Goal: Task Accomplishment & Management: Use online tool/utility

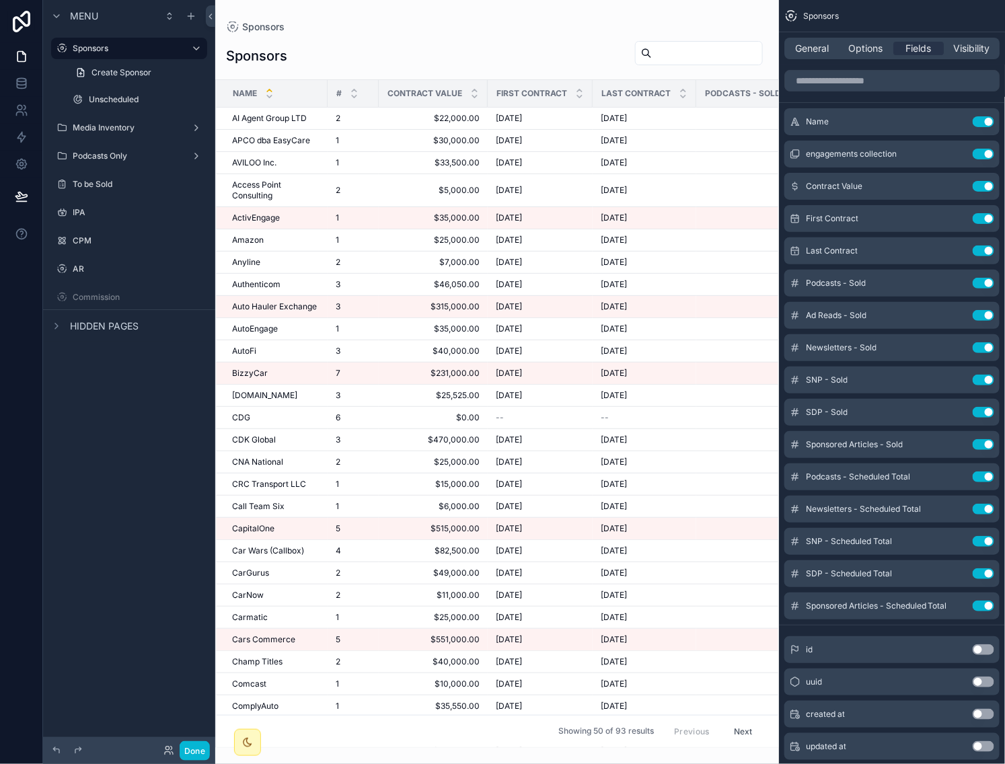
drag, startPoint x: 107, startPoint y: 405, endPoint x: 98, endPoint y: 407, distance: 9.6
click at [107, 406] on div "Menu Sponsors Create Sponsor Unscheduled Media Inventory Podcasts Only To be So…" at bounding box center [129, 374] width 172 height 748
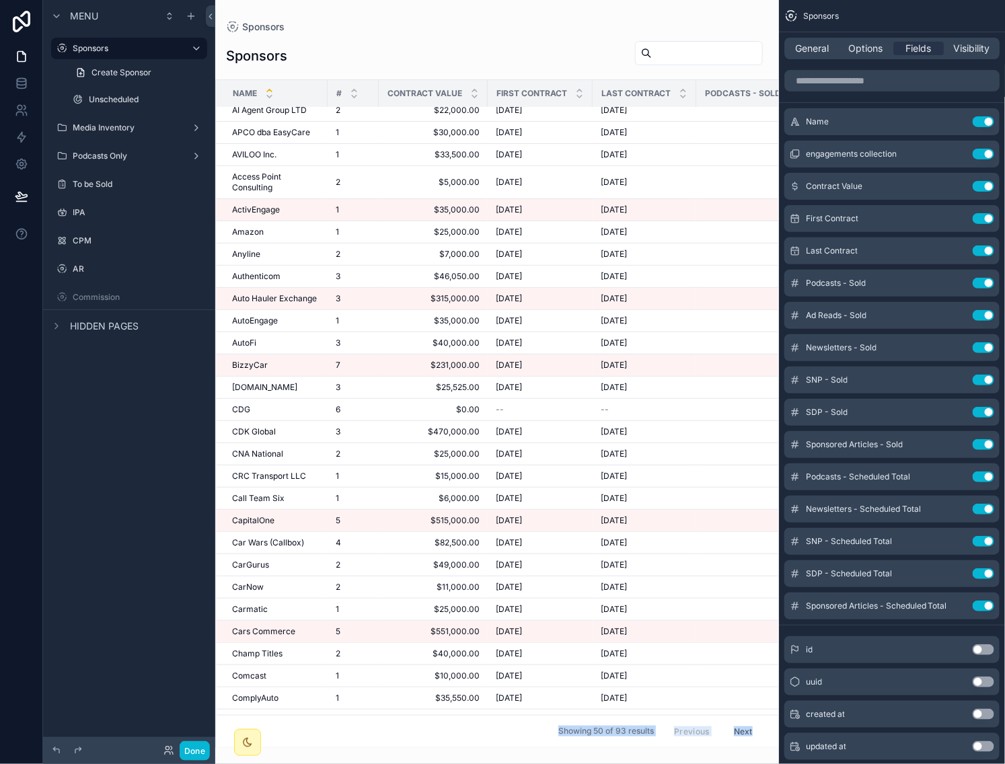
drag, startPoint x: 317, startPoint y: 741, endPoint x: 384, endPoint y: 749, distance: 67.0
click at [384, 749] on div "scrollable content" at bounding box center [497, 382] width 564 height 764
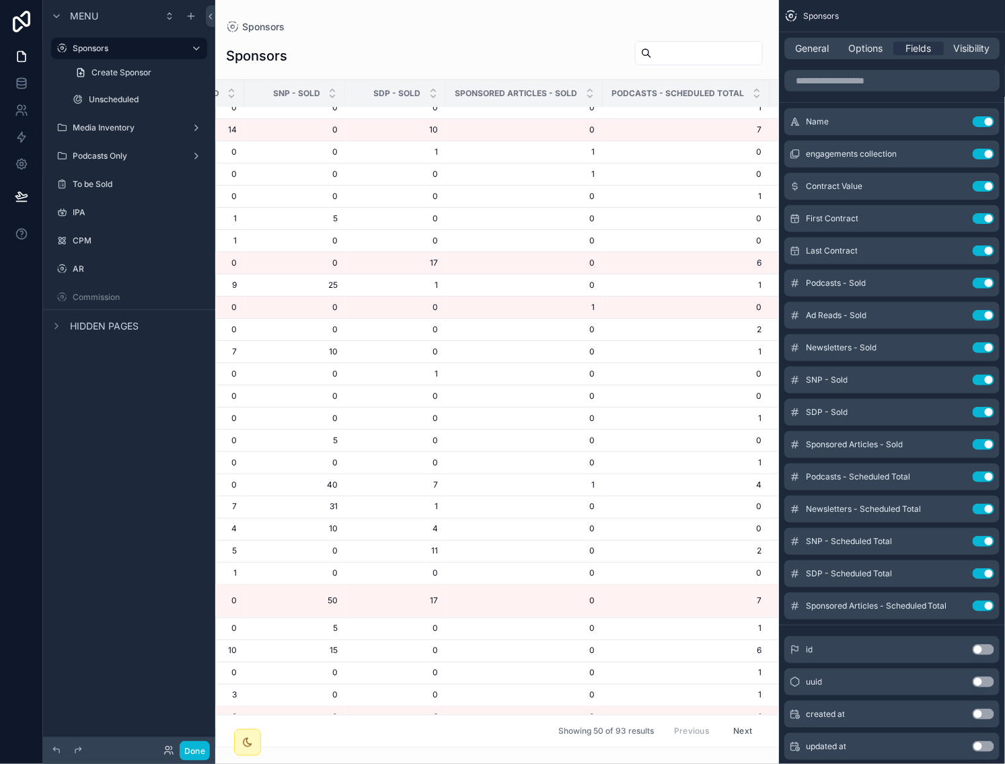
scroll to position [510, 0]
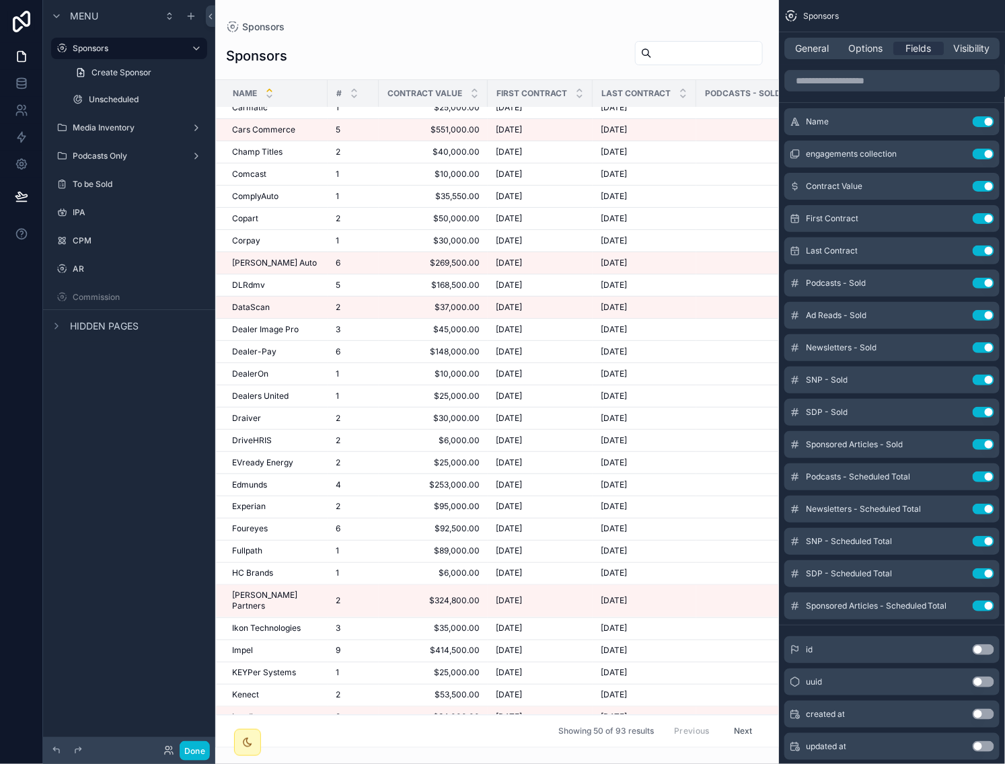
click at [739, 725] on button "Next" at bounding box center [744, 731] width 38 height 21
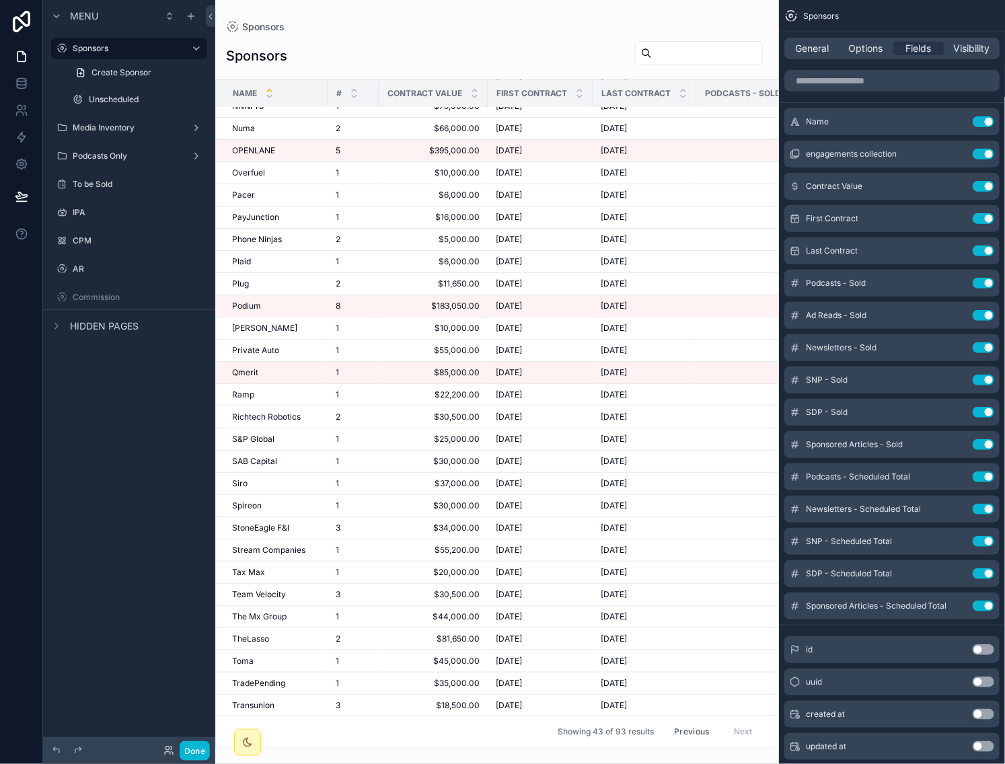
scroll to position [183, 0]
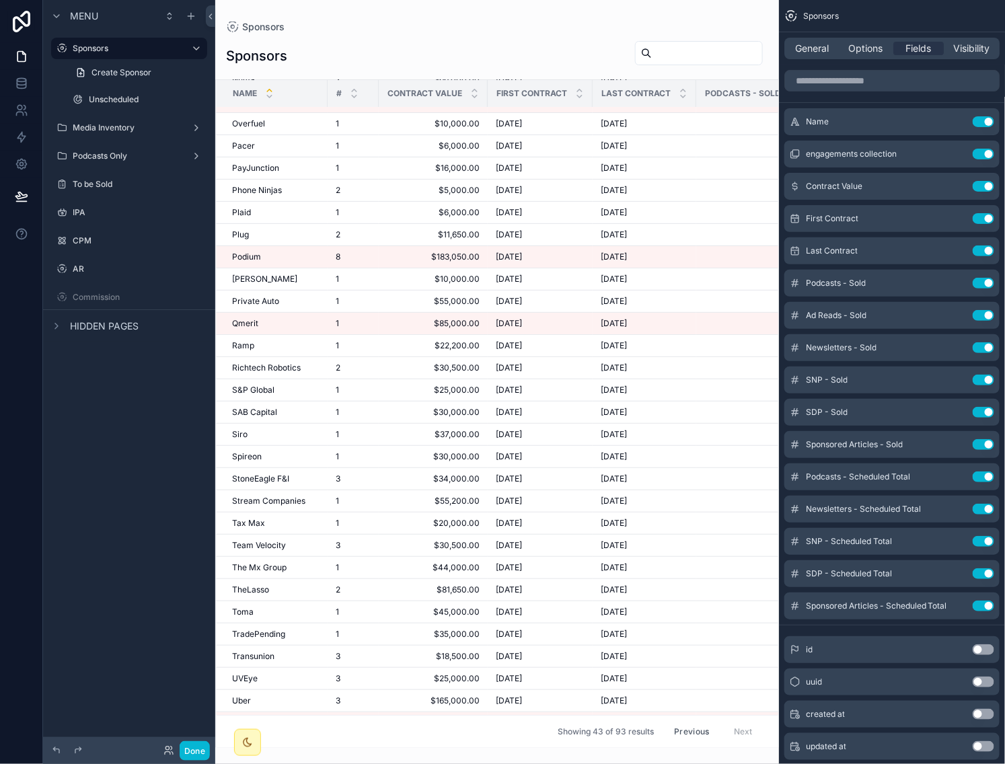
click at [691, 722] on button "Previous" at bounding box center [692, 731] width 54 height 21
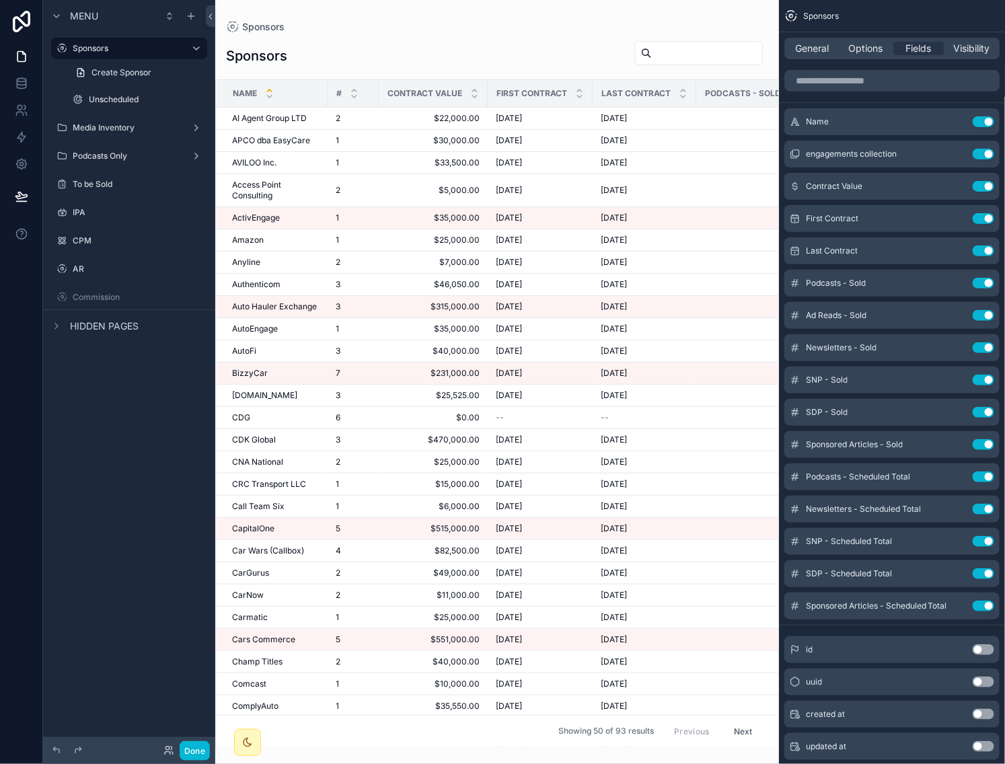
click at [434, 163] on span "$33,500.00" at bounding box center [433, 162] width 93 height 11
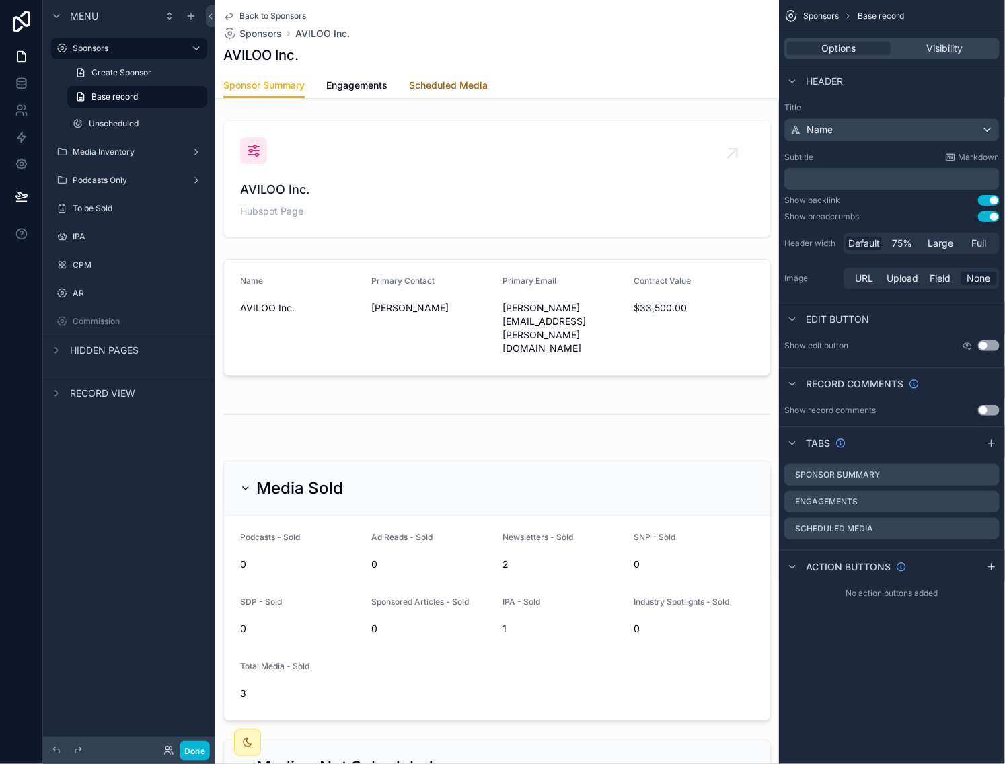
click at [417, 86] on span "Scheduled Media" at bounding box center [448, 85] width 79 height 13
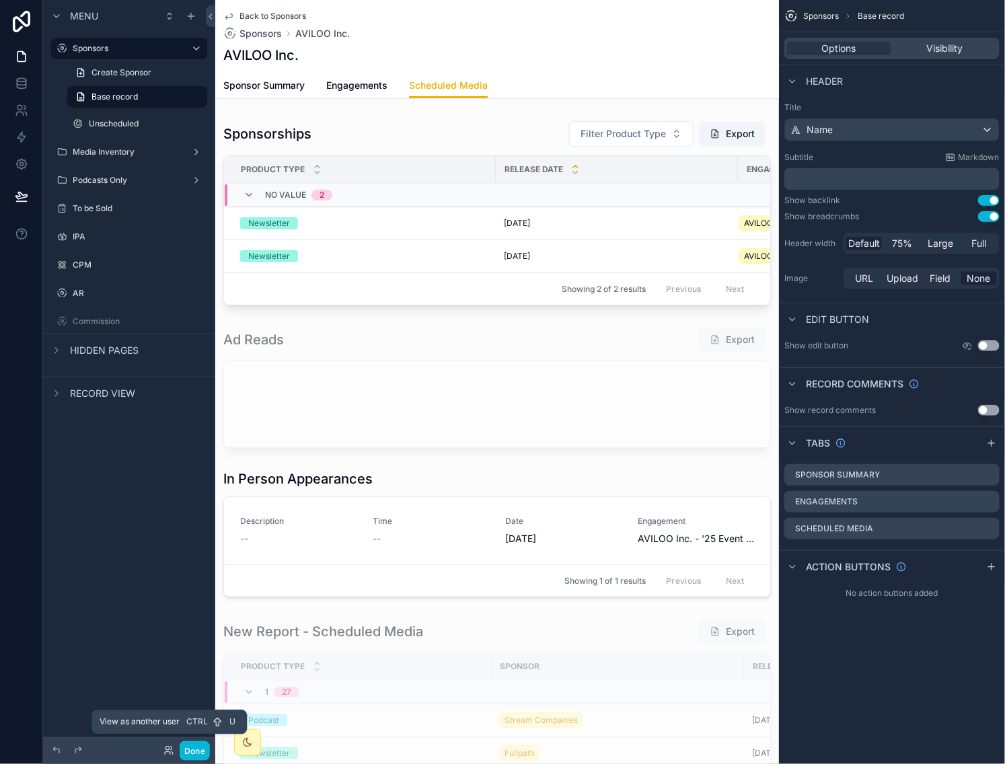
click at [168, 752] on icon at bounding box center [169, 751] width 11 height 11
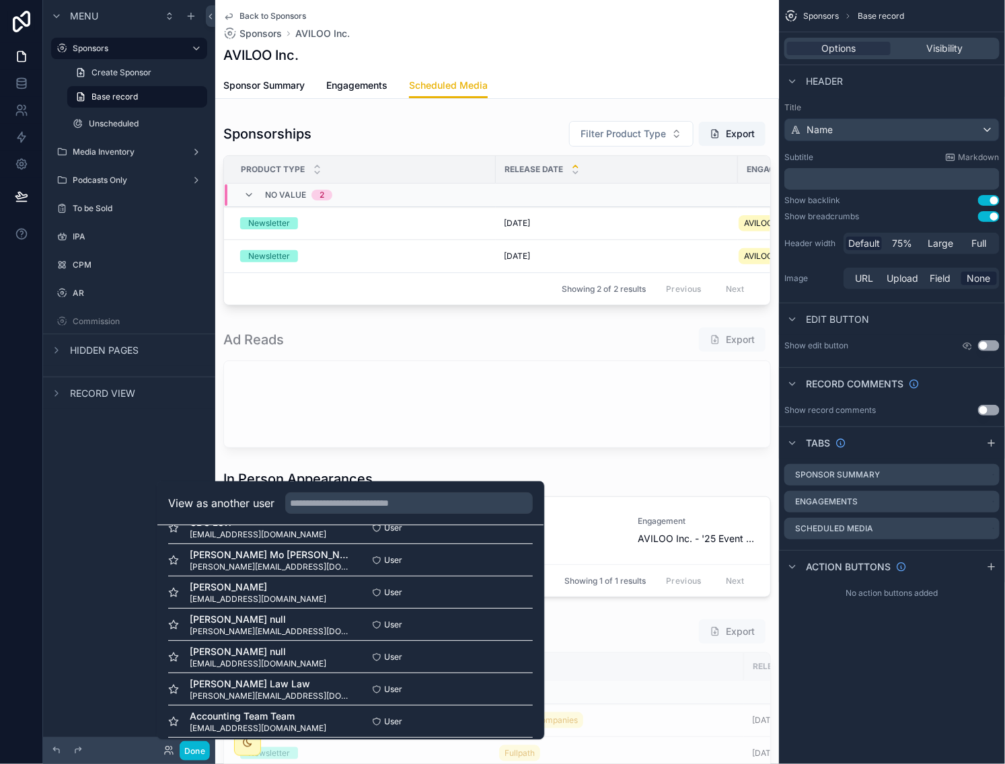
scroll to position [259, 0]
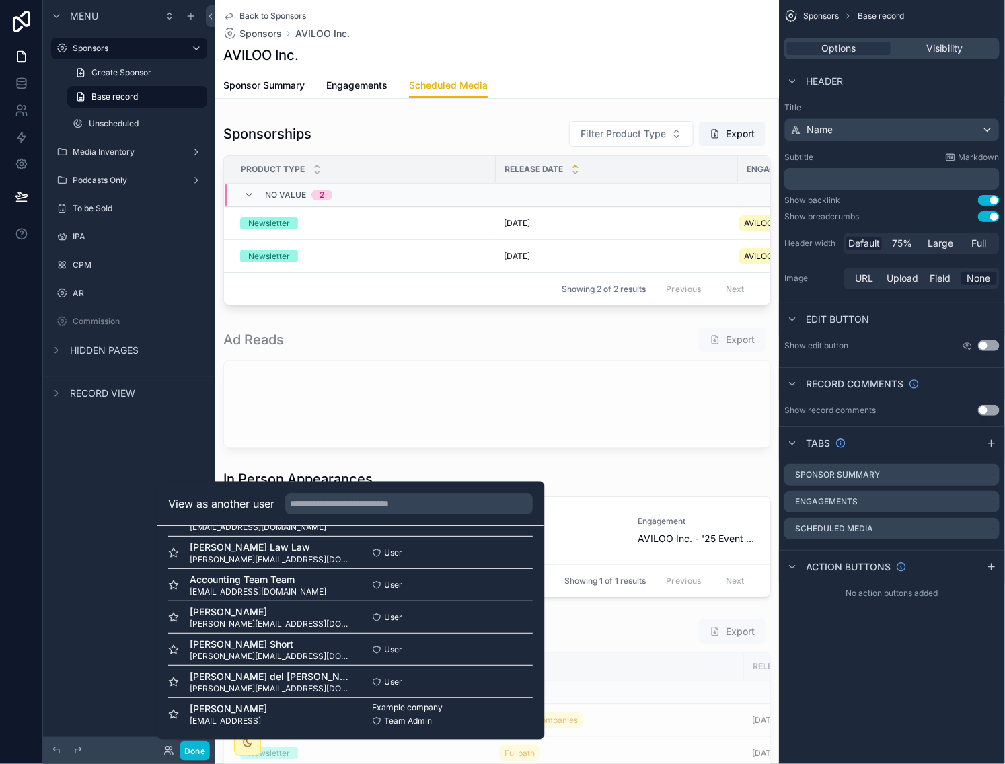
click at [0, 0] on button "Select" at bounding box center [0, 0] width 0 height 0
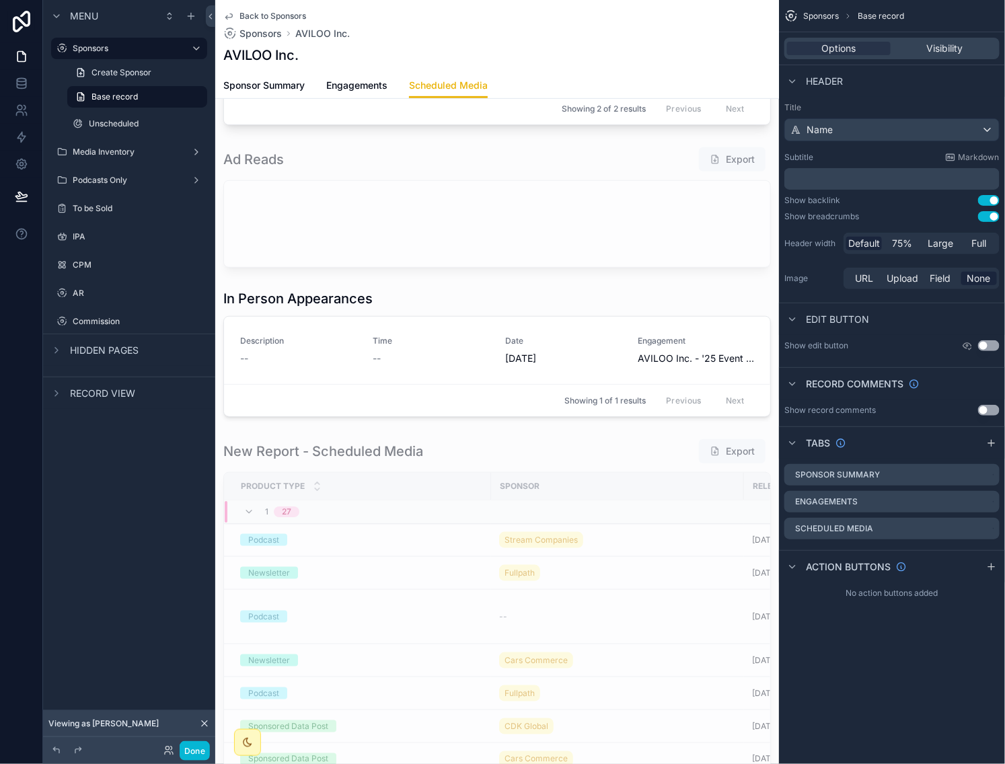
scroll to position [244, 0]
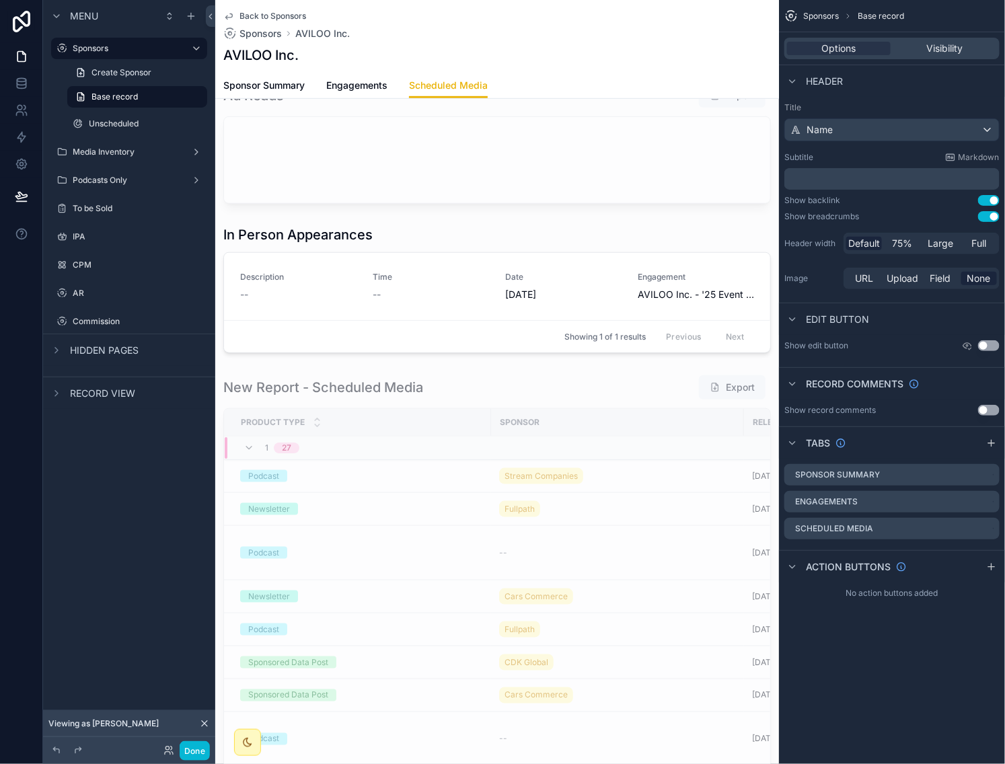
click at [595, 402] on div "scrollable content" at bounding box center [497, 678] width 564 height 619
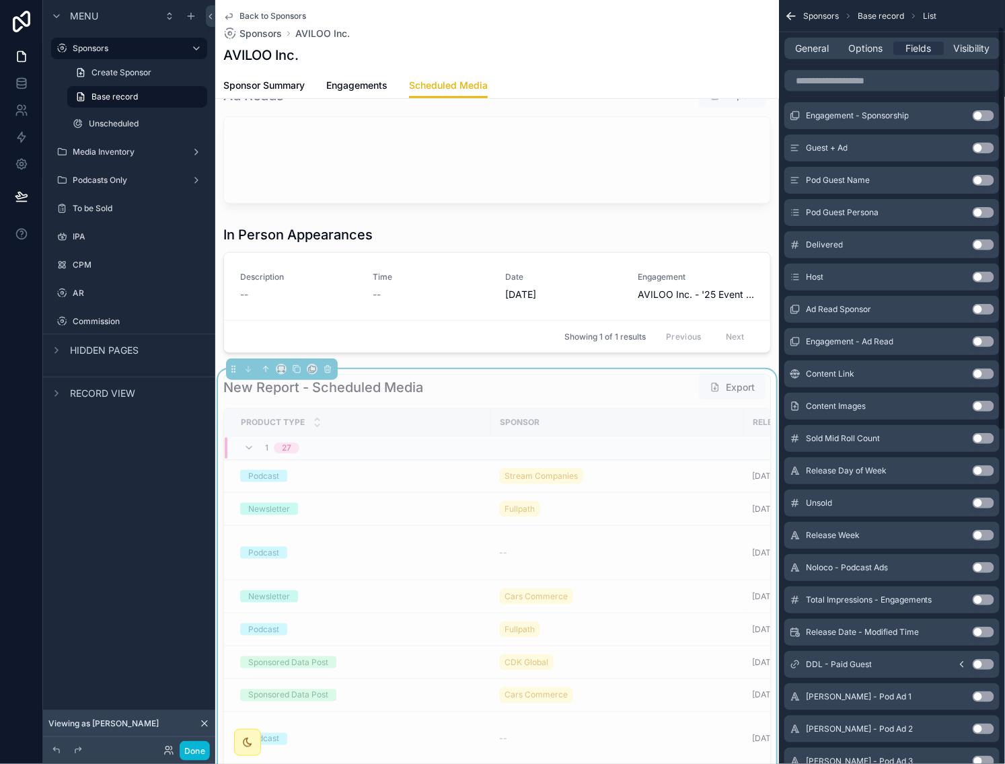
scroll to position [679, 0]
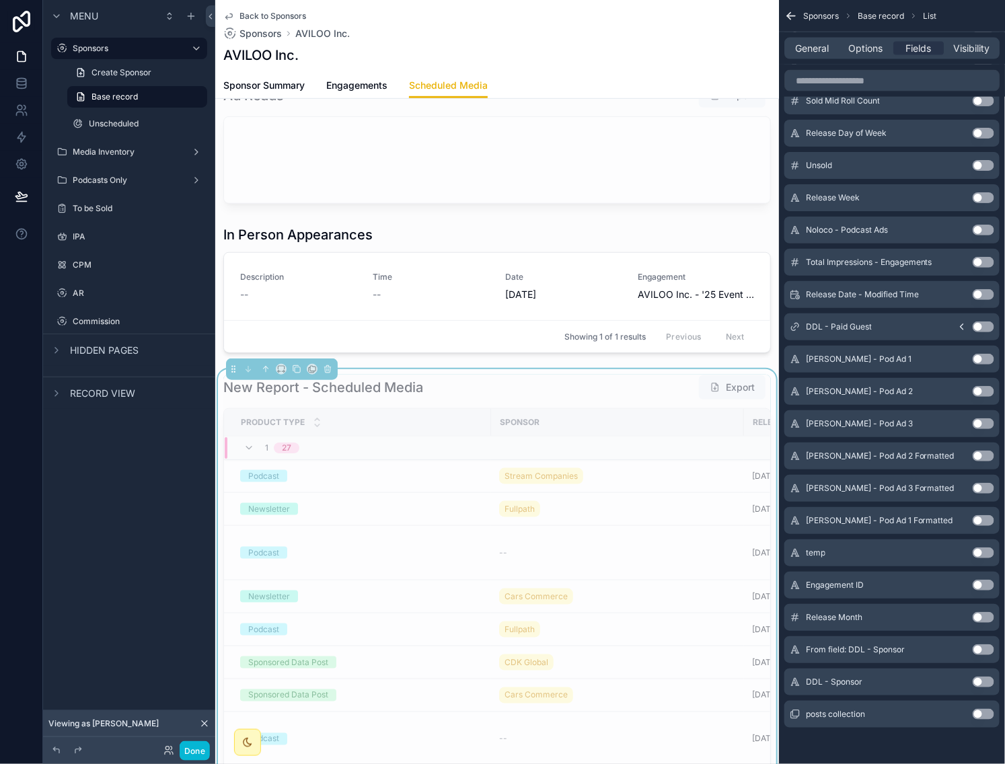
click at [970, 36] on div "General Options Fields Visibility" at bounding box center [892, 48] width 226 height 32
click at [968, 44] on span "Visibility" at bounding box center [972, 48] width 36 height 13
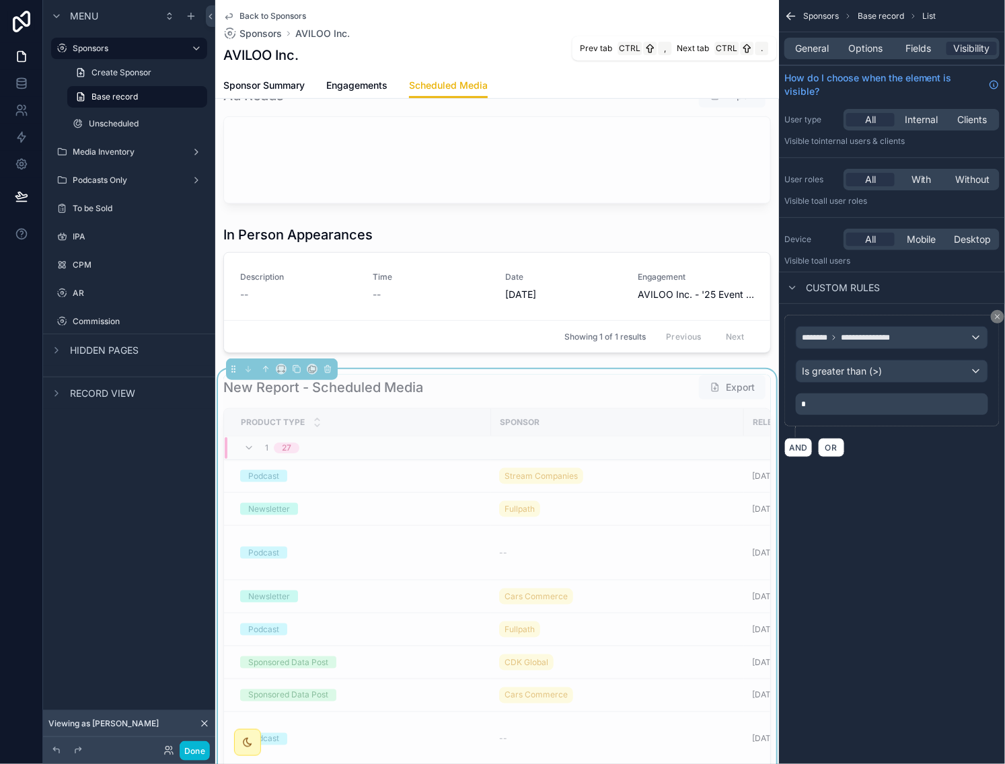
scroll to position [0, 0]
click at [869, 46] on span "Options" at bounding box center [865, 48] width 34 height 13
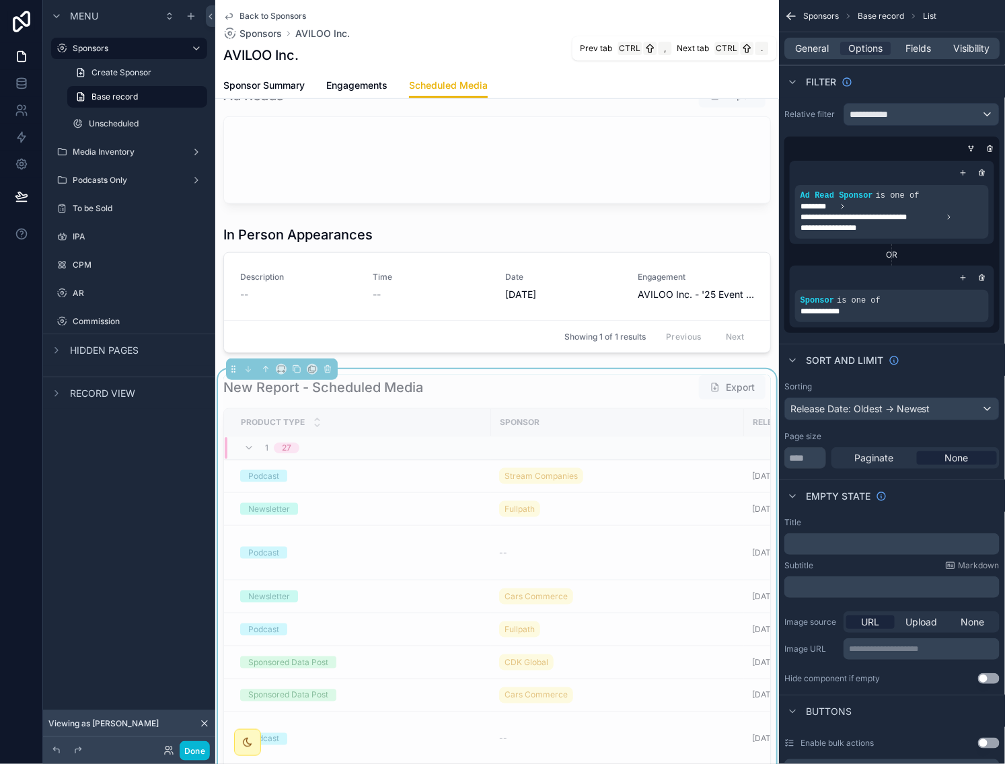
click at [828, 48] on span "General" at bounding box center [813, 48] width 34 height 13
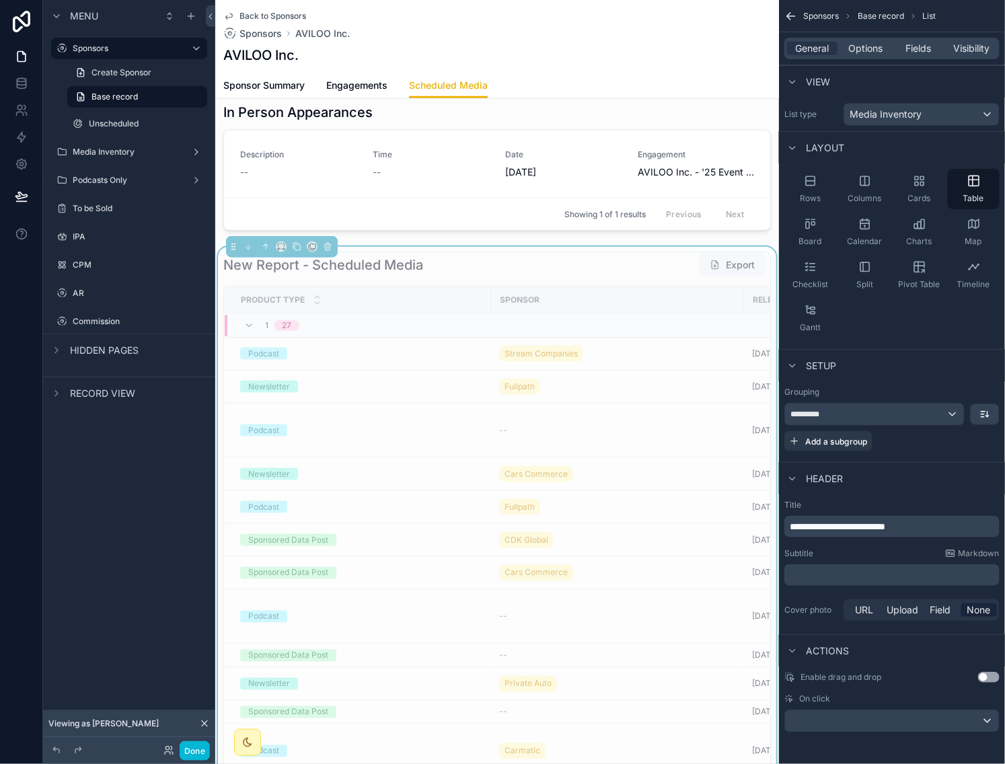
scroll to position [183, 0]
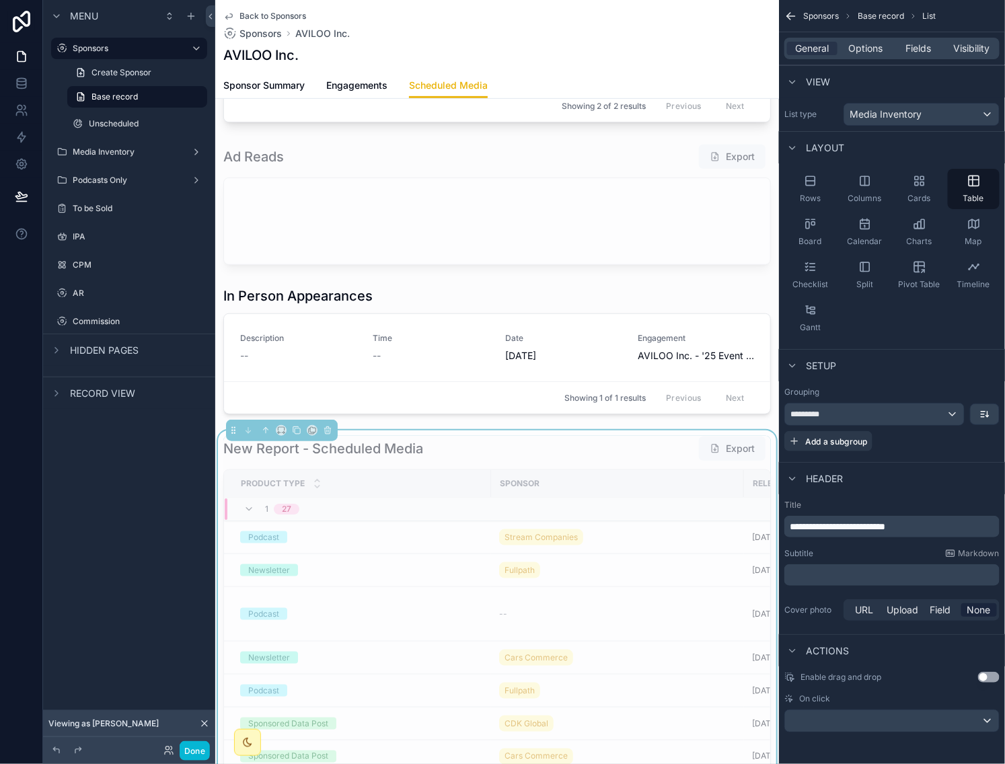
click at [960, 58] on div "General Options Fields Visibility" at bounding box center [892, 49] width 215 height 22
click at [963, 55] on div "General Options Fields Visibility" at bounding box center [892, 49] width 215 height 22
click at [964, 51] on span "Visibility" at bounding box center [972, 48] width 36 height 13
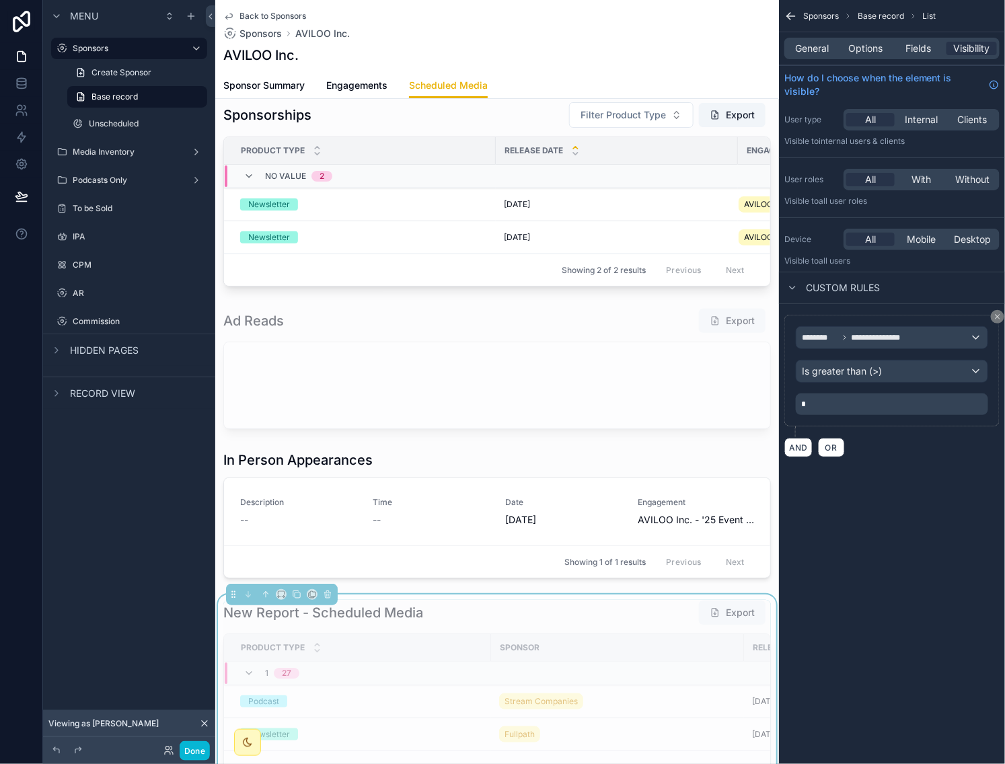
scroll to position [0, 0]
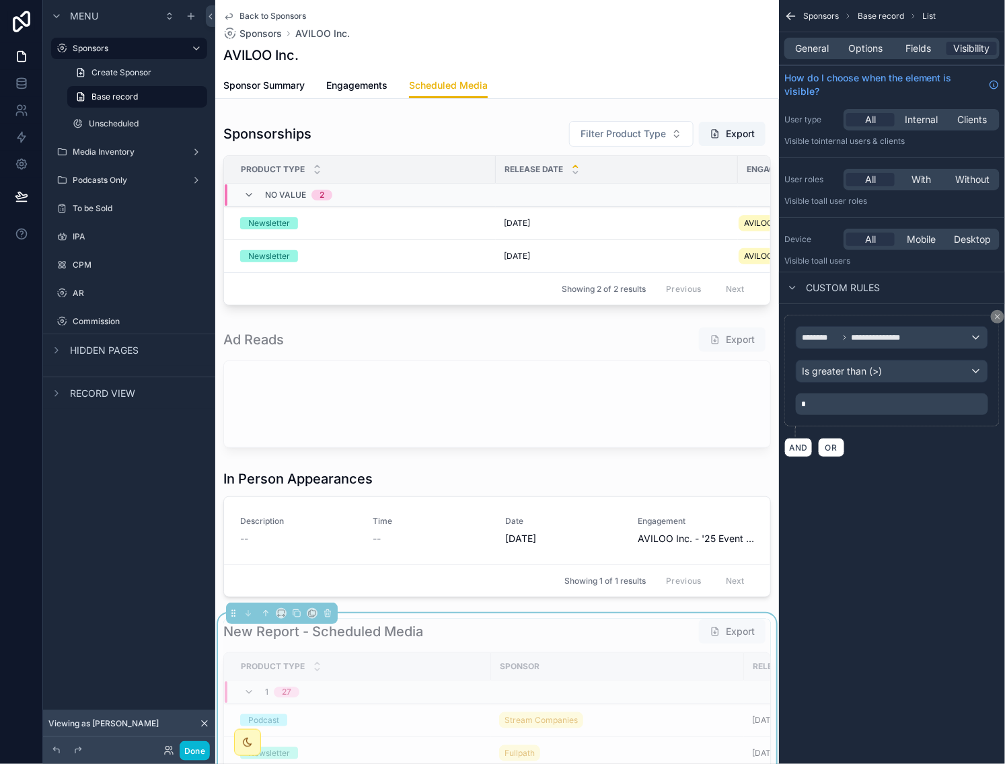
click at [512, 145] on div "scrollable content" at bounding box center [497, 213] width 564 height 196
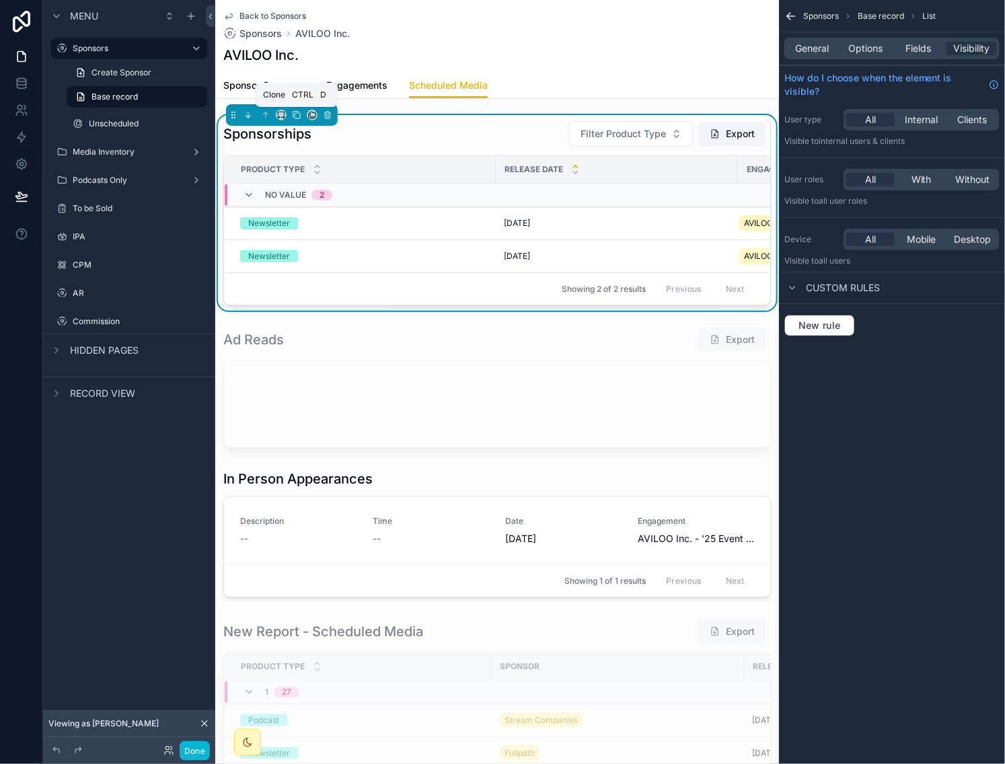
click at [295, 114] on icon "scrollable content" at bounding box center [296, 114] width 9 height 9
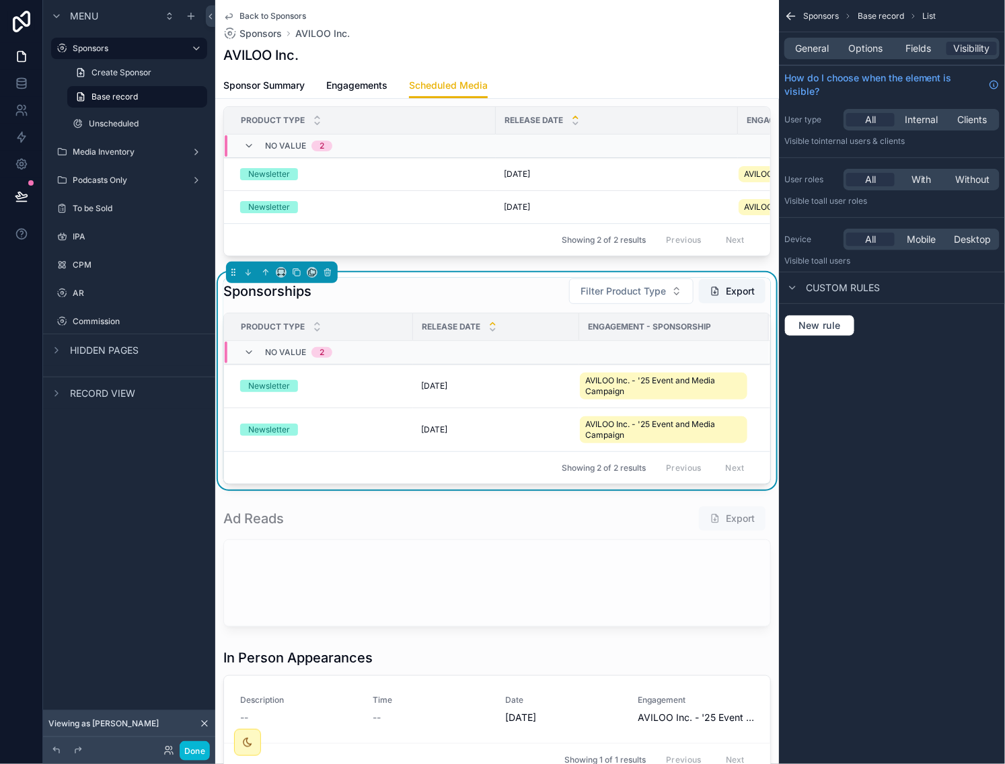
scroll to position [122, 0]
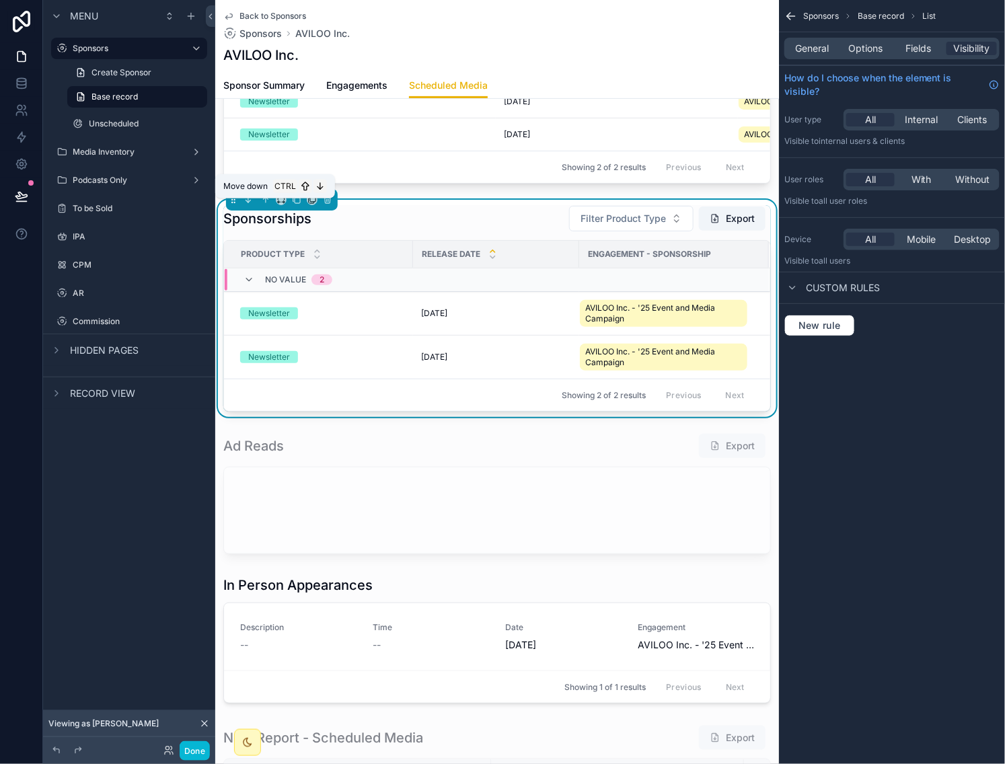
click at [245, 205] on icon "scrollable content" at bounding box center [248, 199] width 9 height 9
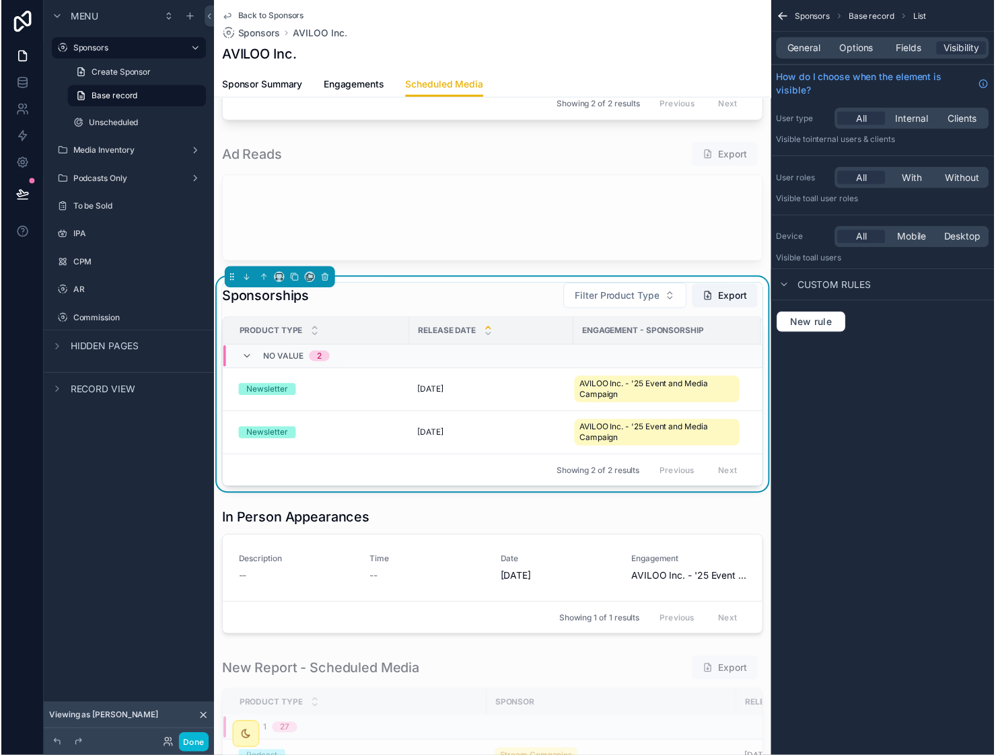
scroll to position [244, 0]
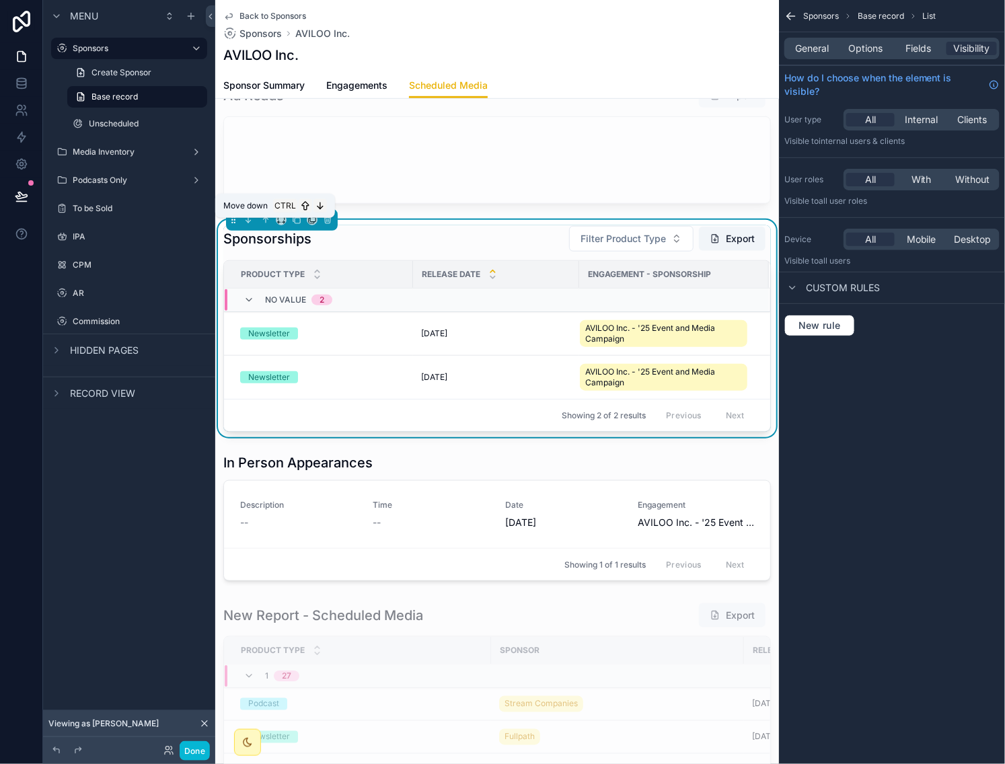
click at [251, 223] on icon "scrollable content" at bounding box center [248, 219] width 9 height 9
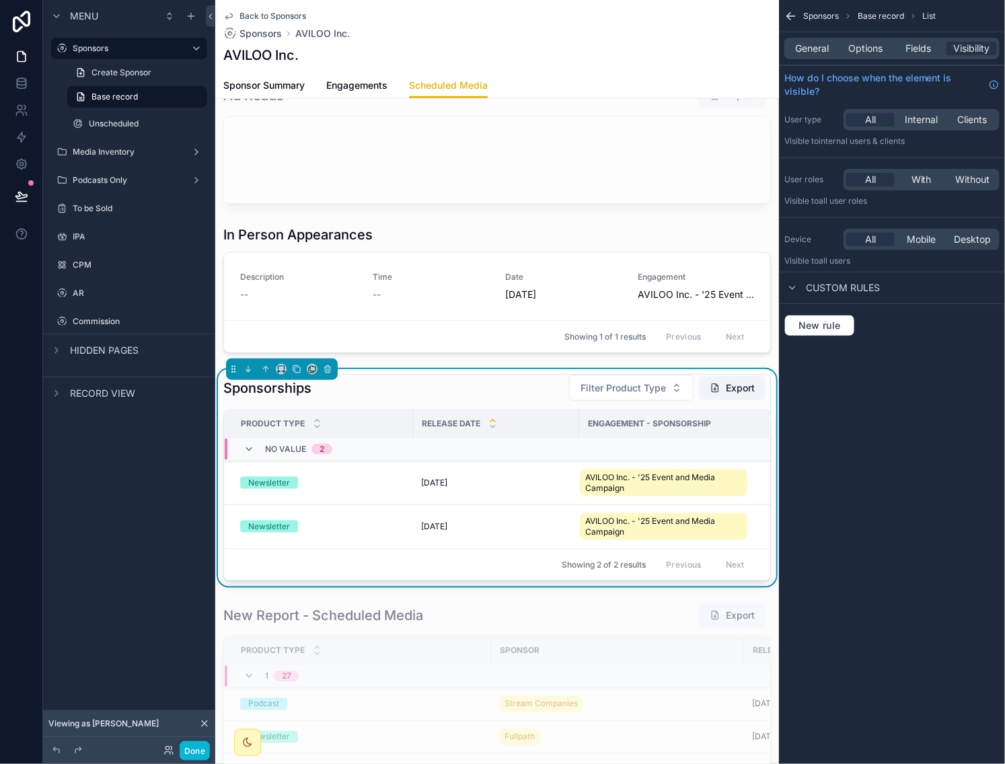
click at [832, 52] on div "General" at bounding box center [812, 48] width 50 height 13
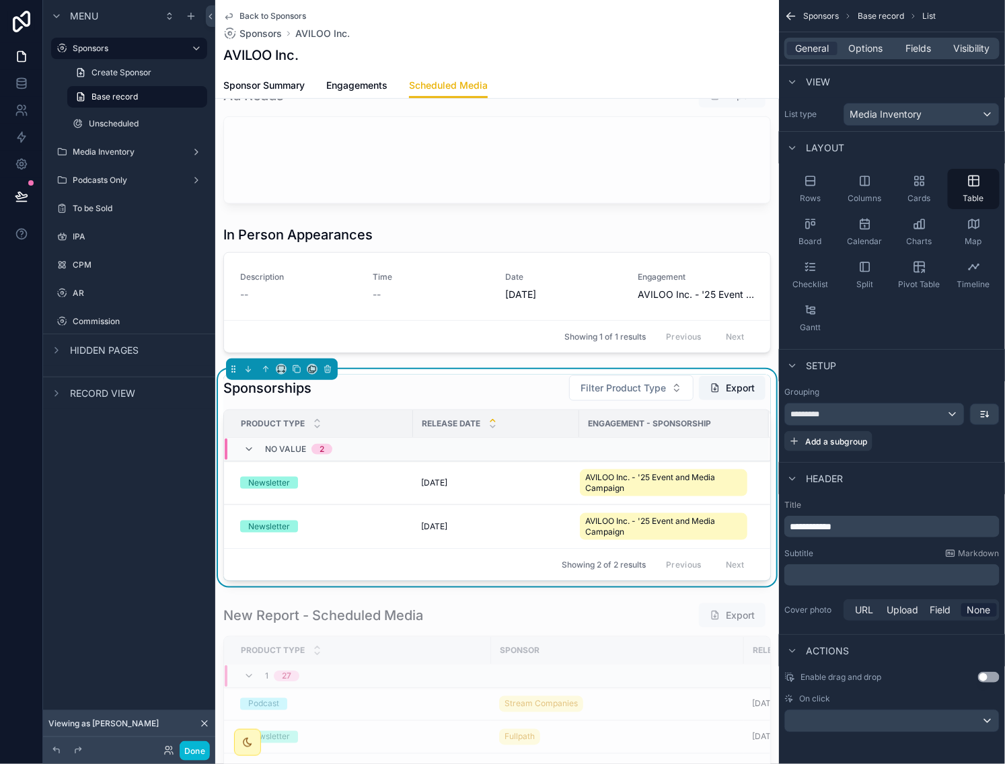
click at [832, 525] on span "**********" at bounding box center [811, 526] width 42 height 9
click at [895, 545] on div "**********" at bounding box center [892, 562] width 226 height 135
click at [881, 47] on span "Options" at bounding box center [865, 48] width 34 height 13
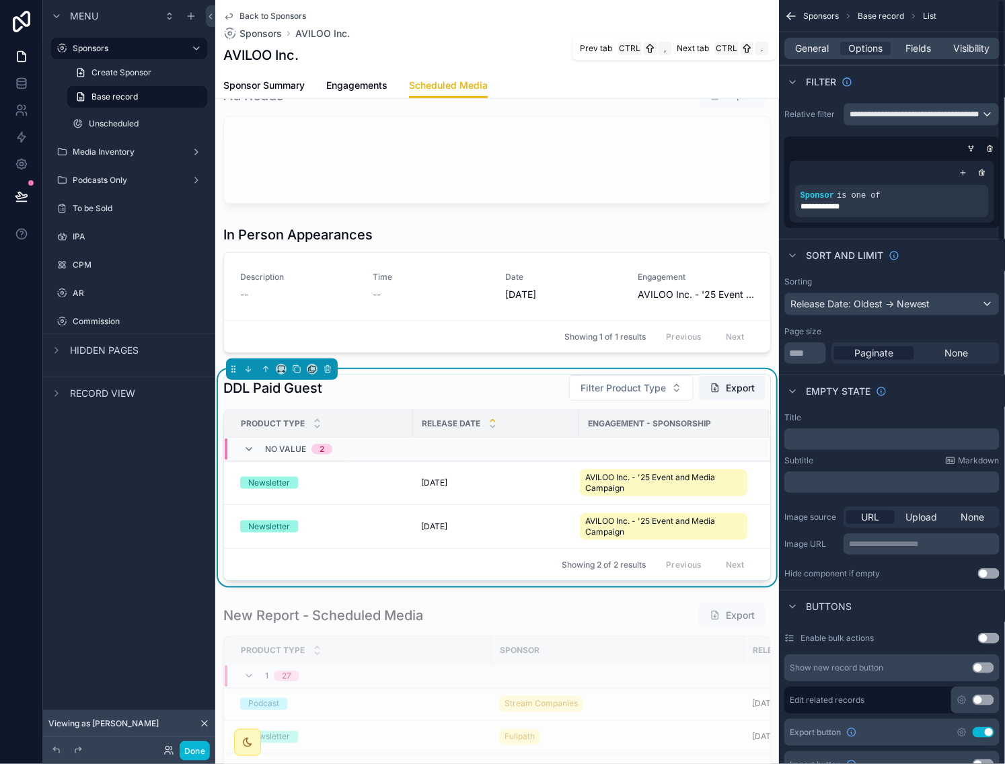
click at [816, 53] on span "General" at bounding box center [813, 48] width 34 height 13
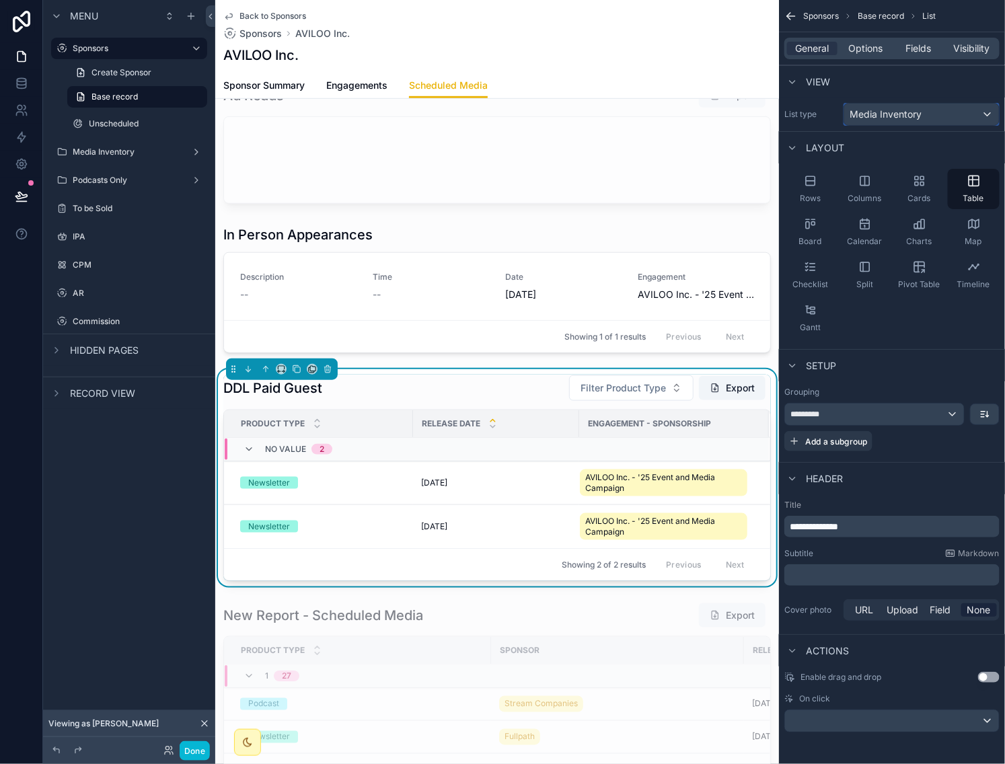
click at [895, 117] on span "Media Inventory" at bounding box center [886, 114] width 72 height 13
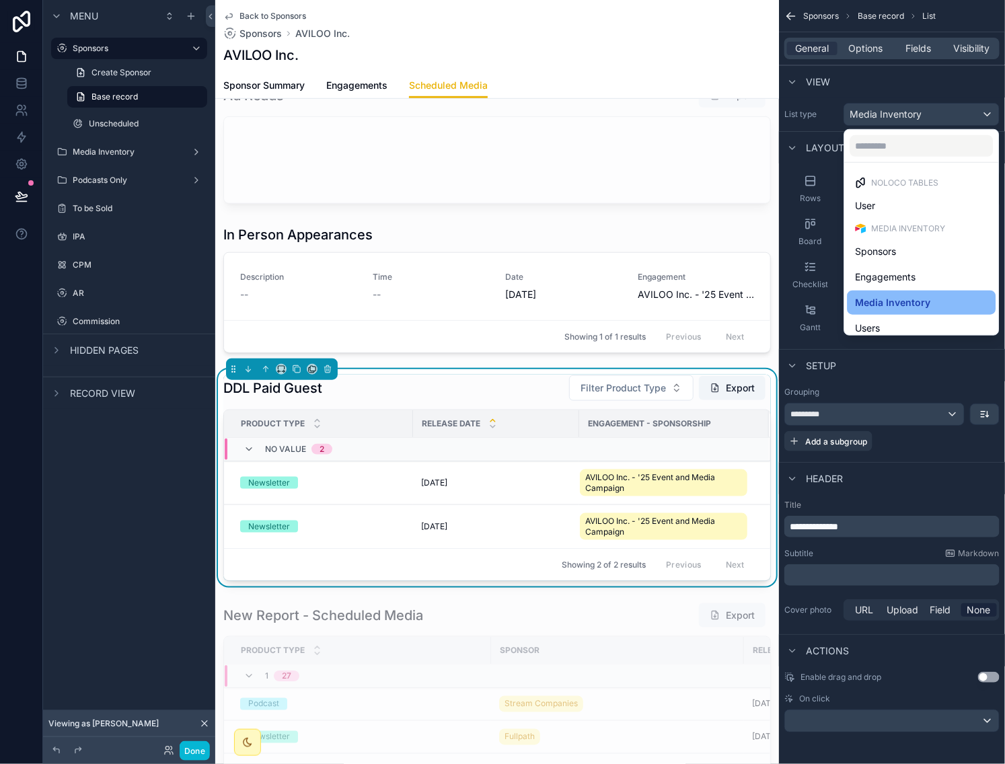
click at [898, 114] on div "scrollable content" at bounding box center [502, 382] width 1005 height 764
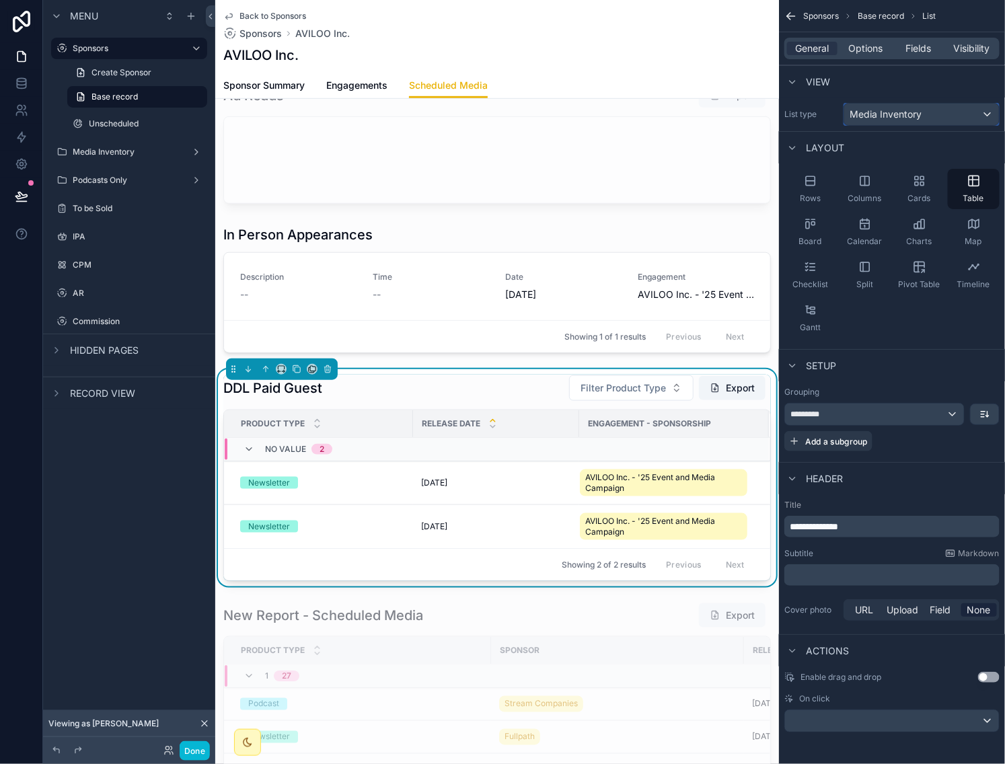
click at [898, 114] on span "Media Inventory" at bounding box center [886, 114] width 72 height 13
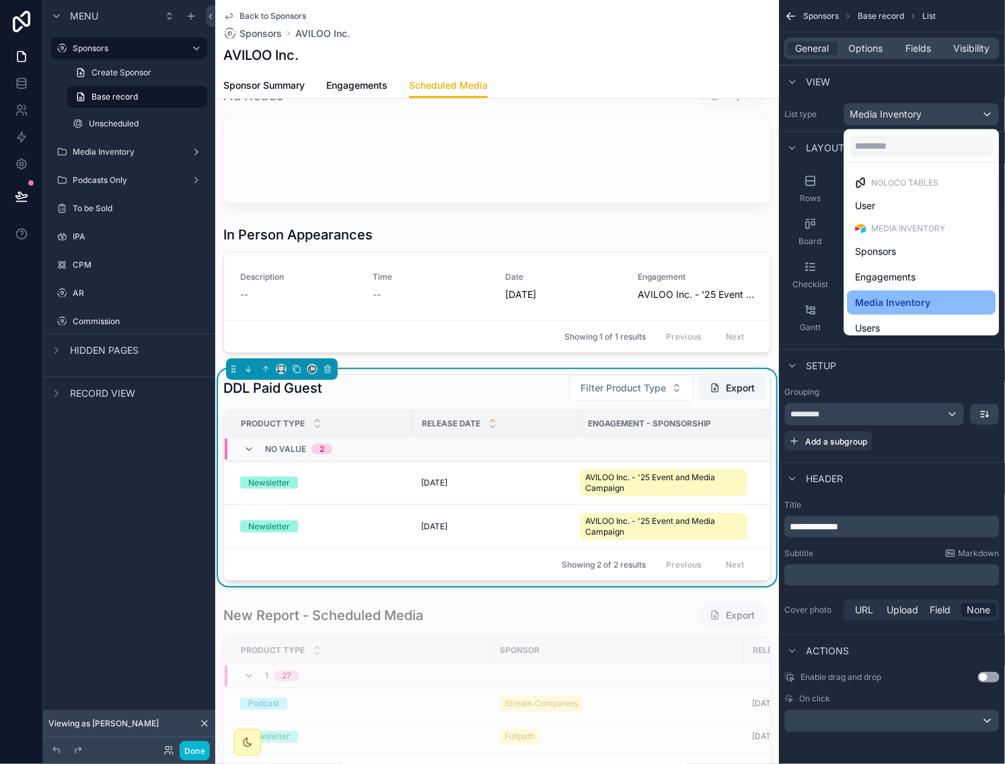
click at [898, 114] on div "scrollable content" at bounding box center [502, 382] width 1005 height 764
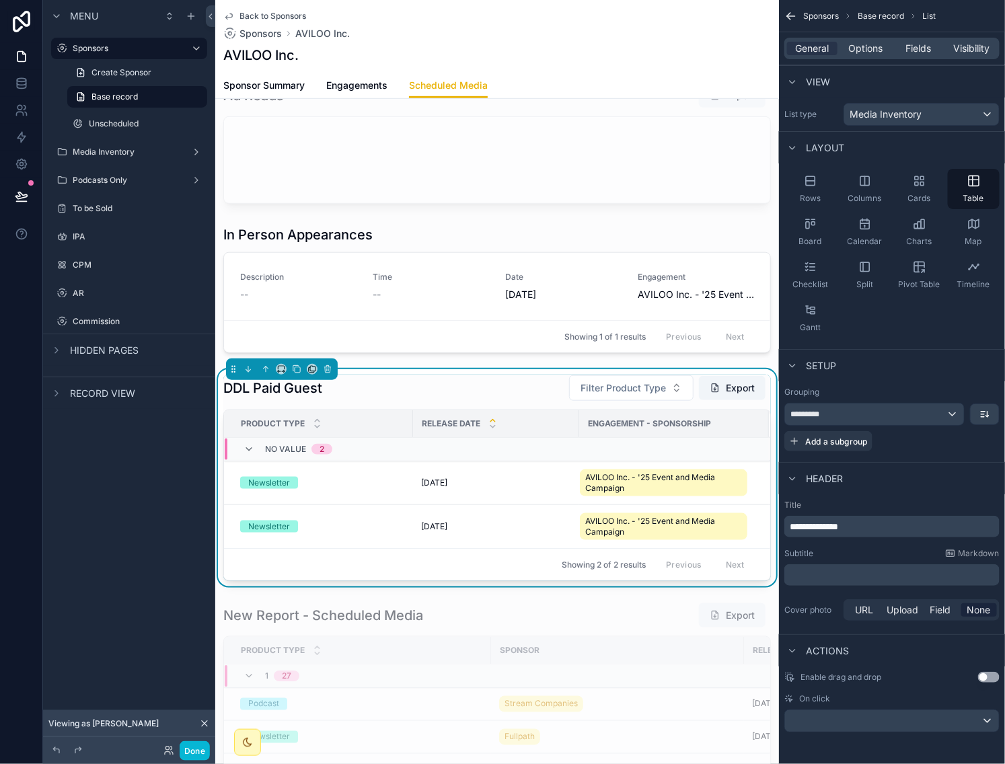
click at [873, 40] on div "General Options Fields Visibility" at bounding box center [892, 49] width 215 height 22
click at [875, 48] on span "Options" at bounding box center [865, 48] width 34 height 13
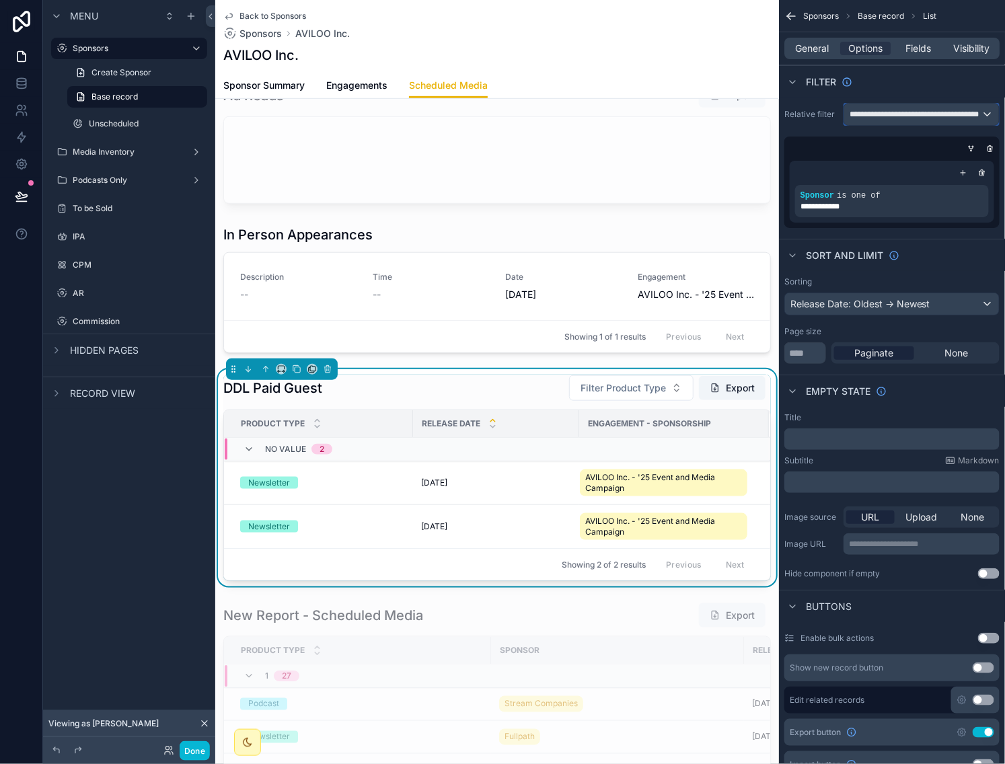
click at [910, 112] on span "**********" at bounding box center [916, 114] width 133 height 11
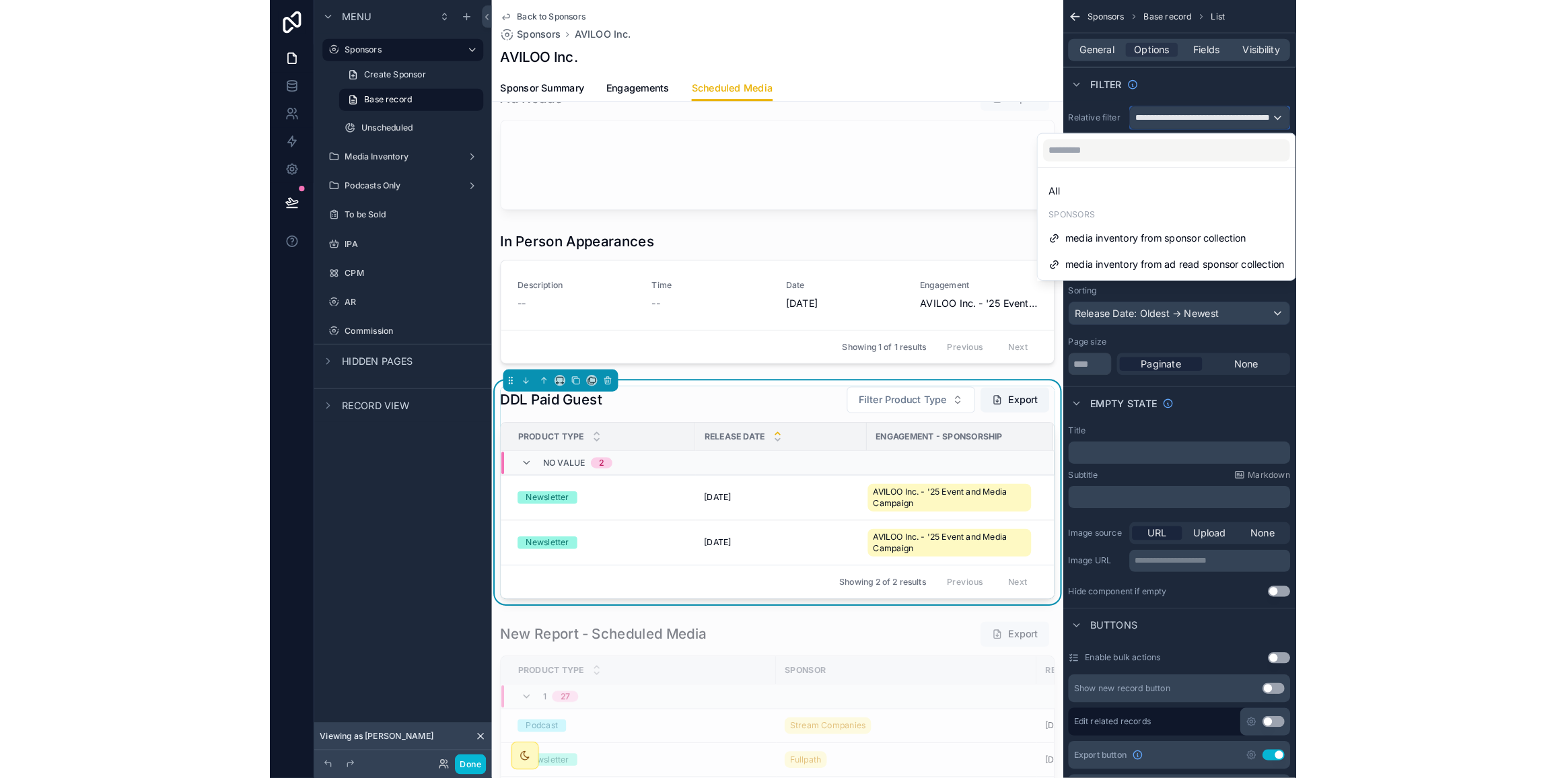
scroll to position [0, 0]
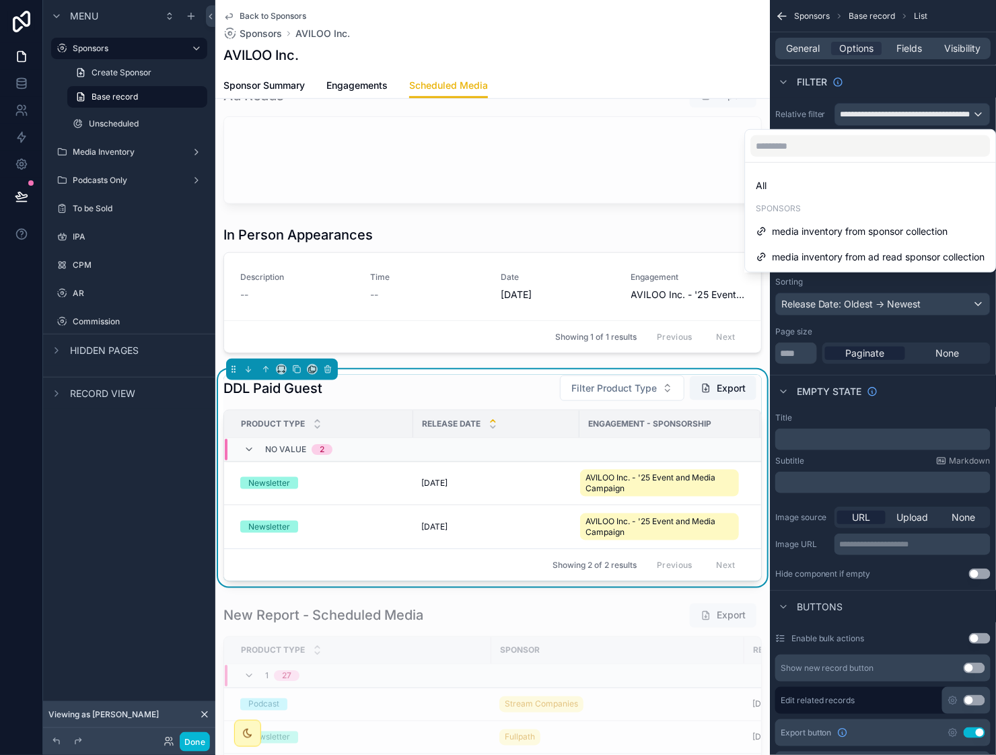
click at [925, 89] on div "scrollable content" at bounding box center [498, 377] width 996 height 755
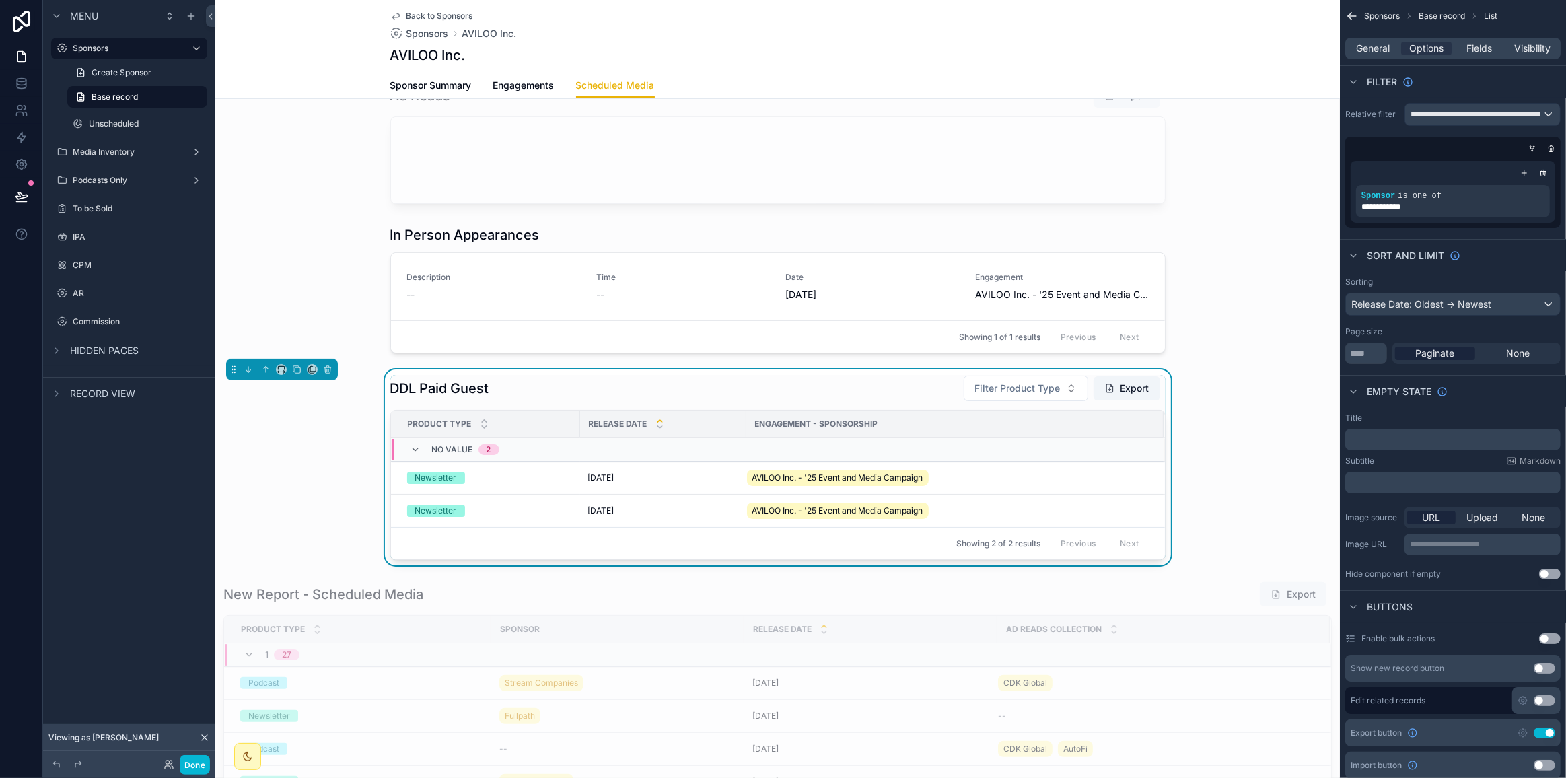
click at [1005, 412] on div "DDL Paid Guest Filter Product Type Export Product Type Release Date Engagement …" at bounding box center [777, 467] width 1124 height 196
click at [882, 390] on div "DDL Paid Guest Filter Product Type Export" at bounding box center [777, 388] width 775 height 27
click at [1005, 56] on div "General Options Fields Visibility" at bounding box center [1452, 49] width 215 height 22
click at [1005, 55] on span "General" at bounding box center [1373, 48] width 34 height 13
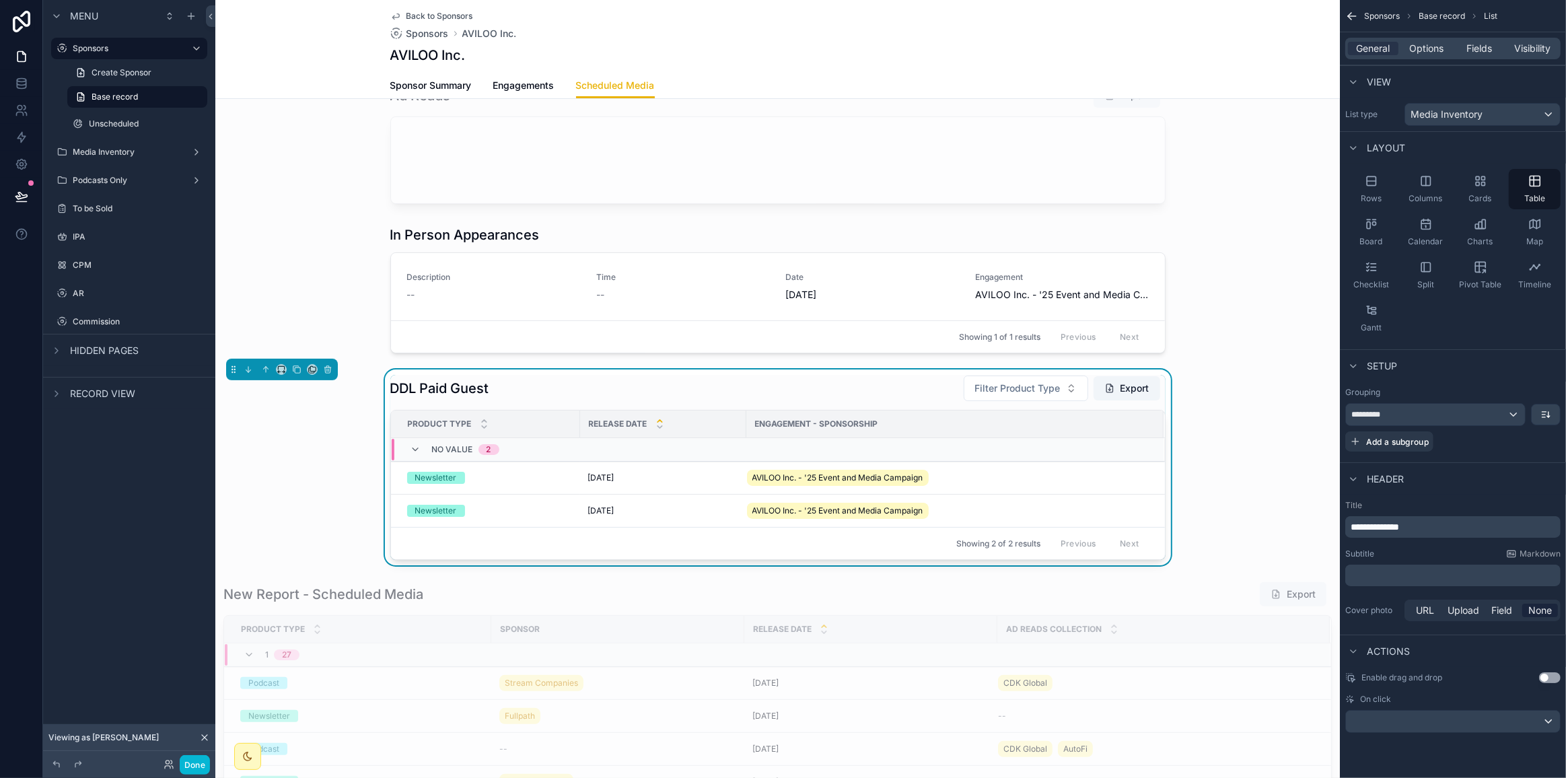
click at [1005, 55] on div "General Options Fields Visibility" at bounding box center [1452, 49] width 215 height 22
click at [1005, 52] on span "Options" at bounding box center [1426, 48] width 34 height 13
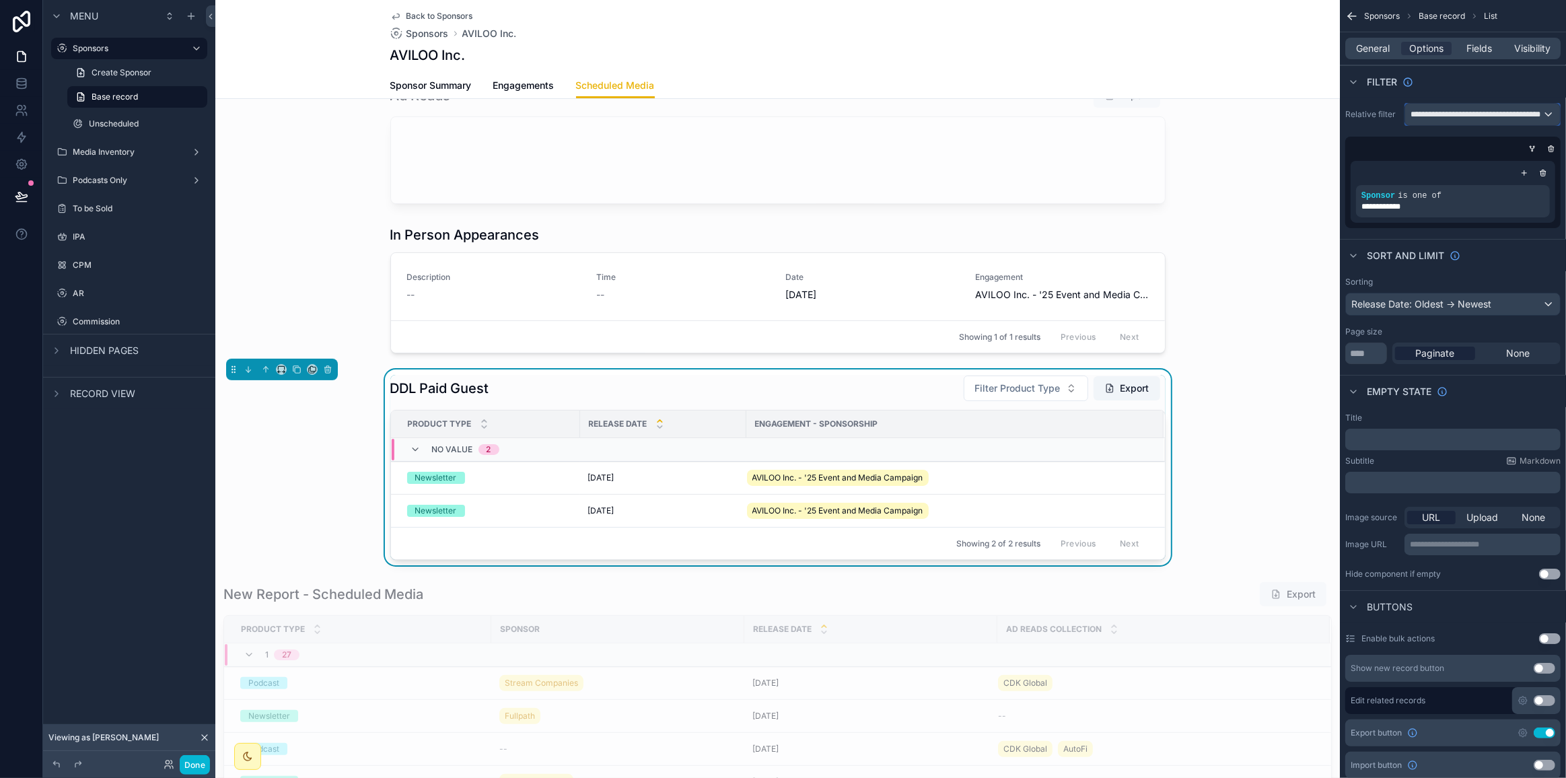
click at [1005, 113] on span "**********" at bounding box center [1476, 114] width 133 height 11
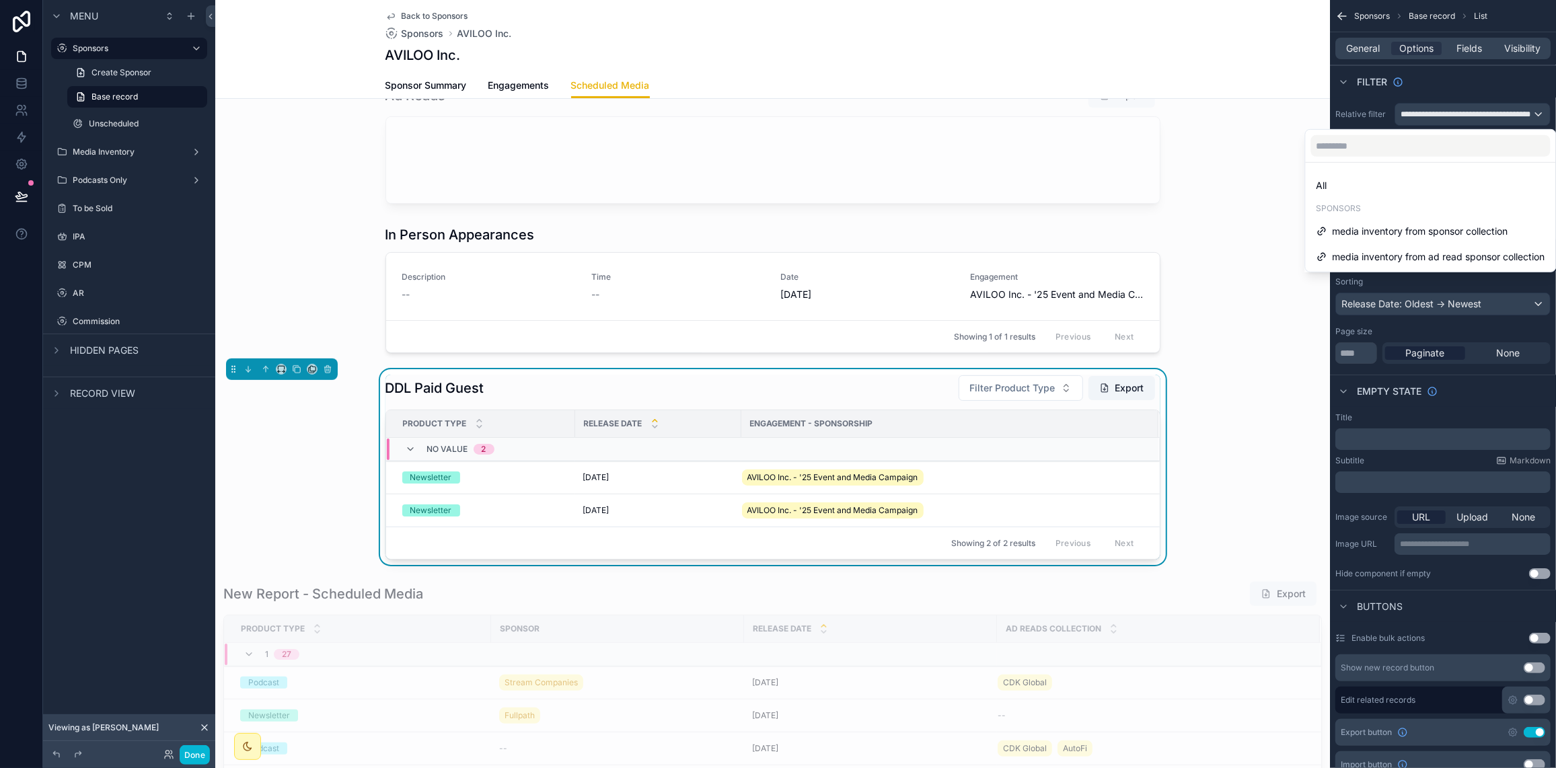
click at [1005, 113] on div "scrollable content" at bounding box center [778, 384] width 1556 height 768
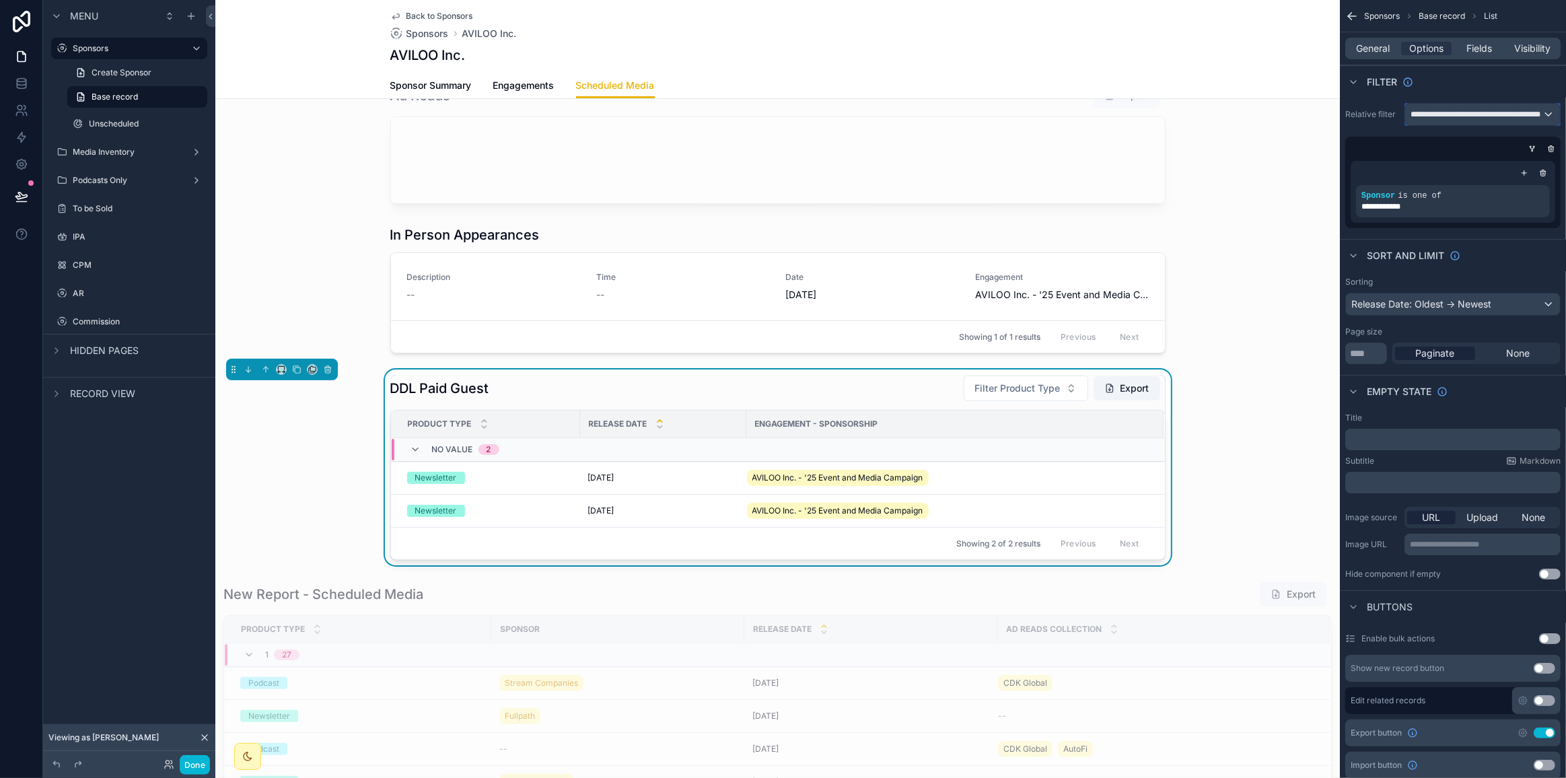
click at [1005, 116] on span "**********" at bounding box center [1476, 114] width 133 height 11
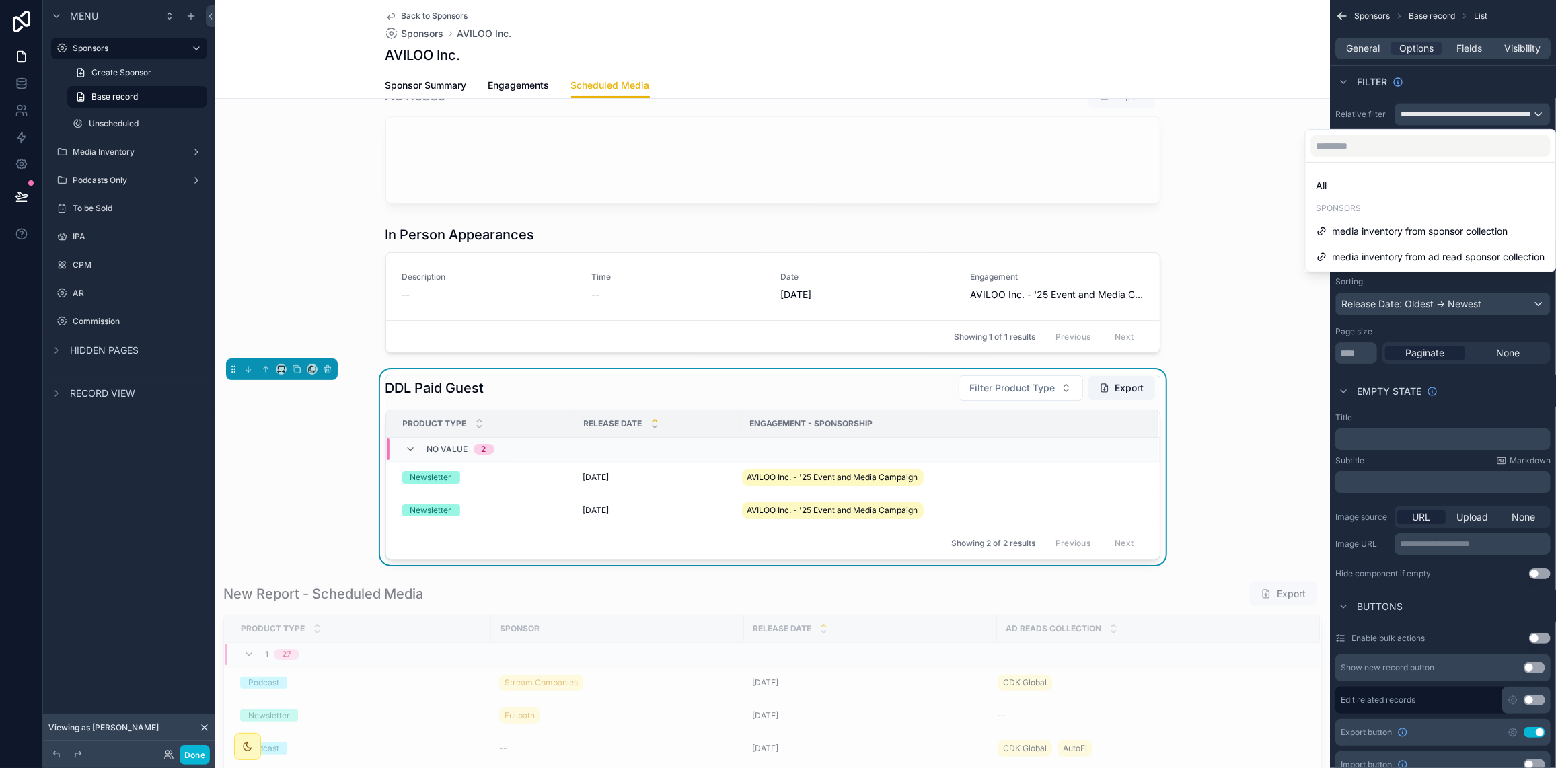
click at [1005, 178] on div "All" at bounding box center [1431, 186] width 229 height 16
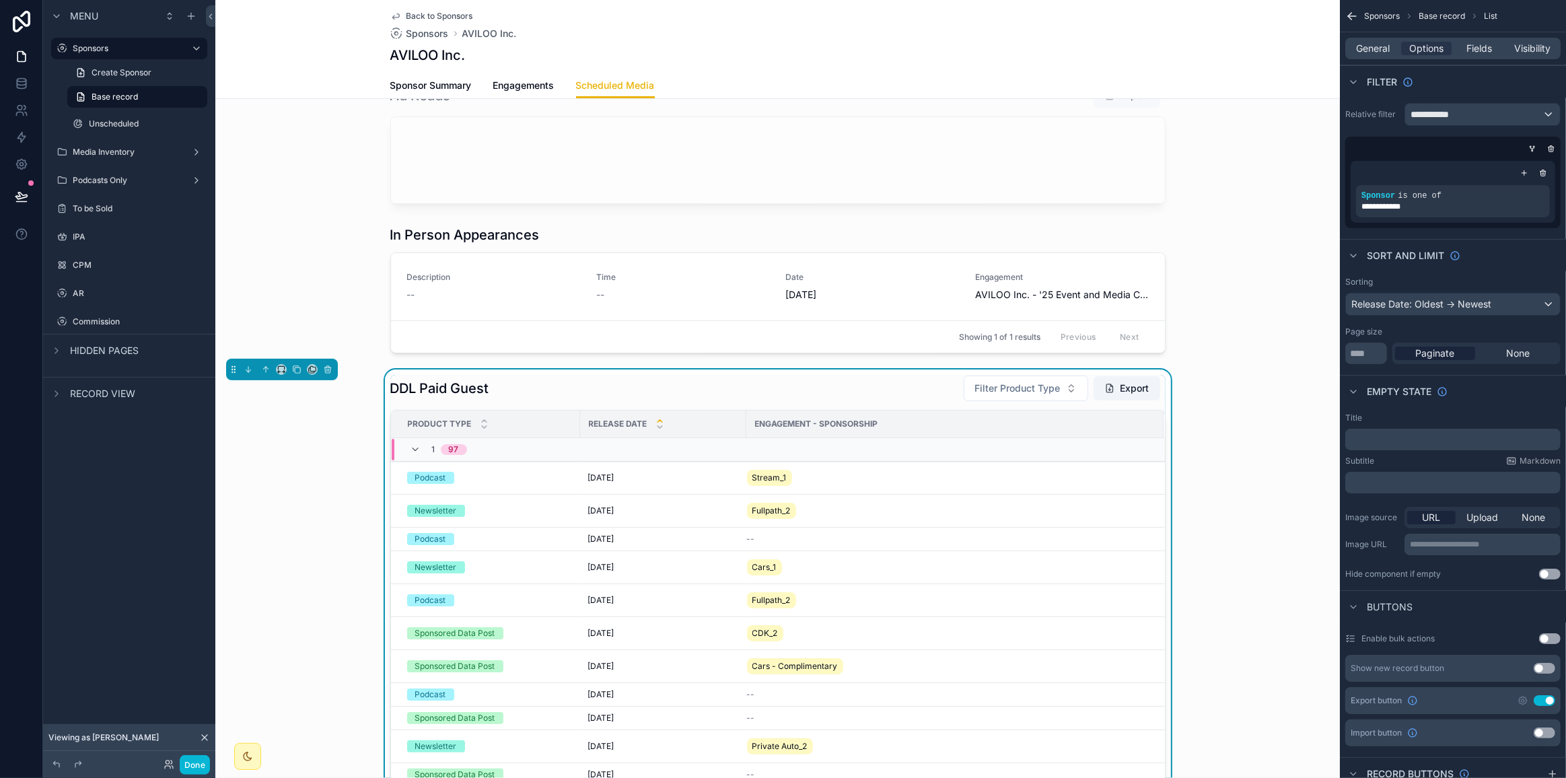
click at [0, 0] on icon "scrollable content" at bounding box center [0, 0] width 0 height 0
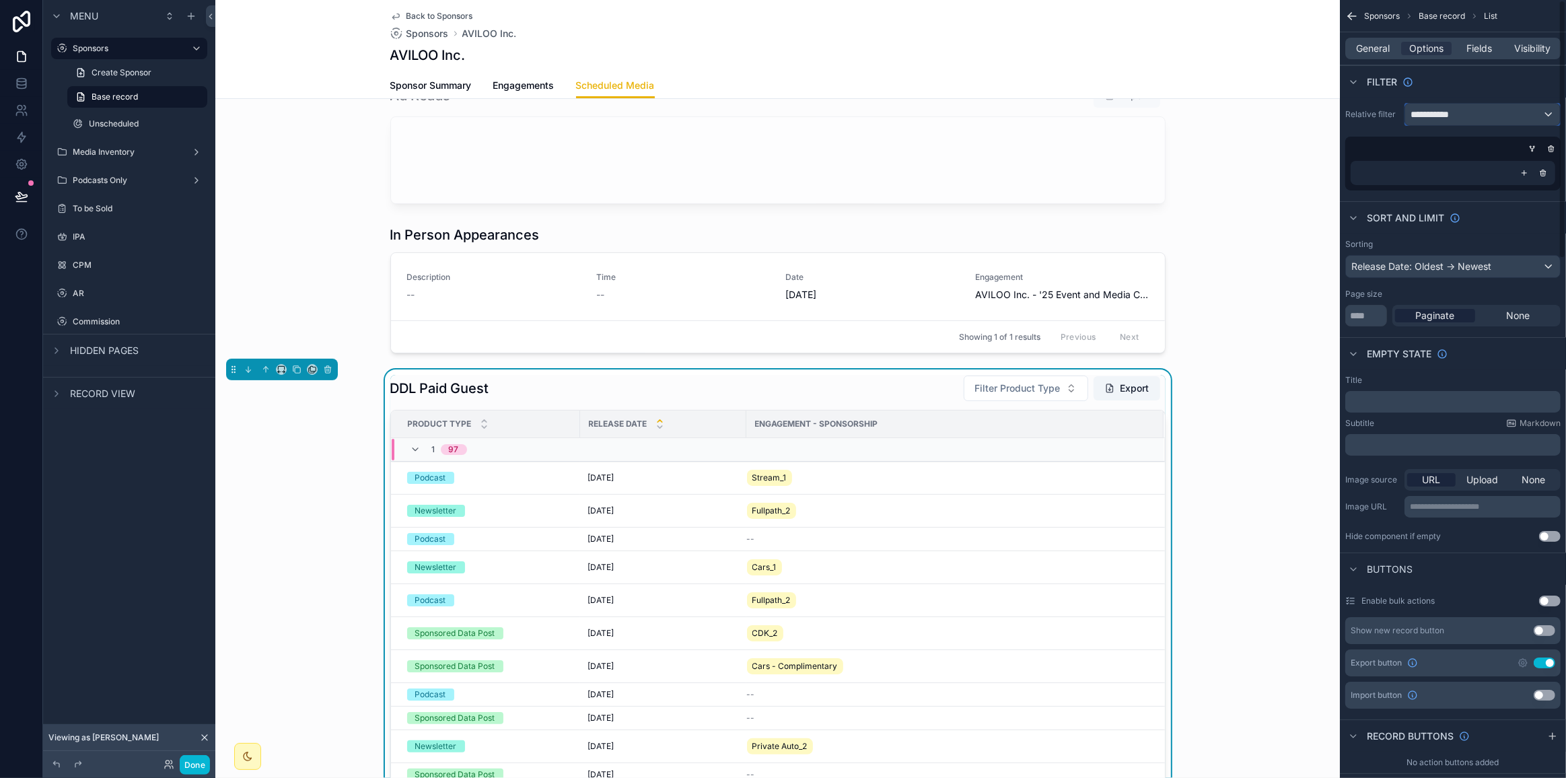
click at [1005, 117] on div "**********" at bounding box center [1482, 115] width 155 height 22
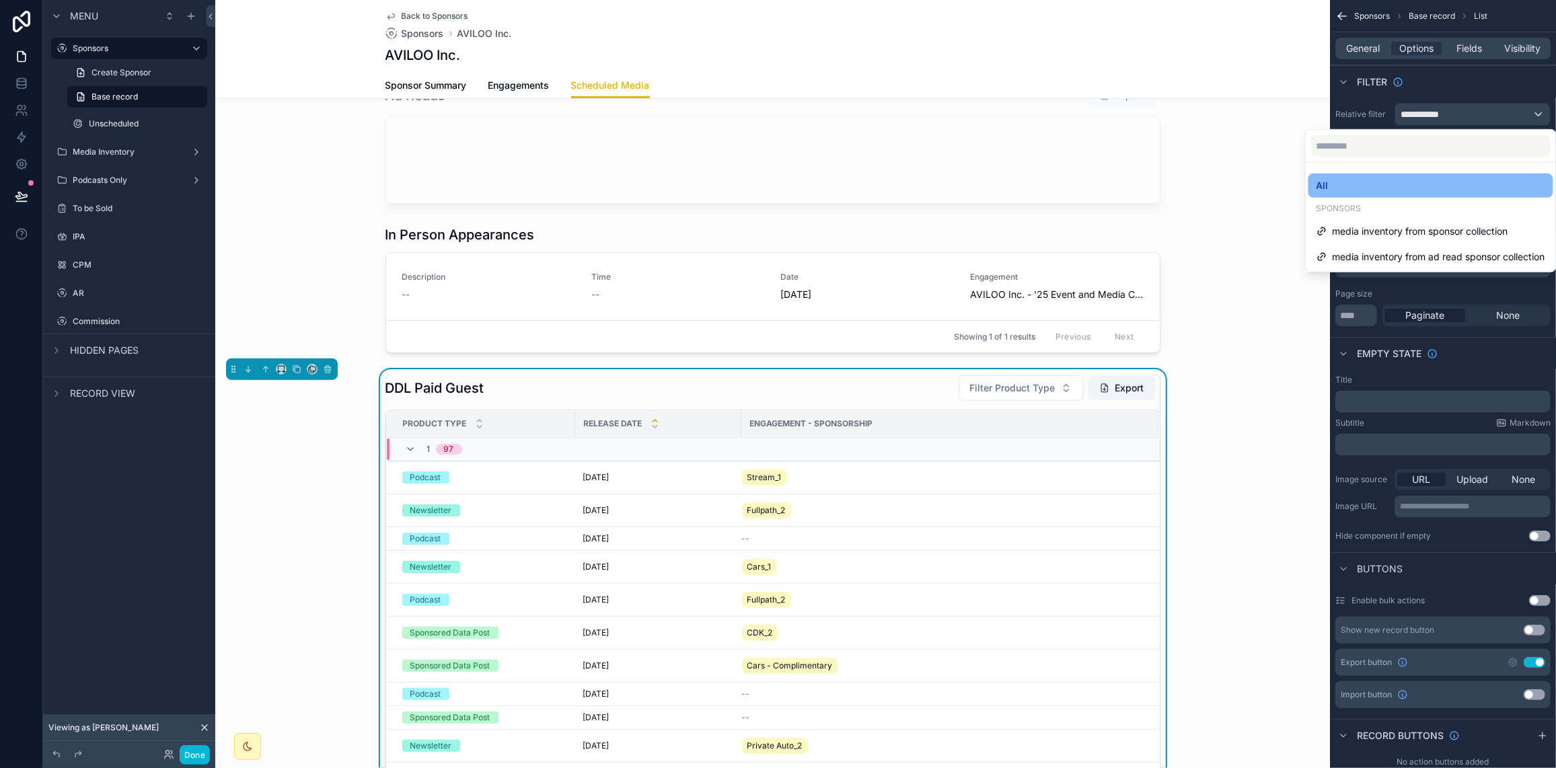
click at [1005, 192] on div "All" at bounding box center [1431, 186] width 229 height 16
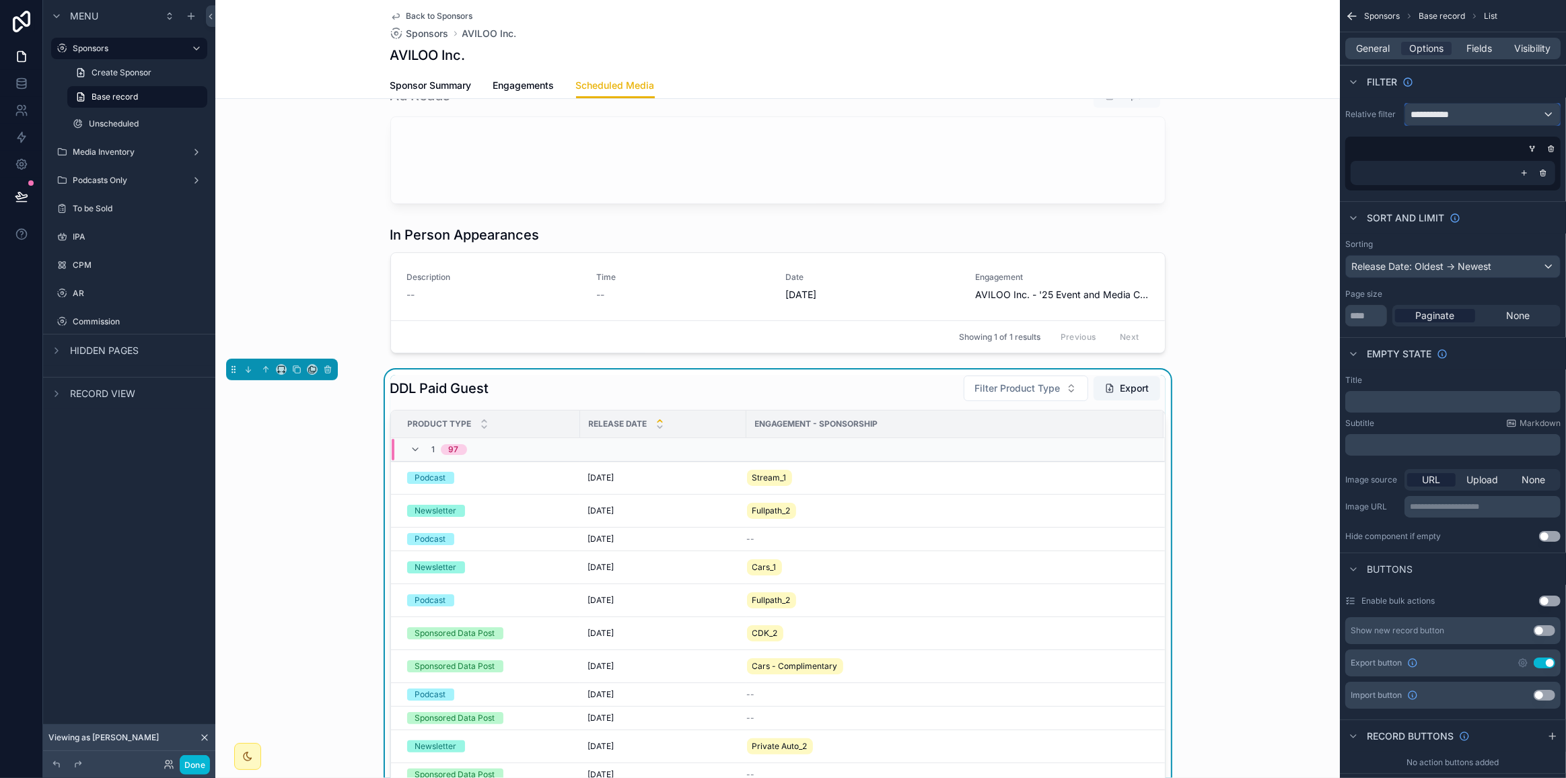
click at [1005, 115] on span "**********" at bounding box center [1435, 114] width 50 height 13
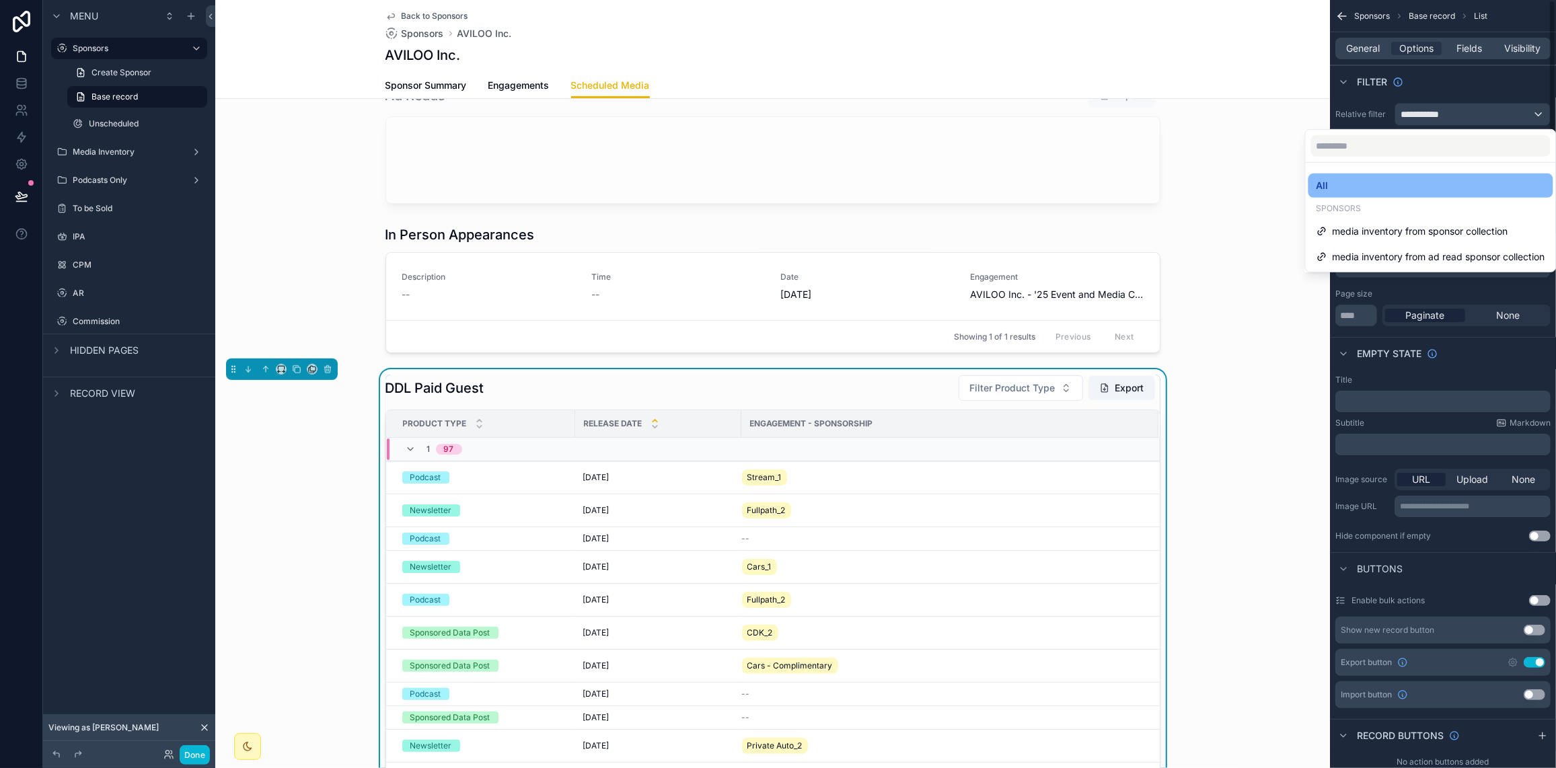
click at [24, 87] on div "scrollable content" at bounding box center [778, 384] width 1556 height 768
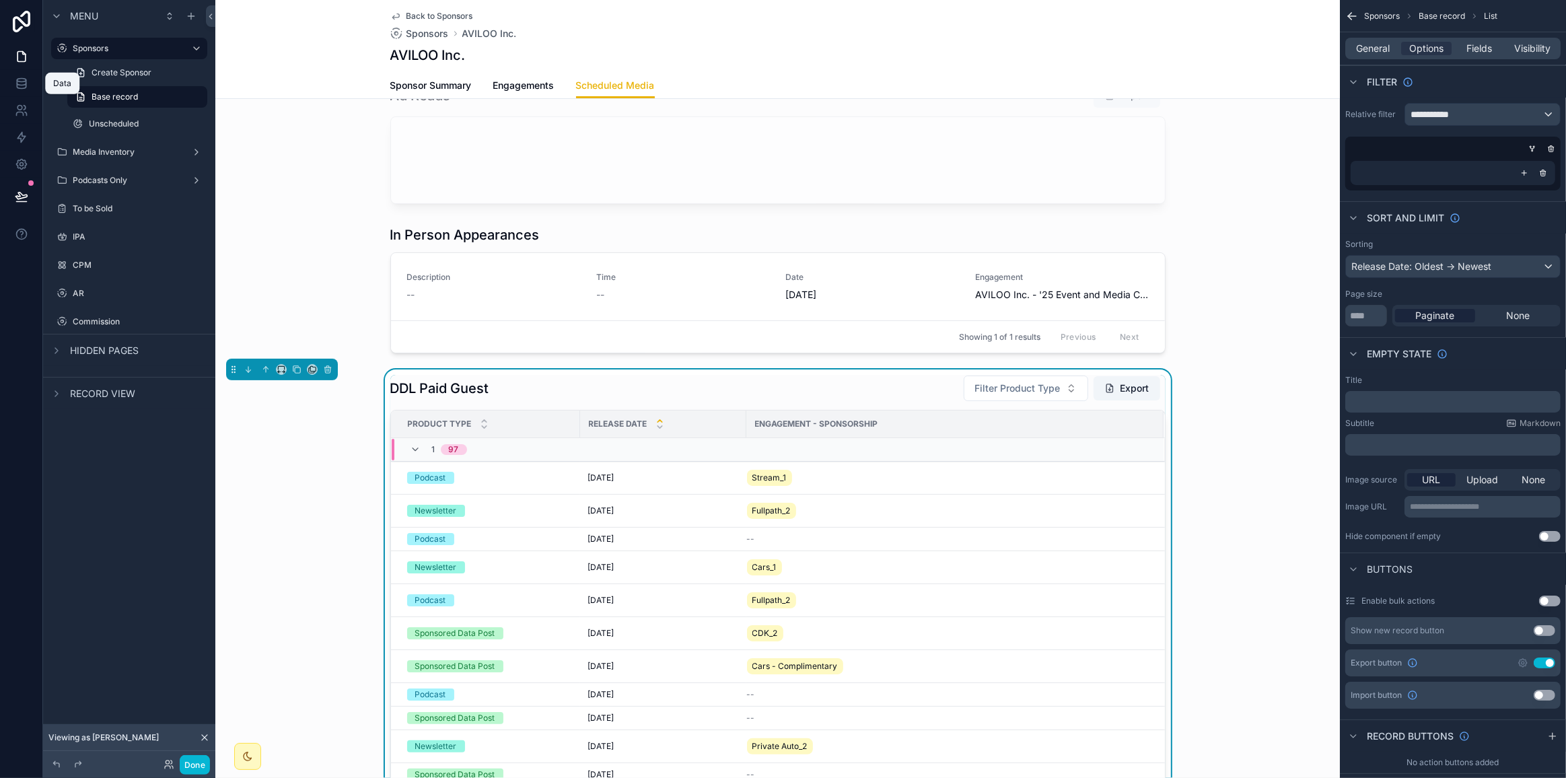
click at [24, 85] on icon at bounding box center [21, 82] width 9 height 5
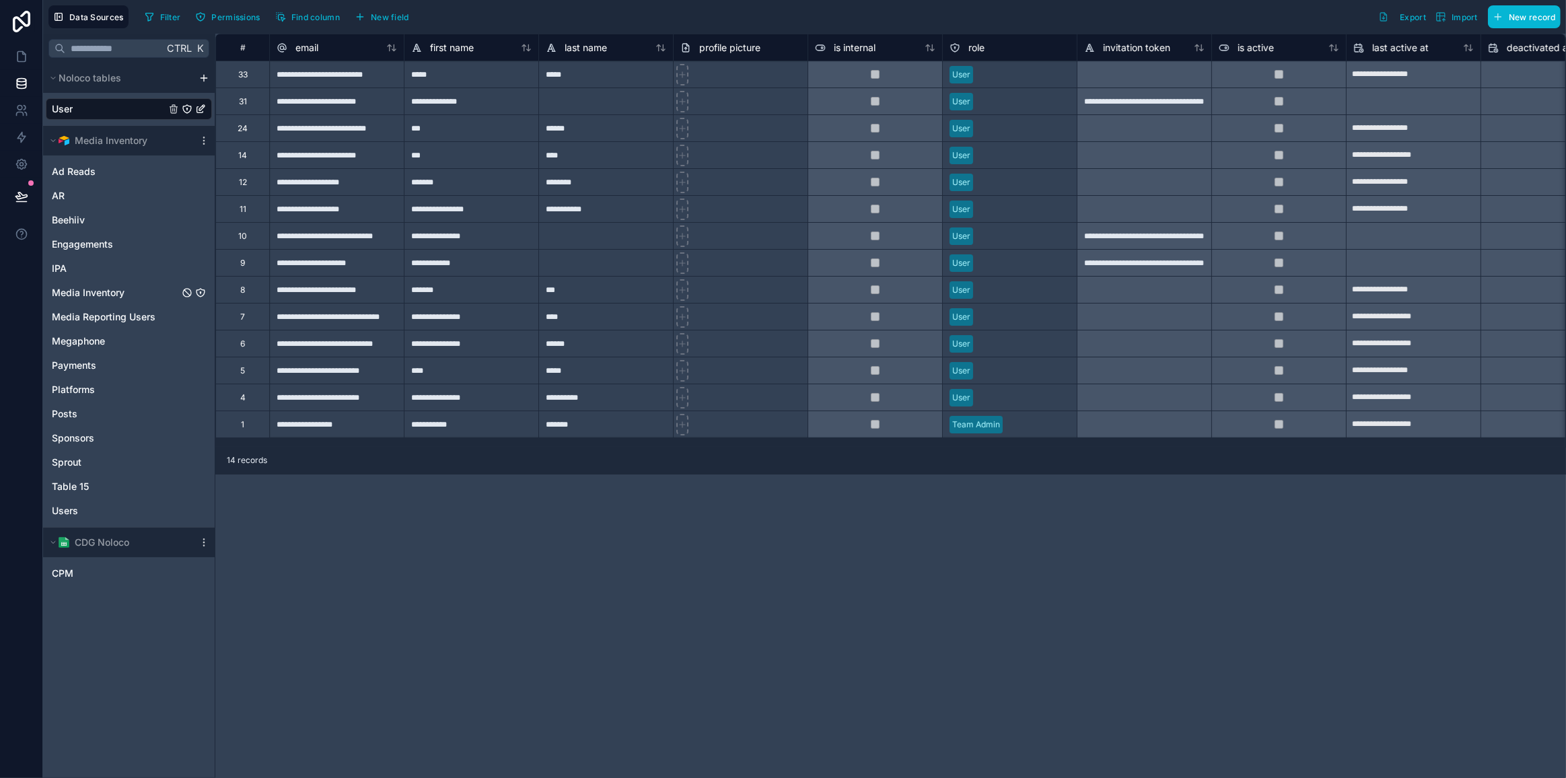
click at [114, 295] on span "Media Inventory" at bounding box center [88, 292] width 73 height 13
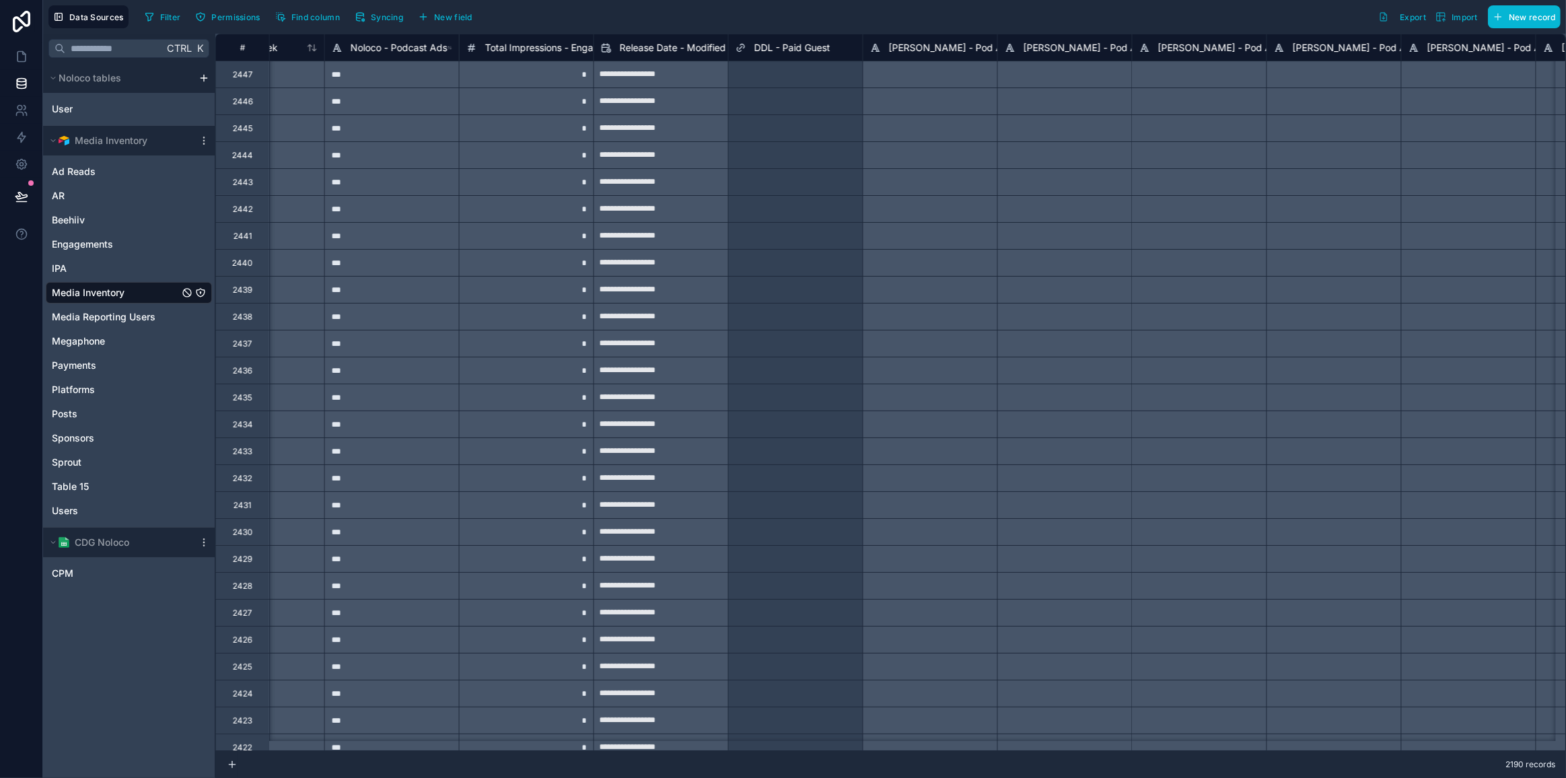
scroll to position [0, 2615]
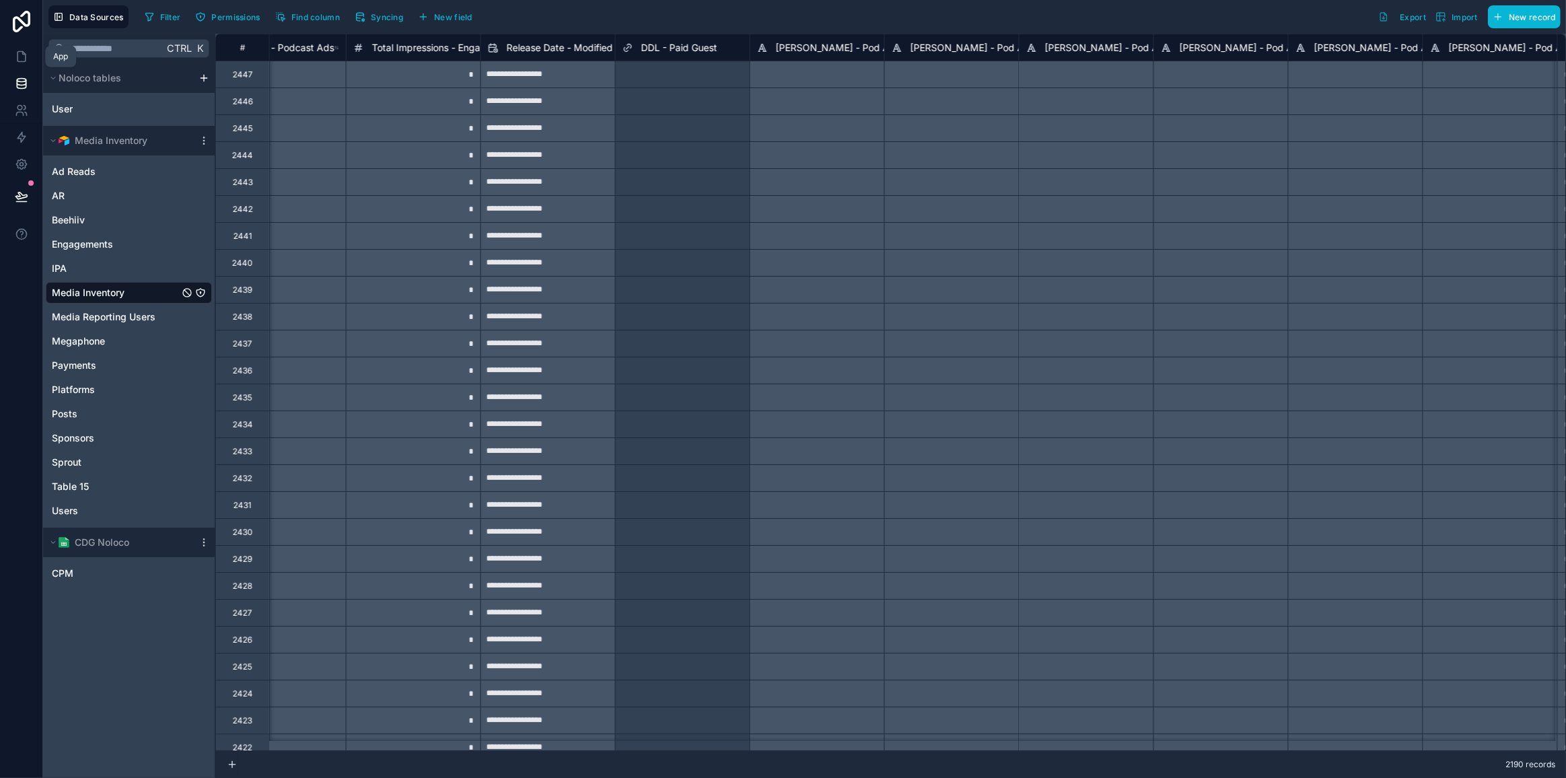
click at [21, 63] on link at bounding box center [21, 56] width 42 height 27
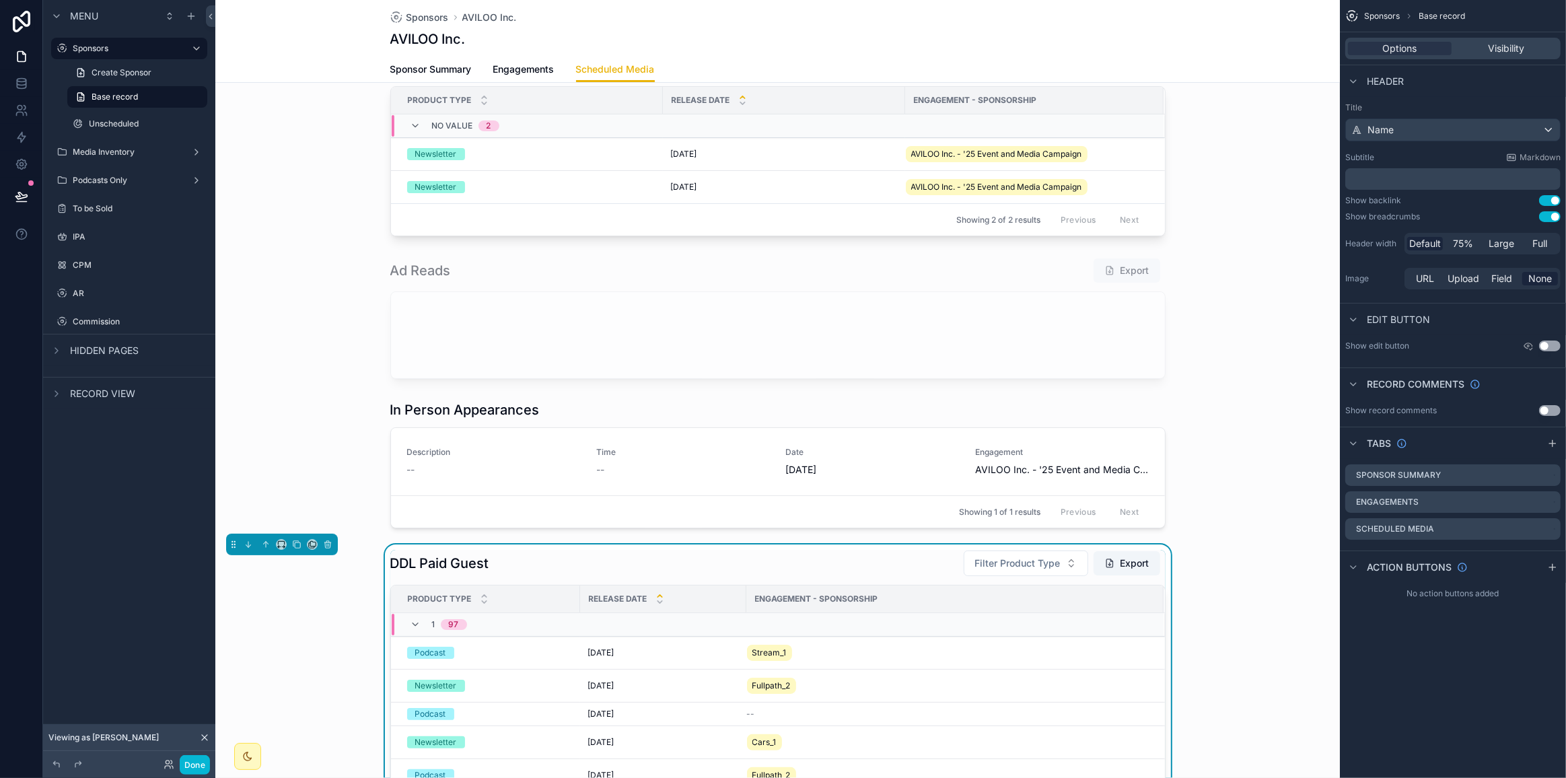
scroll to position [183, 0]
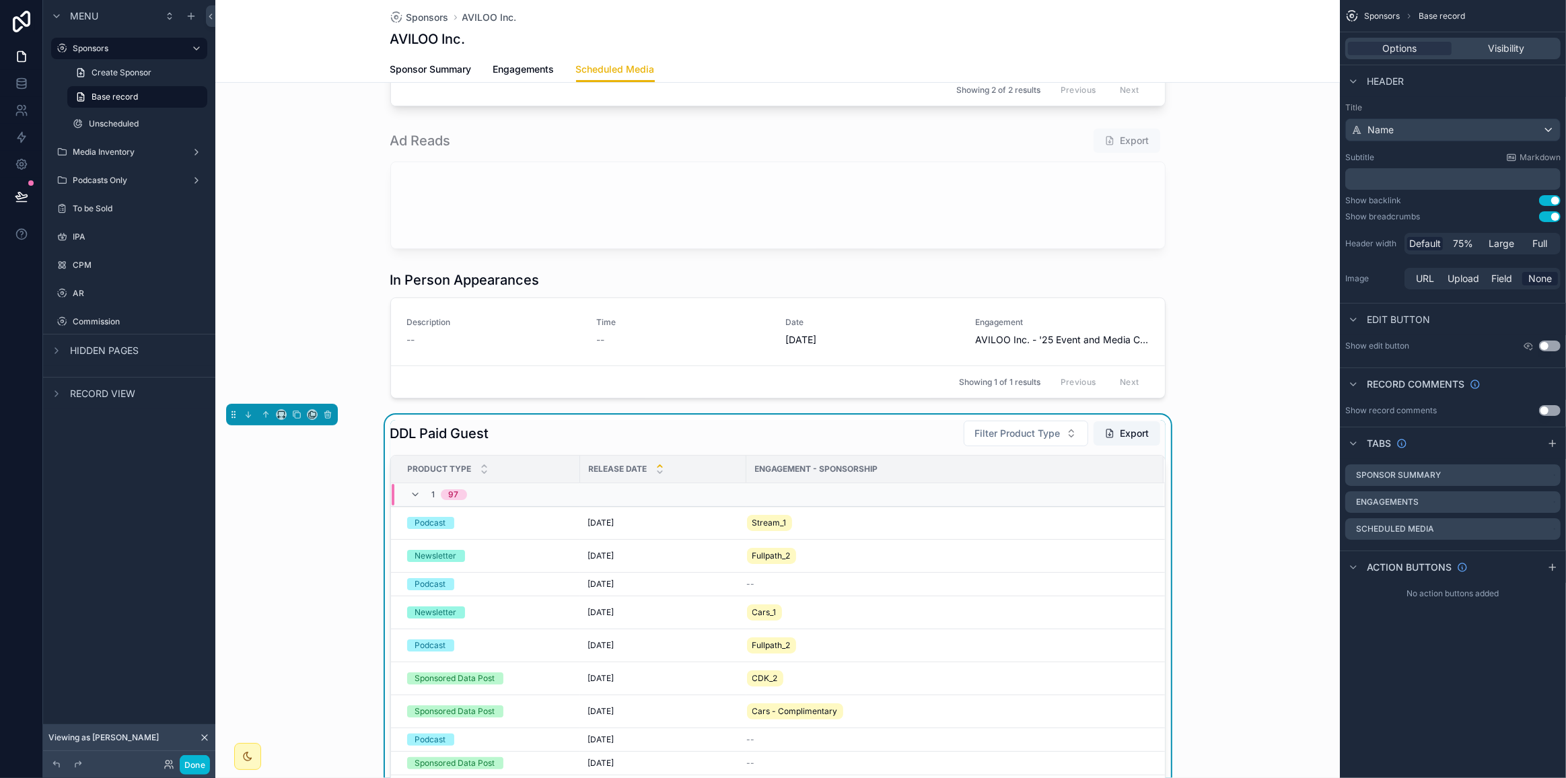
click at [872, 319] on div "scrollable content" at bounding box center [777, 334] width 1124 height 139
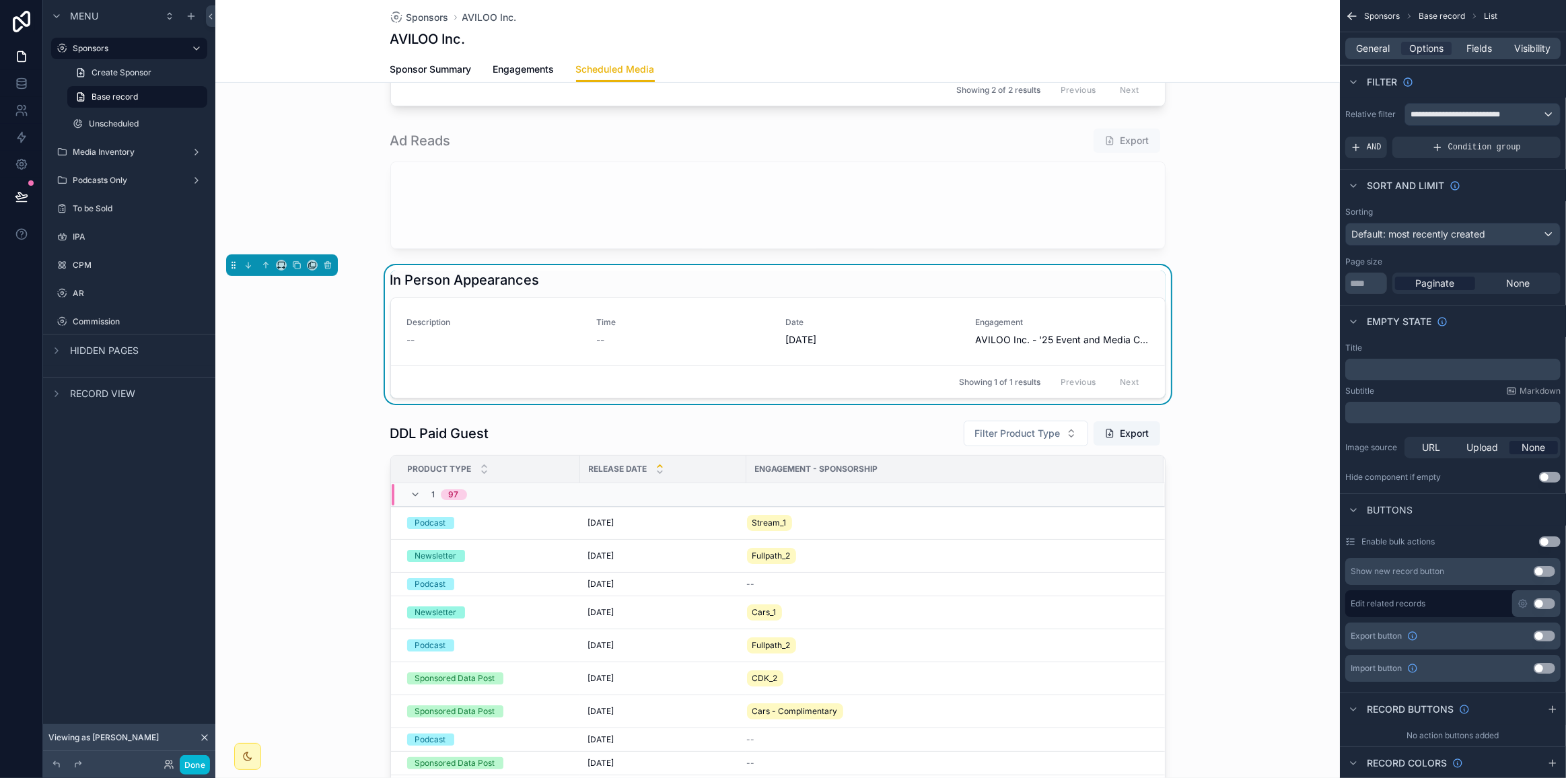
click at [894, 465] on div "Engagement - Sponsorship" at bounding box center [955, 469] width 416 height 22
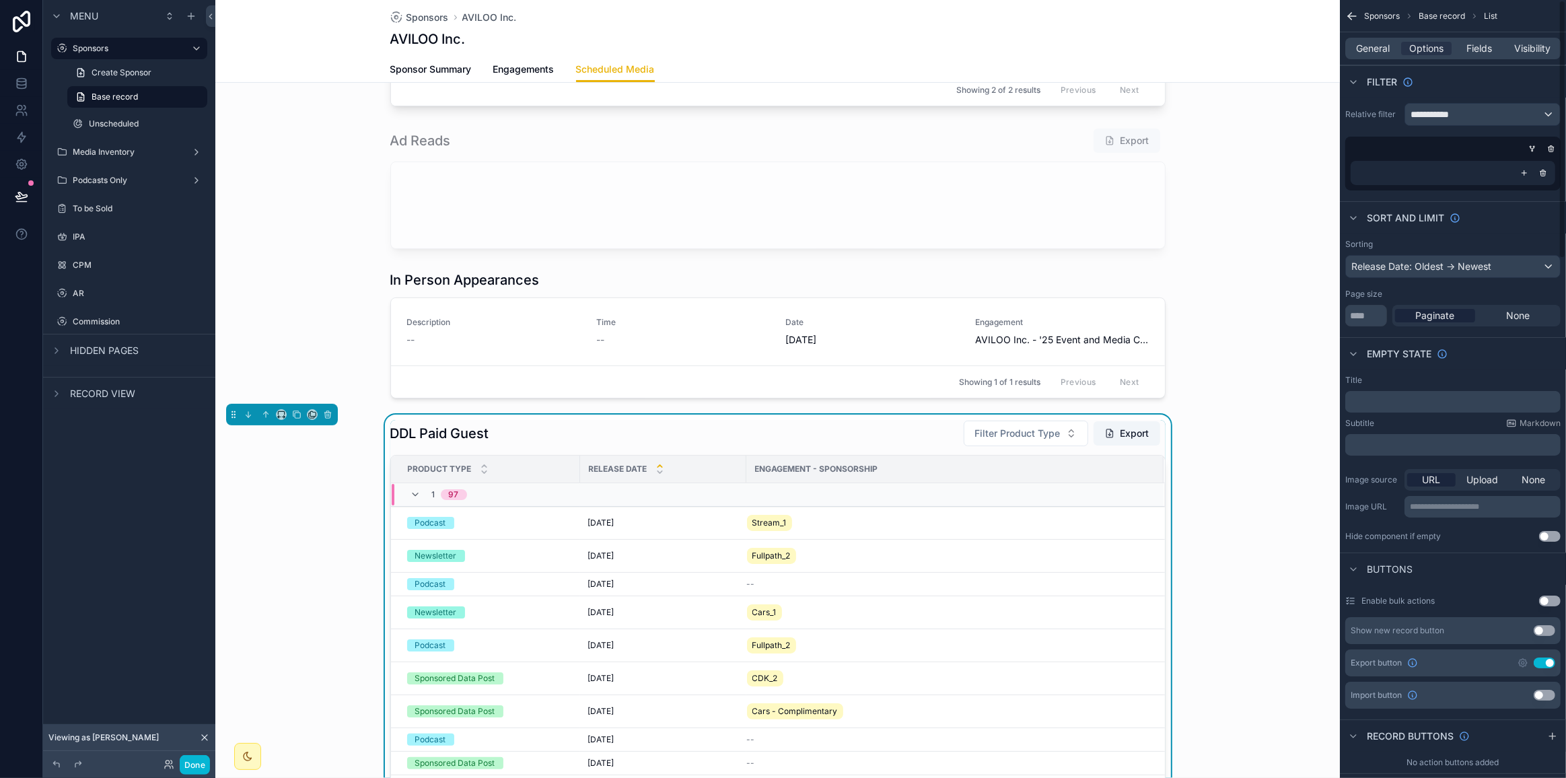
click at [1005, 170] on icon "scrollable content" at bounding box center [1524, 173] width 8 height 8
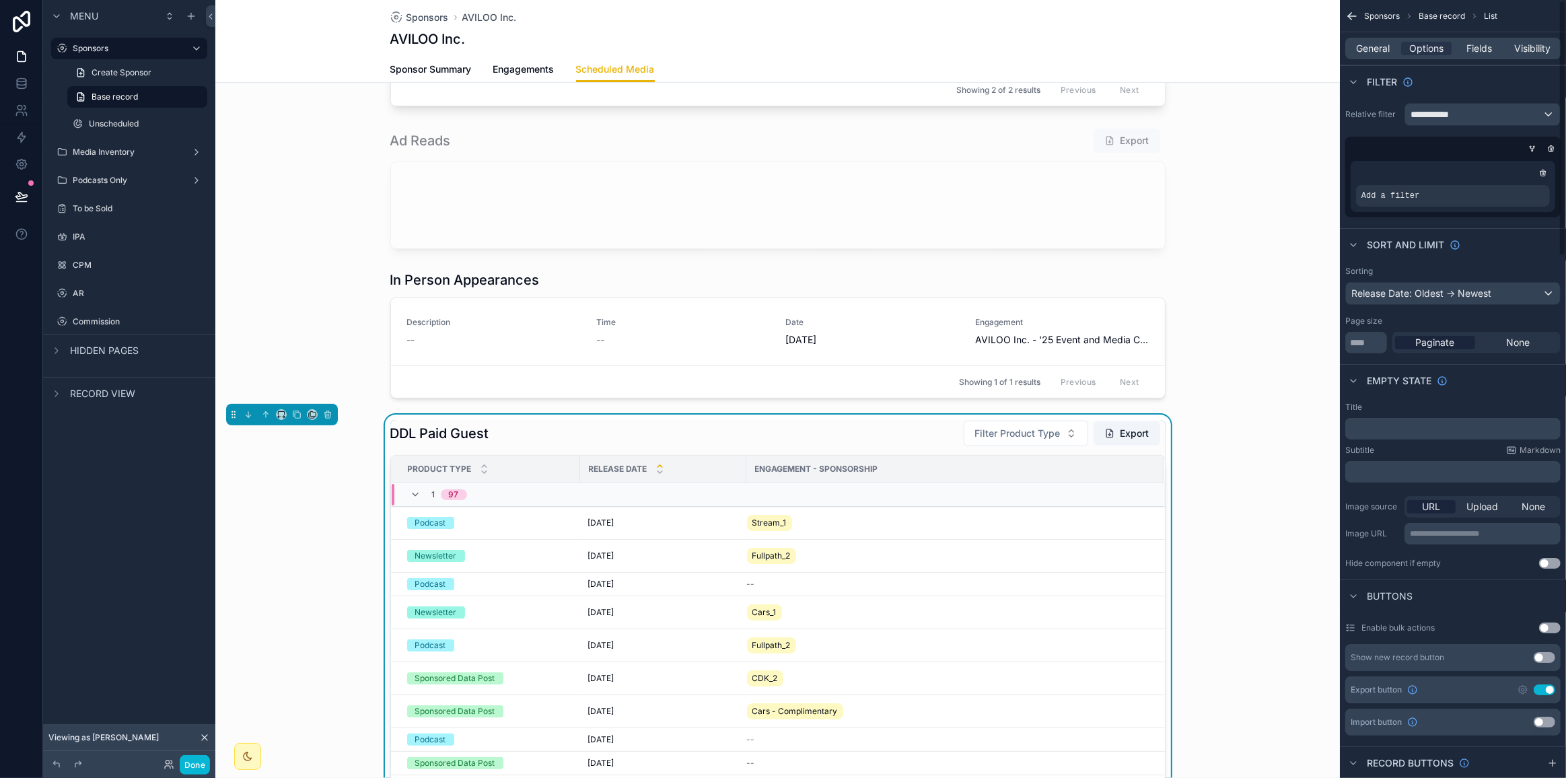
click at [1005, 196] on span "Add a filter" at bounding box center [1390, 195] width 58 height 11
click at [0, 0] on icon "scrollable content" at bounding box center [0, 0] width 0 height 0
click at [1005, 174] on span "Select a field" at bounding box center [1219, 175] width 57 height 11
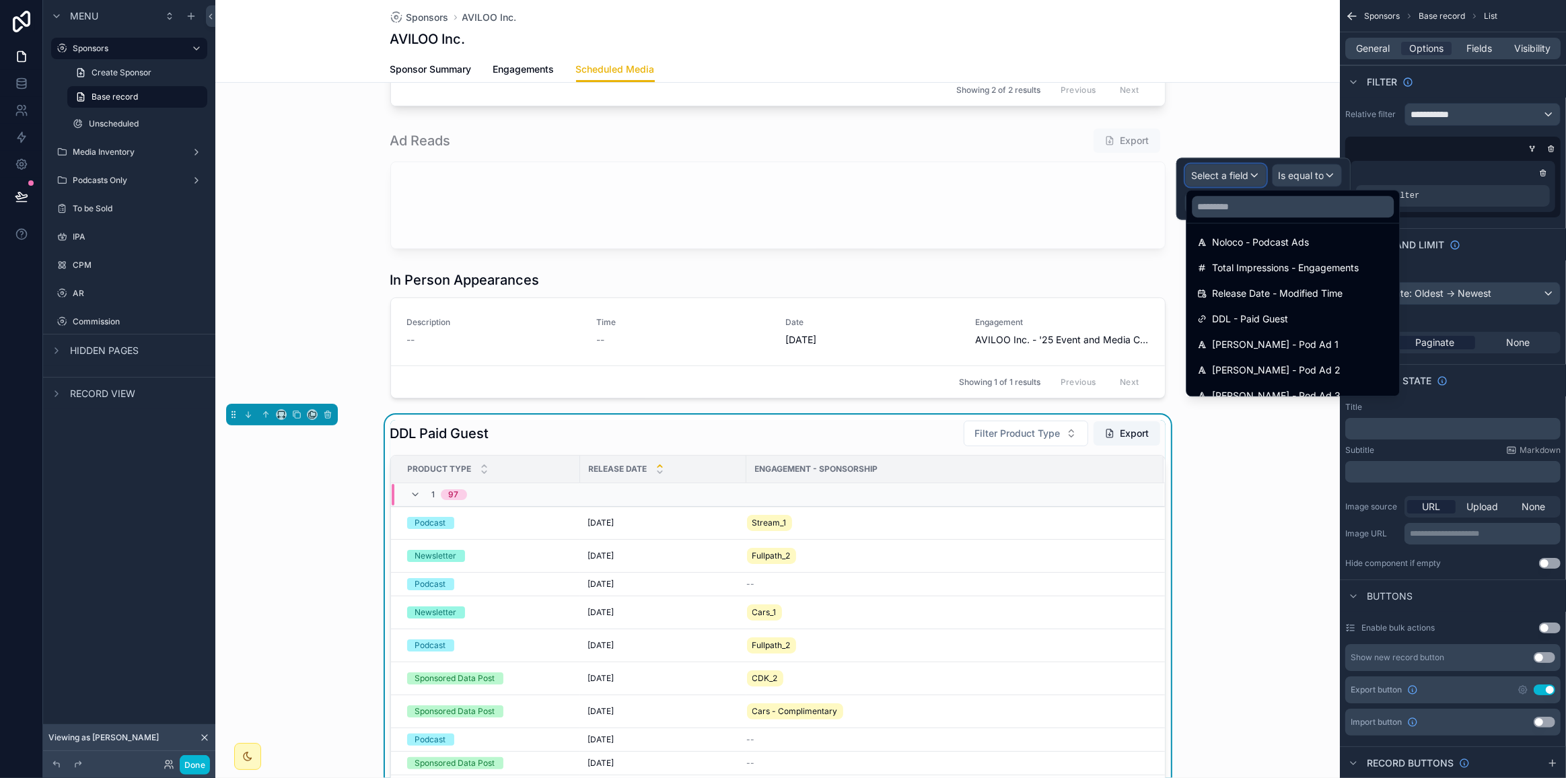
scroll to position [612, 0]
click at [1005, 297] on span "DDL - Paid Guest" at bounding box center [1250, 299] width 76 height 16
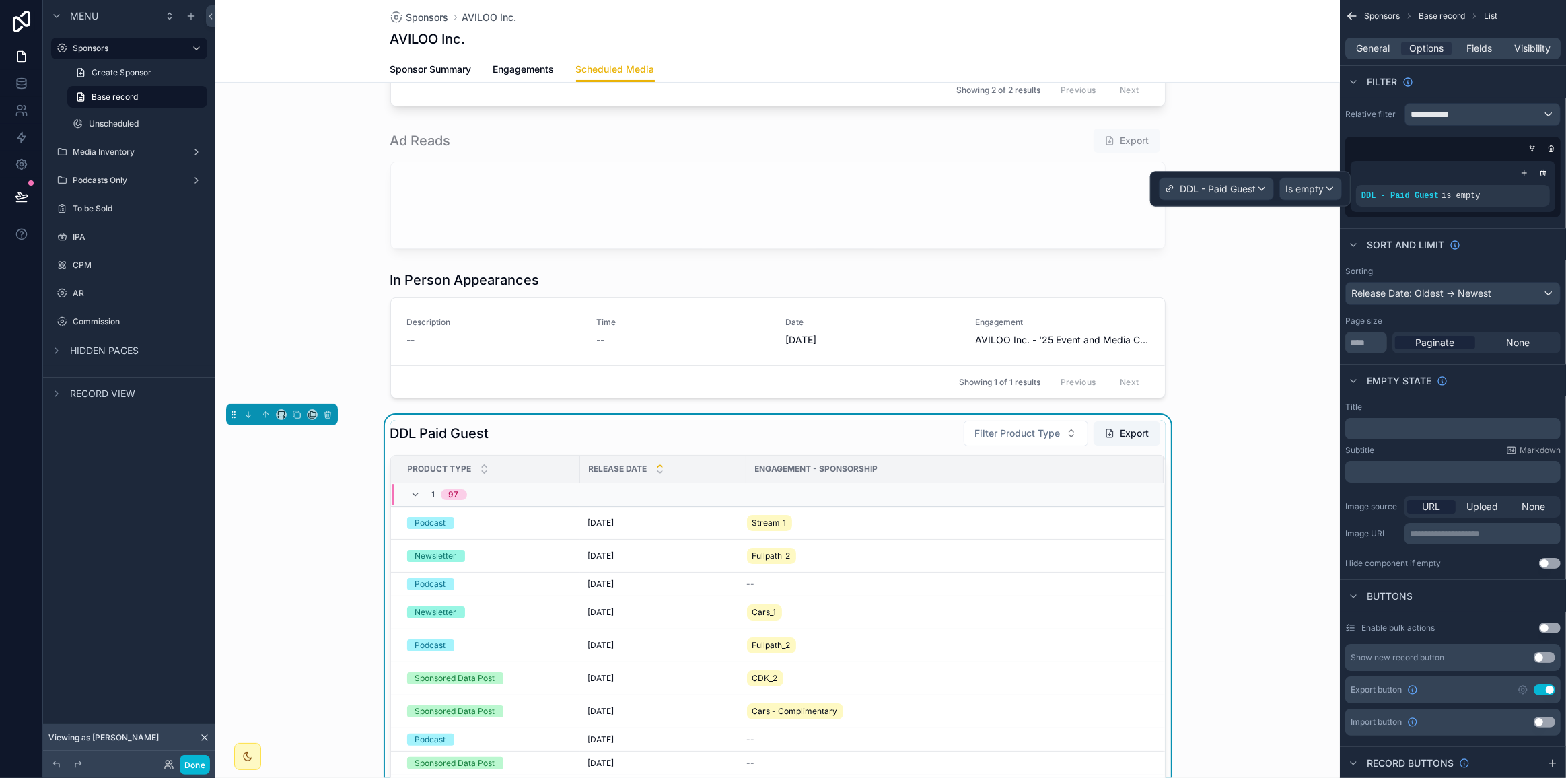
click at [0, 0] on icon "scrollable content" at bounding box center [0, 0] width 0 height 0
click at [1005, 192] on span "Is empty" at bounding box center [1304, 188] width 38 height 13
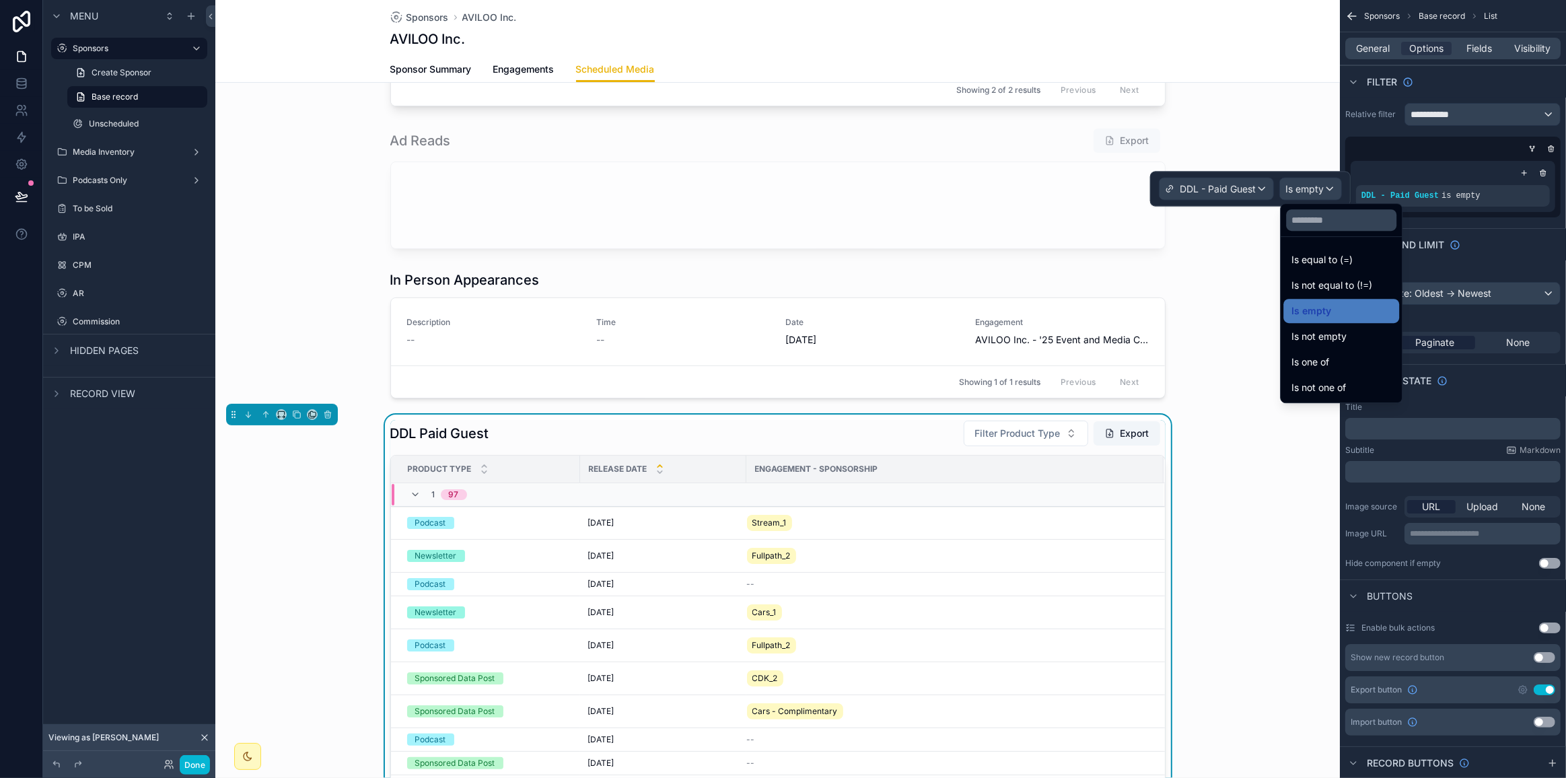
click at [1005, 363] on div "Is one of" at bounding box center [1341, 362] width 100 height 16
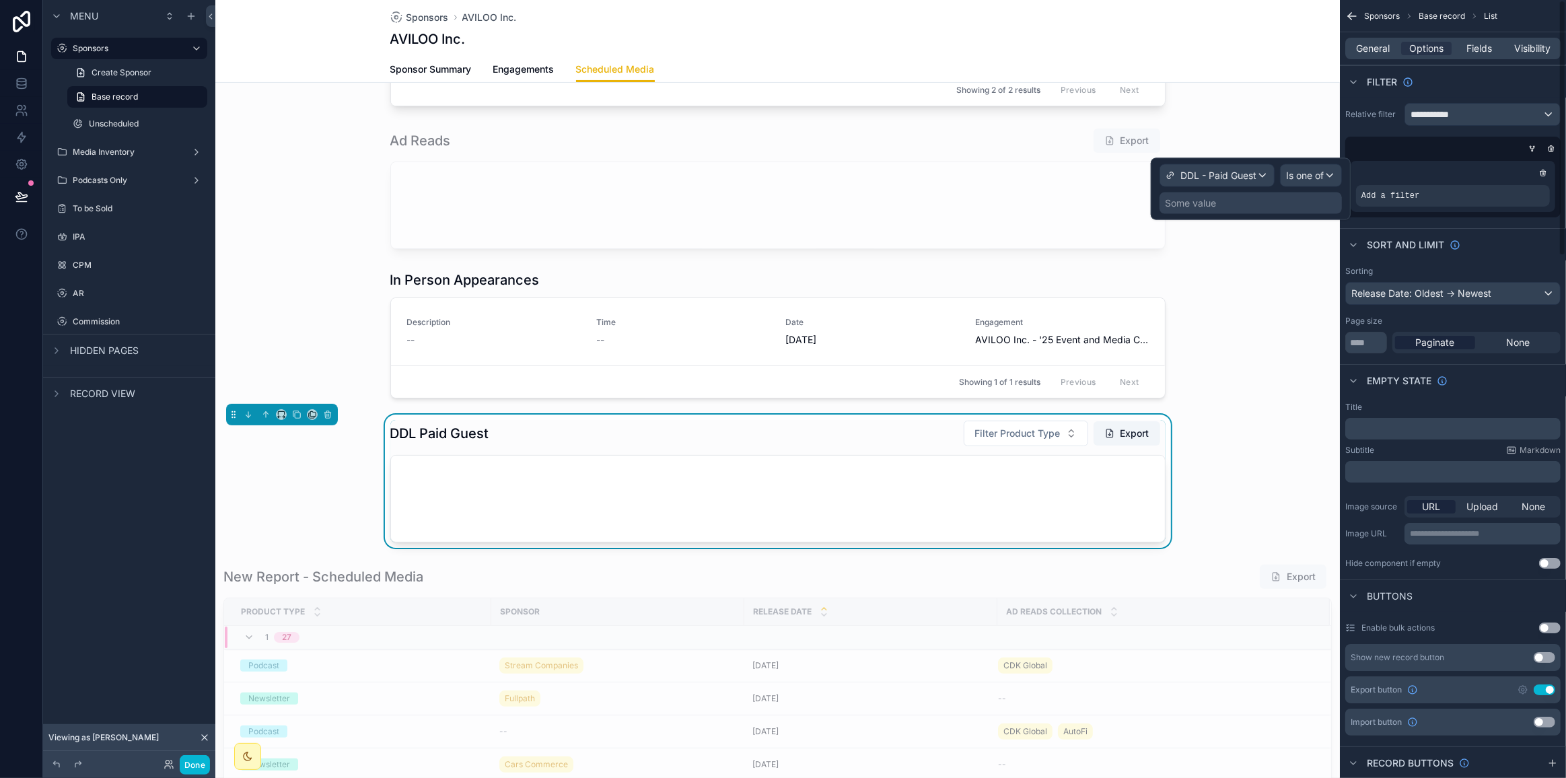
click at [1005, 206] on div "Some value" at bounding box center [1190, 202] width 51 height 13
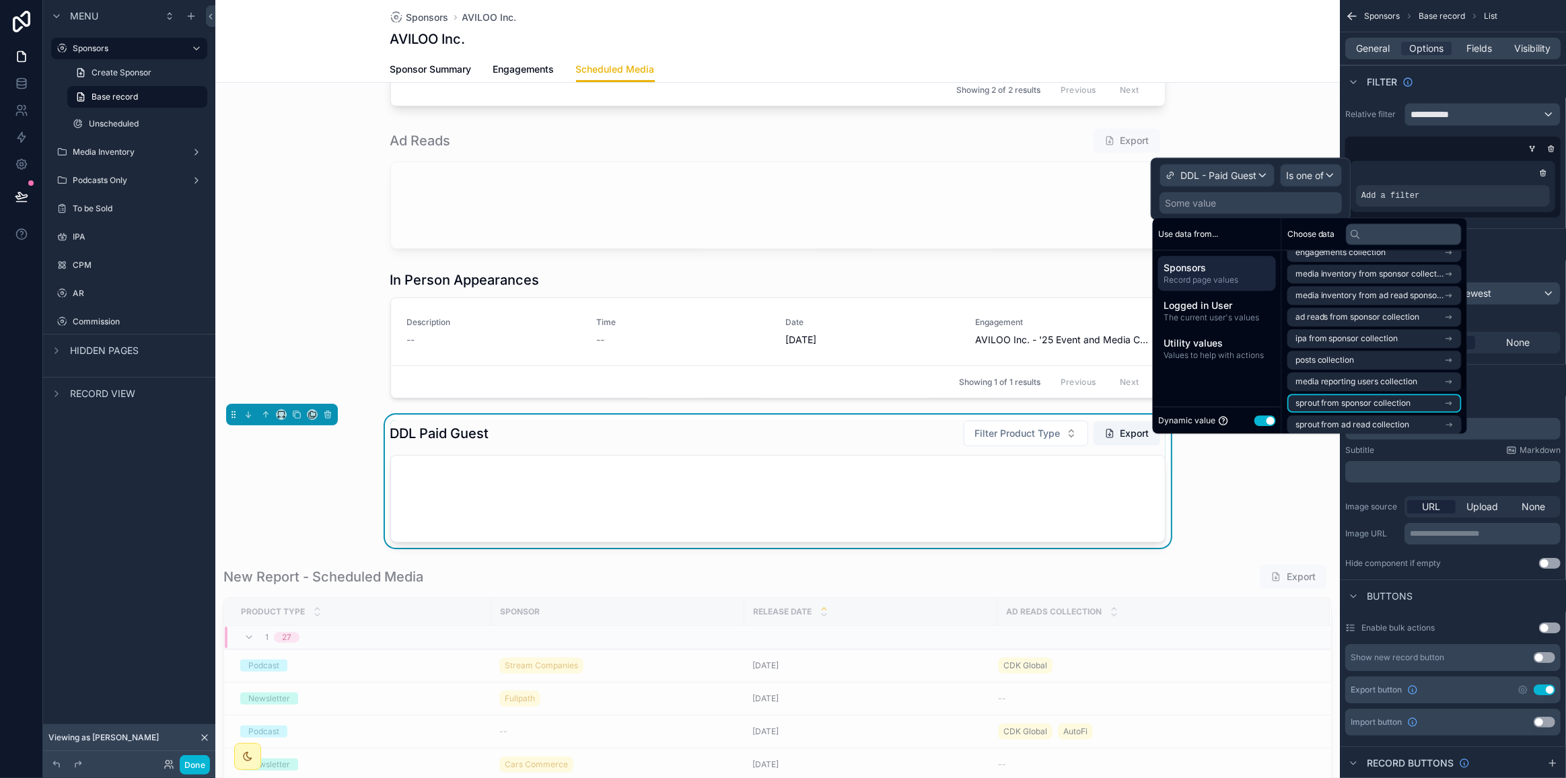
scroll to position [0, 0]
click at [1005, 265] on li "engagements collection" at bounding box center [1374, 265] width 174 height 19
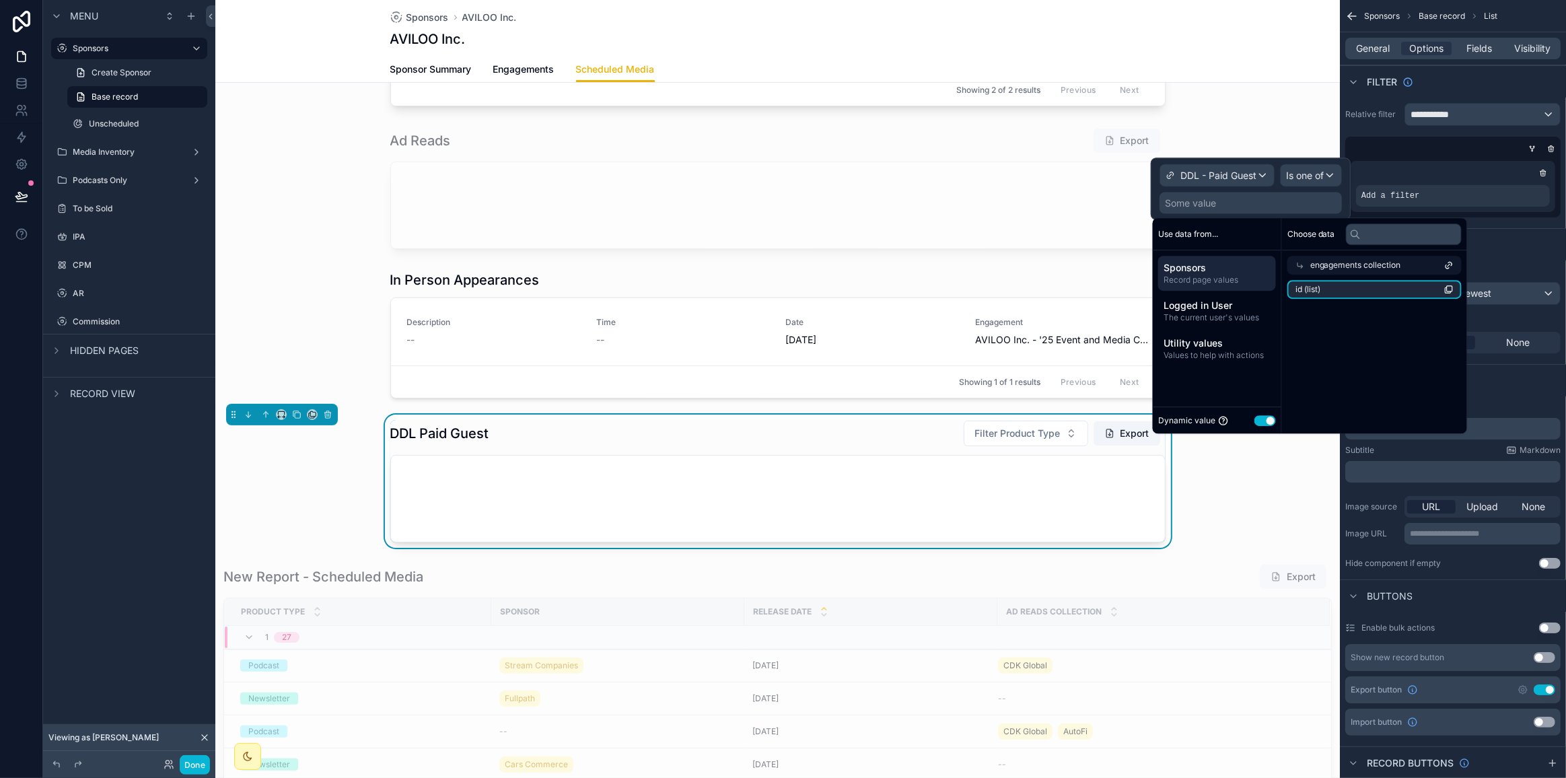
click at [1005, 285] on span "id (list)" at bounding box center [1307, 289] width 25 height 11
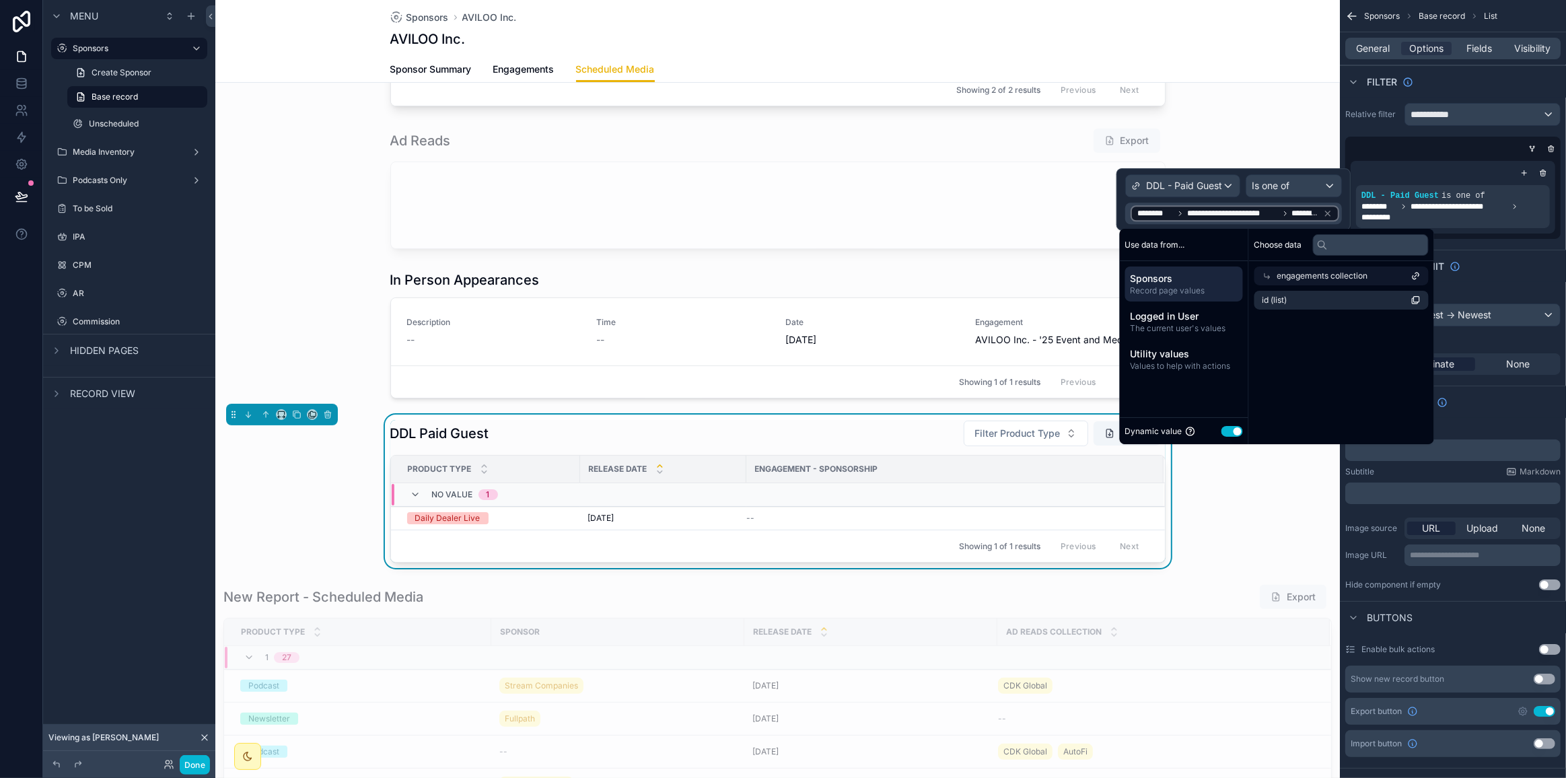
click at [1005, 486] on div "DDL Paid Guest Filter Product Type Export Product Type Release Date Engagement …" at bounding box center [777, 490] width 1124 height 153
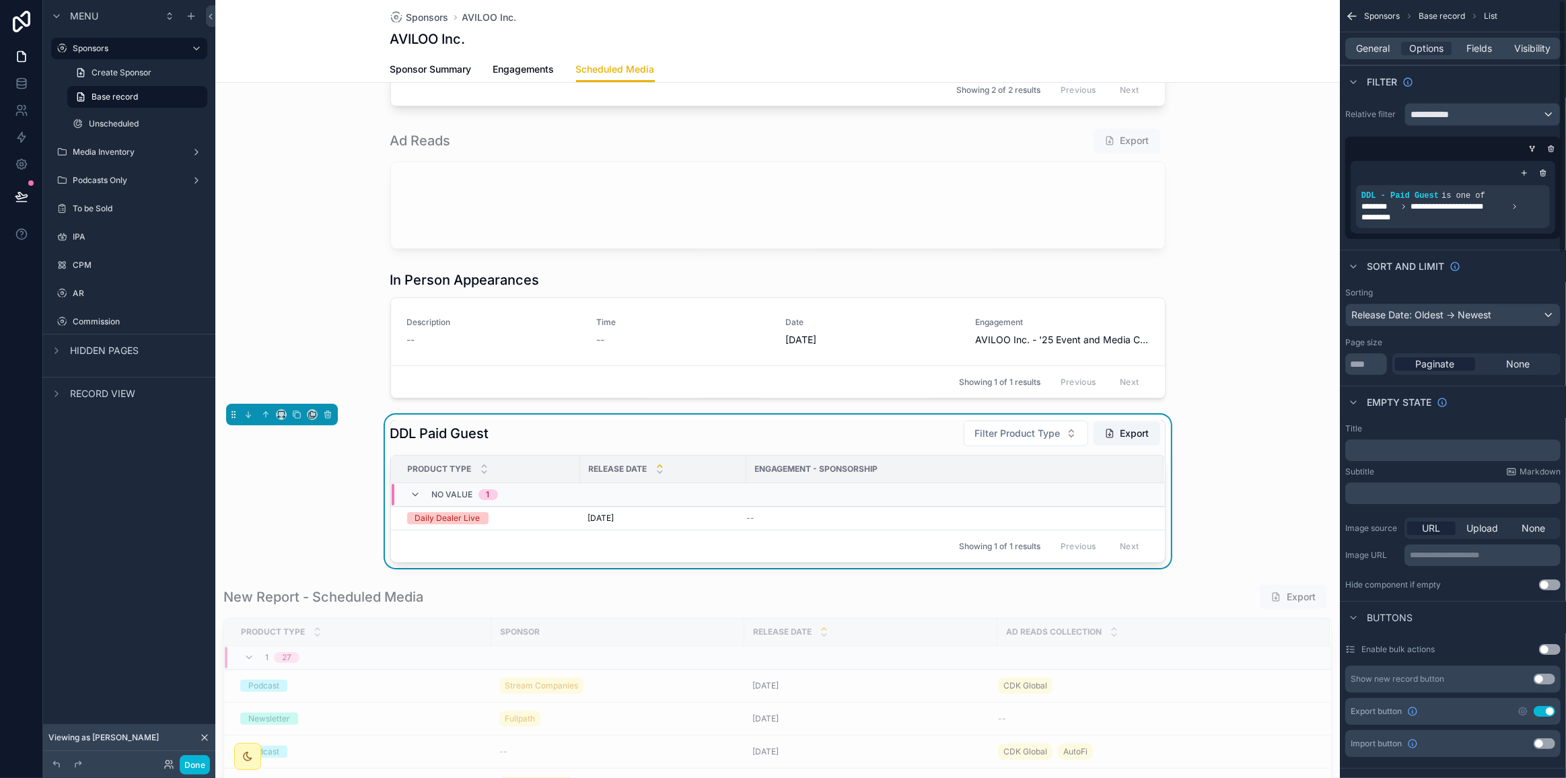
click at [1005, 51] on span "Fields" at bounding box center [1480, 48] width 26 height 13
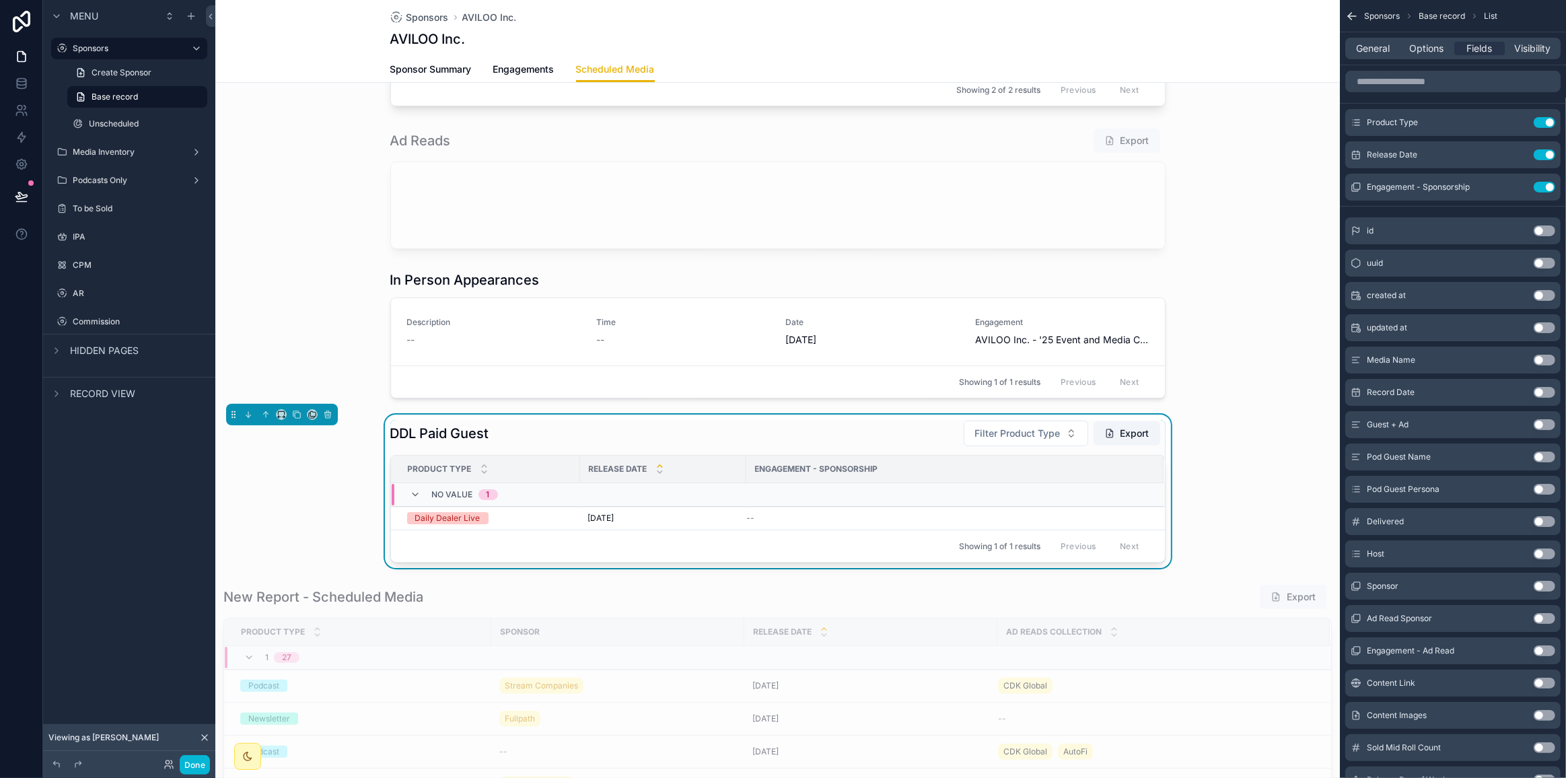
click at [1005, 184] on button "Use setting" at bounding box center [1544, 187] width 22 height 11
click at [1005, 121] on button "Use setting" at bounding box center [1544, 122] width 22 height 11
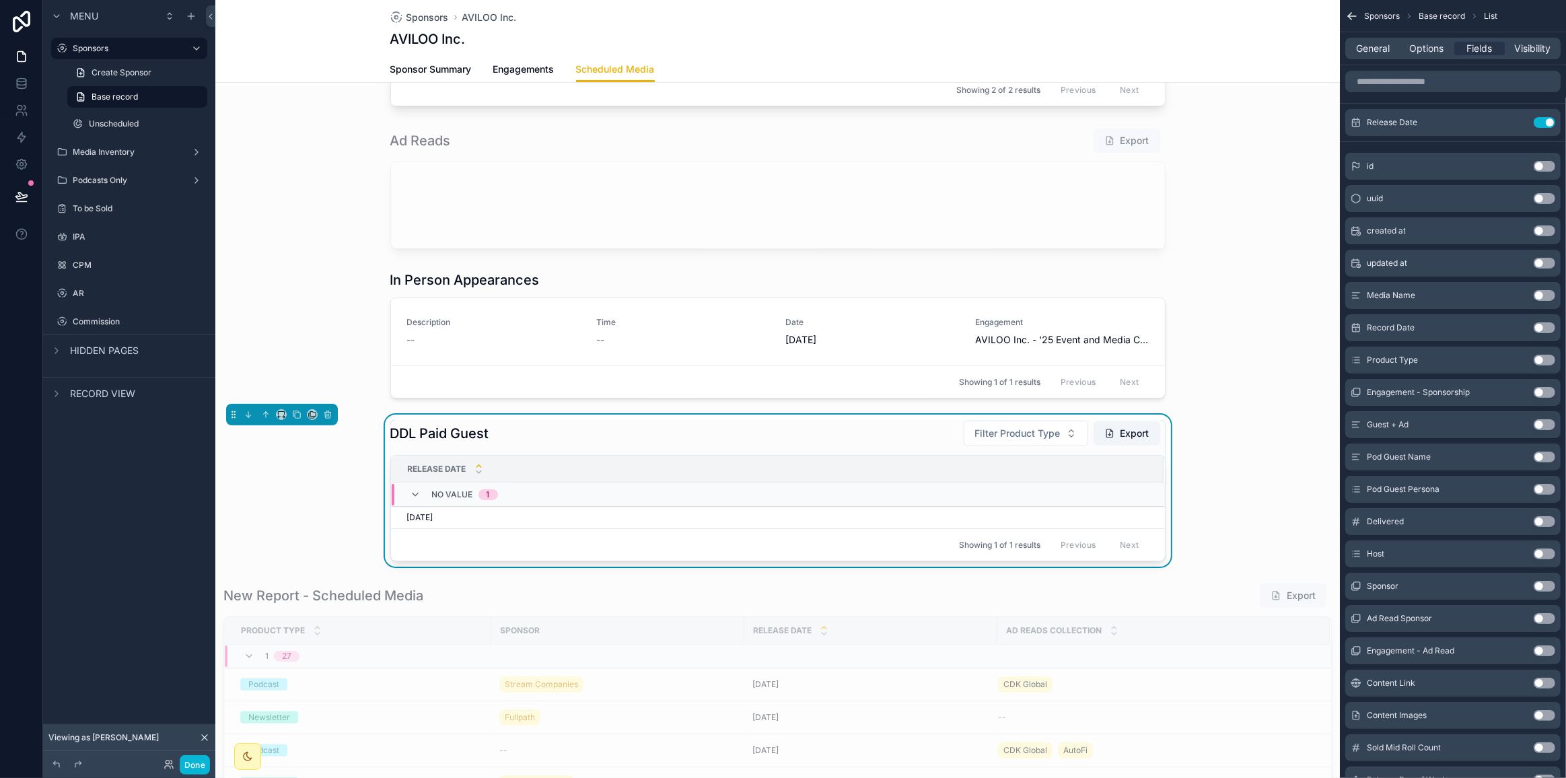
click at [1005, 291] on button "Use setting" at bounding box center [1544, 295] width 22 height 11
click at [1005, 434] on div "DDL Paid Guest Filter Product Type Export Media Name Release Date No value 1 OP…" at bounding box center [777, 490] width 1124 height 152
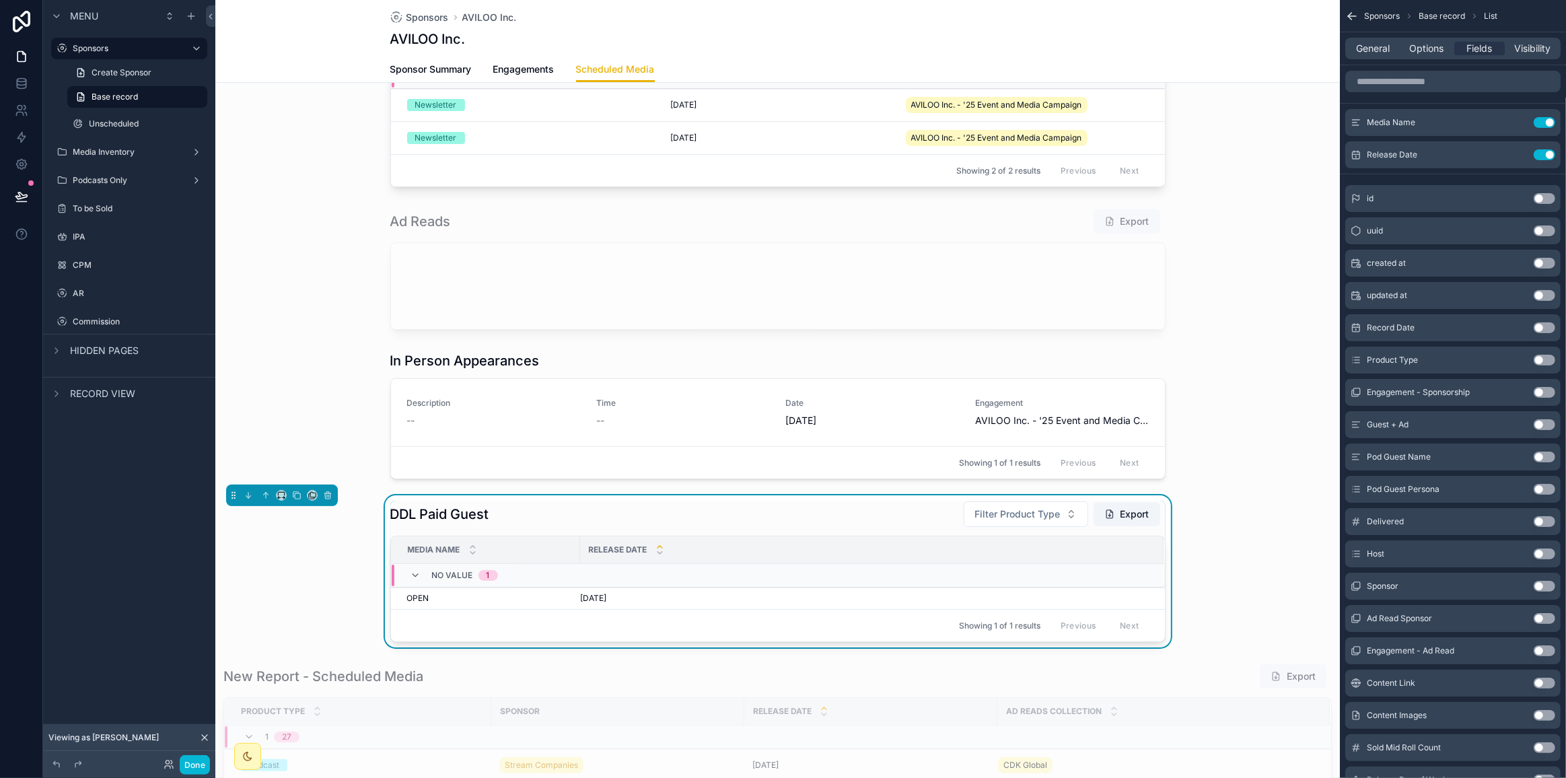
scroll to position [183, 0]
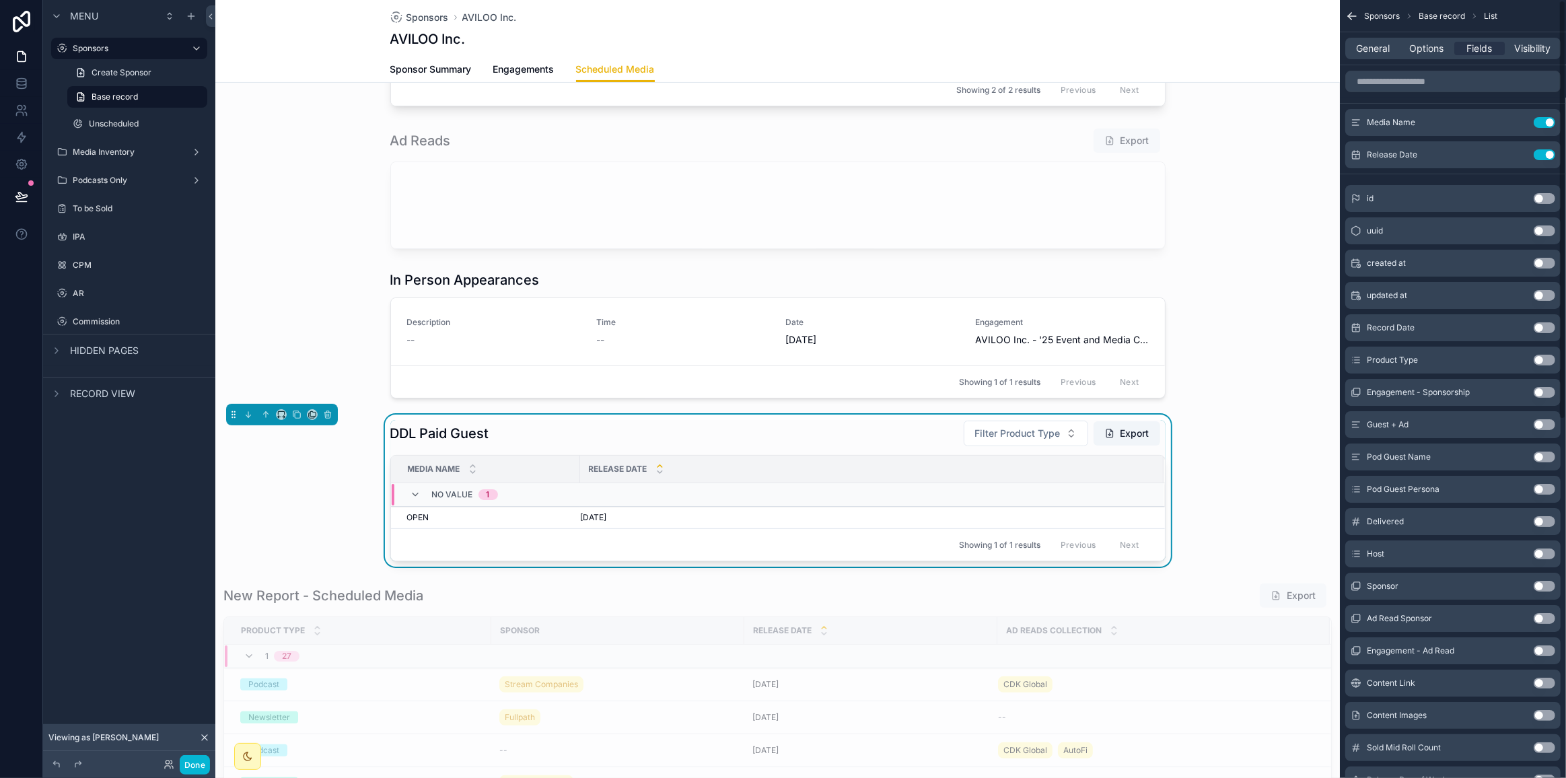
click at [737, 287] on div "scrollable content" at bounding box center [777, 334] width 1124 height 139
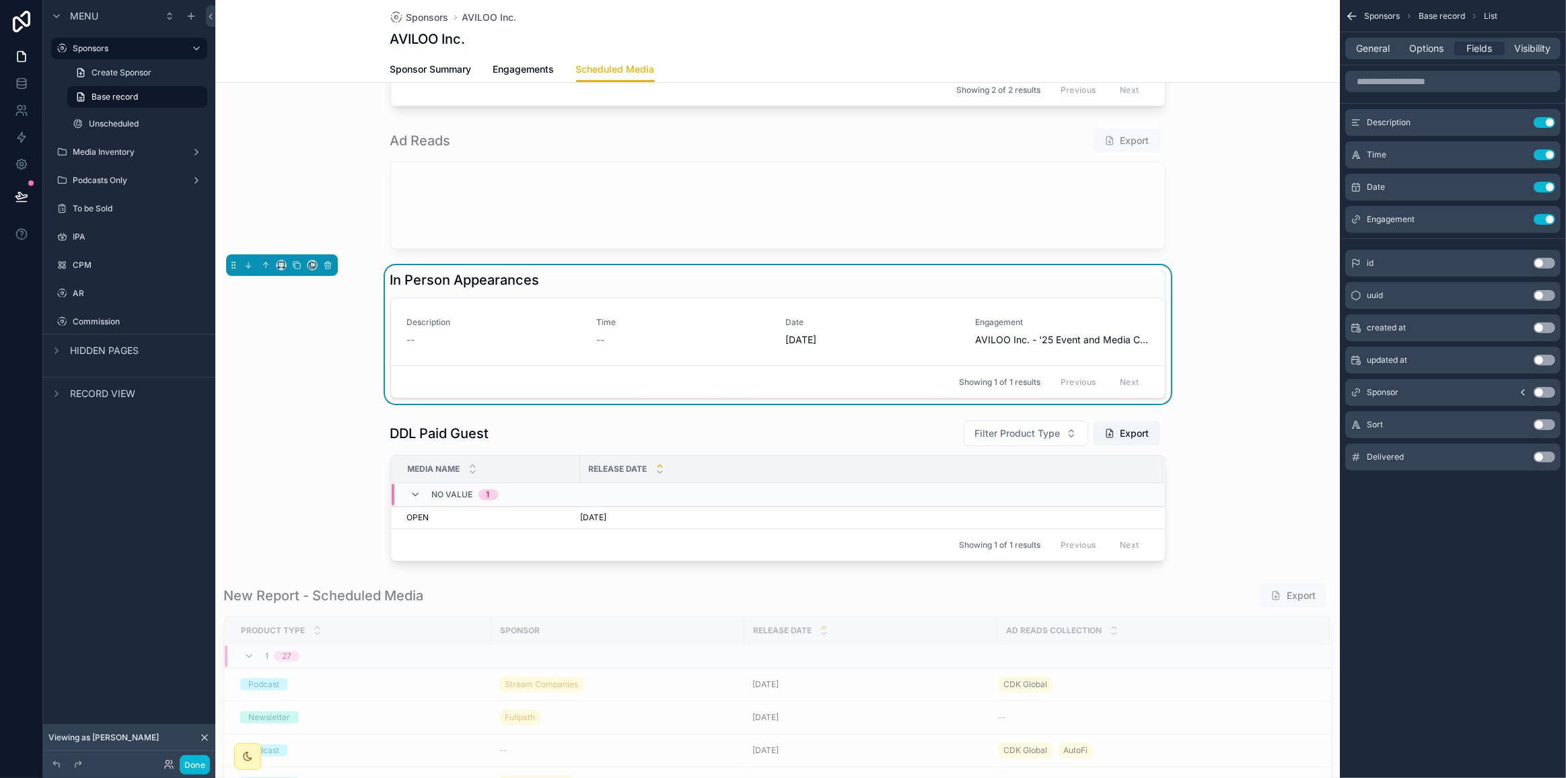
click at [1005, 46] on div "Visibility" at bounding box center [1532, 48] width 50 height 13
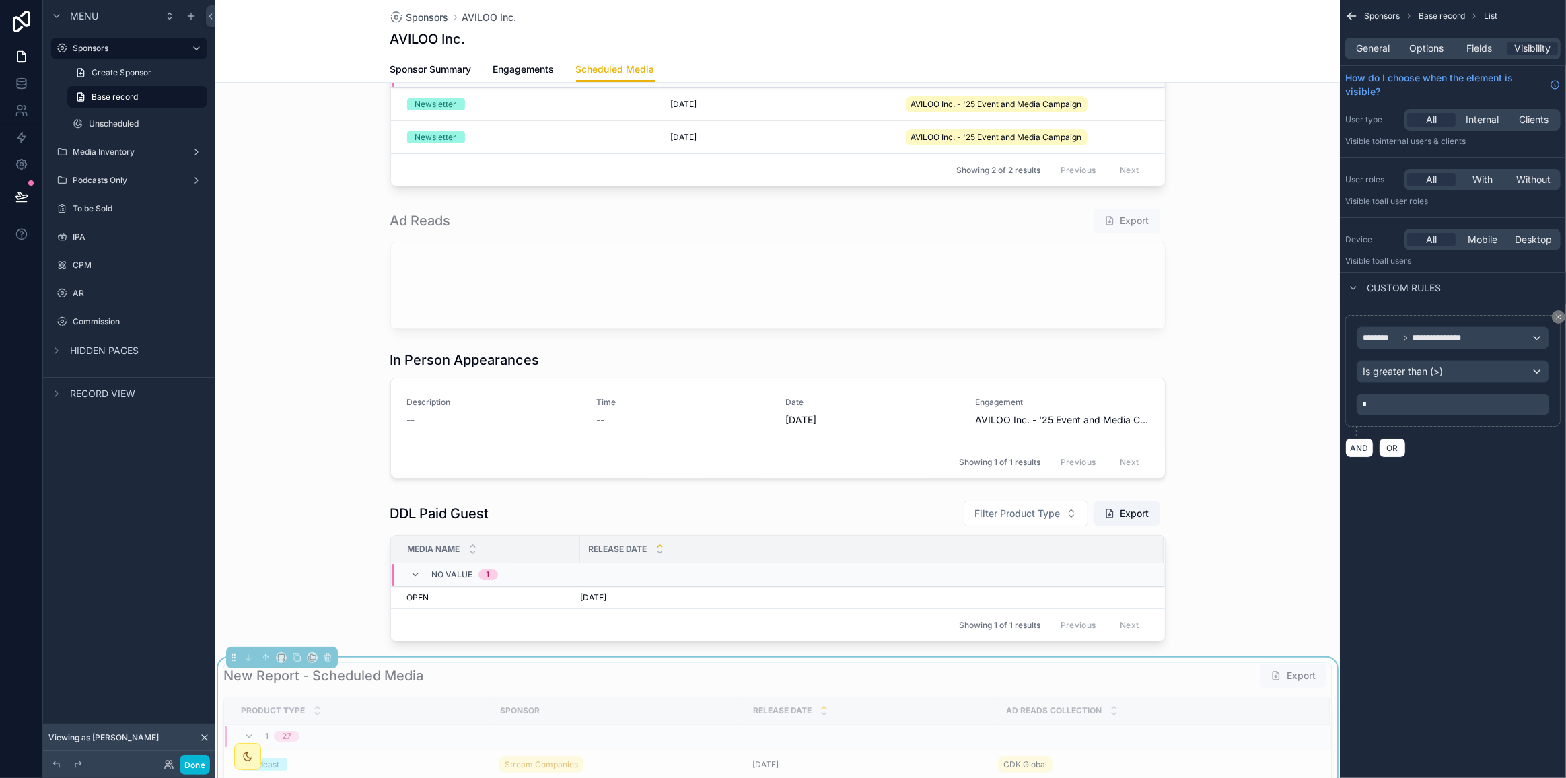
scroll to position [122, 0]
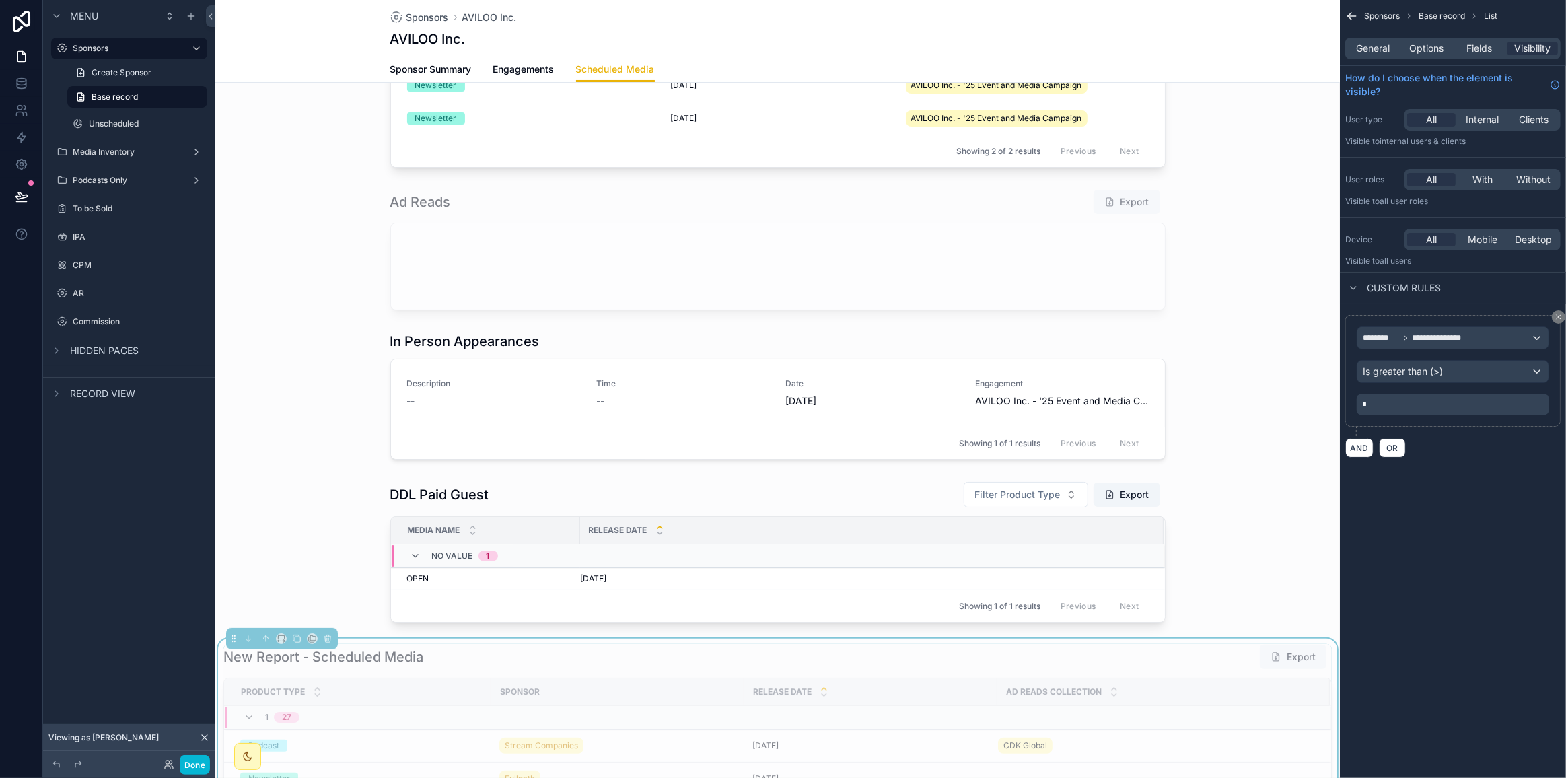
click at [912, 242] on div "scrollable content" at bounding box center [777, 250] width 1124 height 132
click at [785, 507] on div "scrollable content" at bounding box center [777, 552] width 1124 height 152
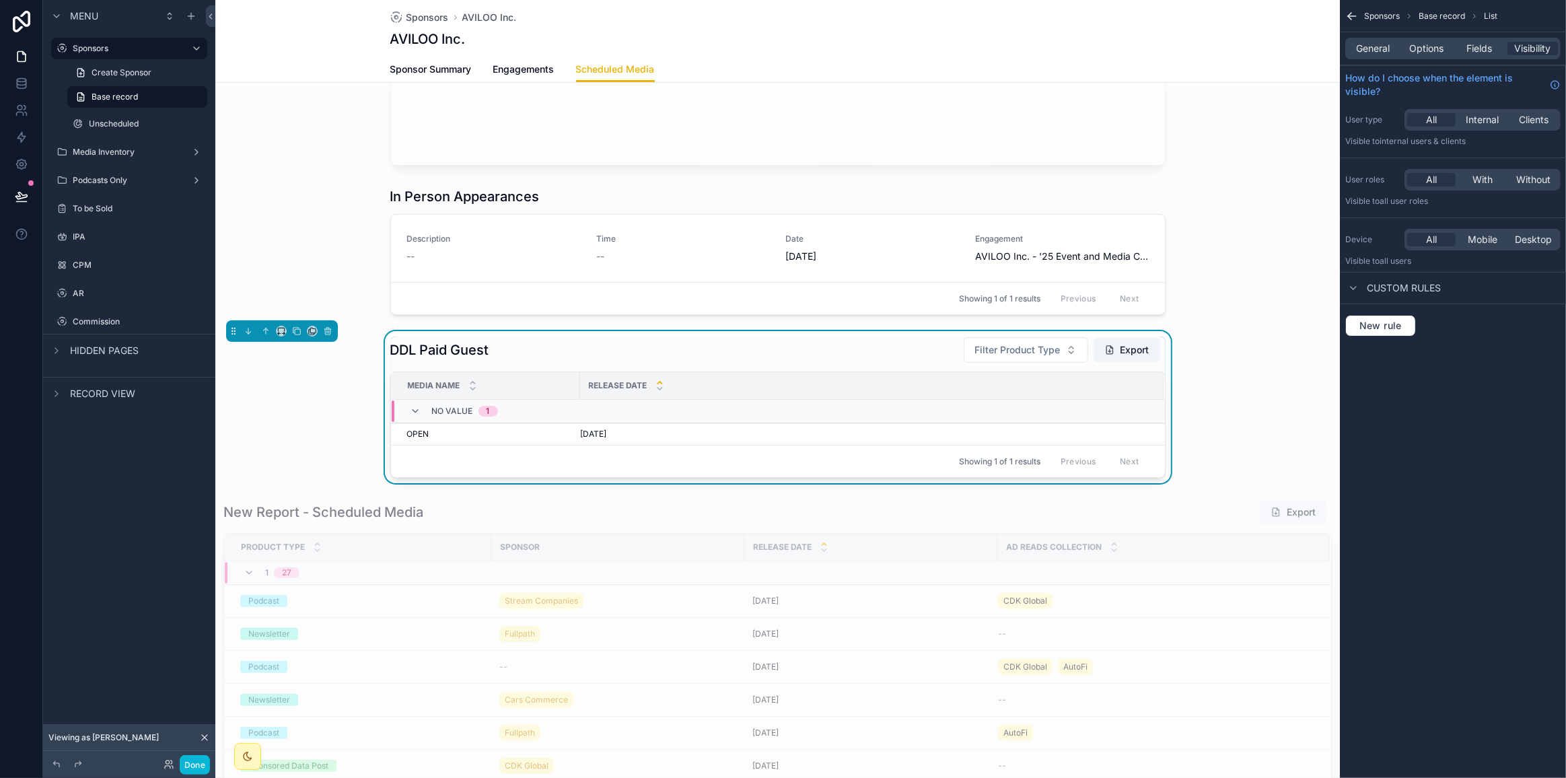
scroll to position [305, 0]
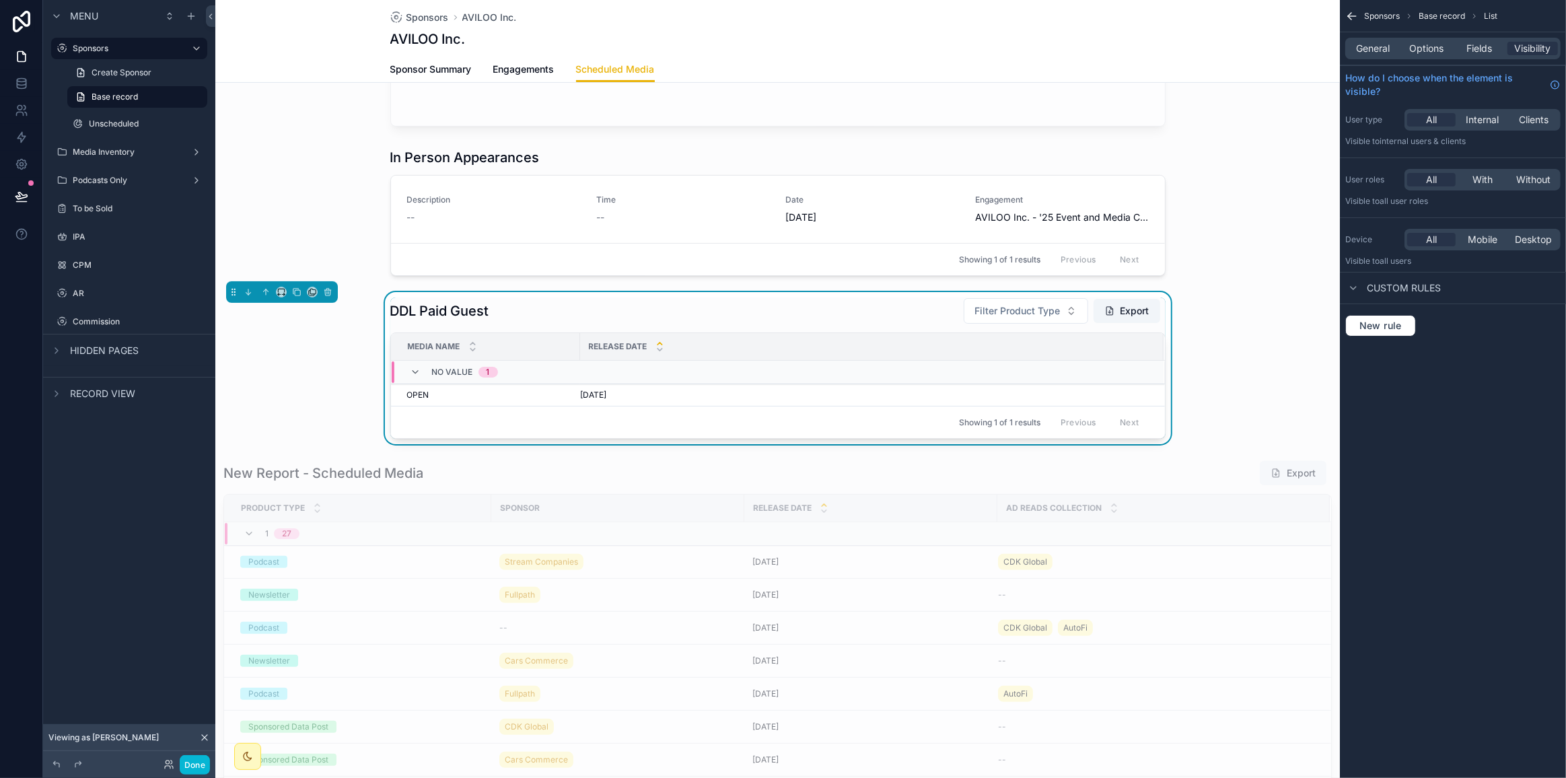
click at [1005, 287] on span "Custom rules" at bounding box center [1404, 287] width 74 height 13
click at [1005, 285] on span "Custom rules" at bounding box center [1404, 287] width 74 height 13
click at [1005, 316] on button "New rule" at bounding box center [1380, 326] width 71 height 22
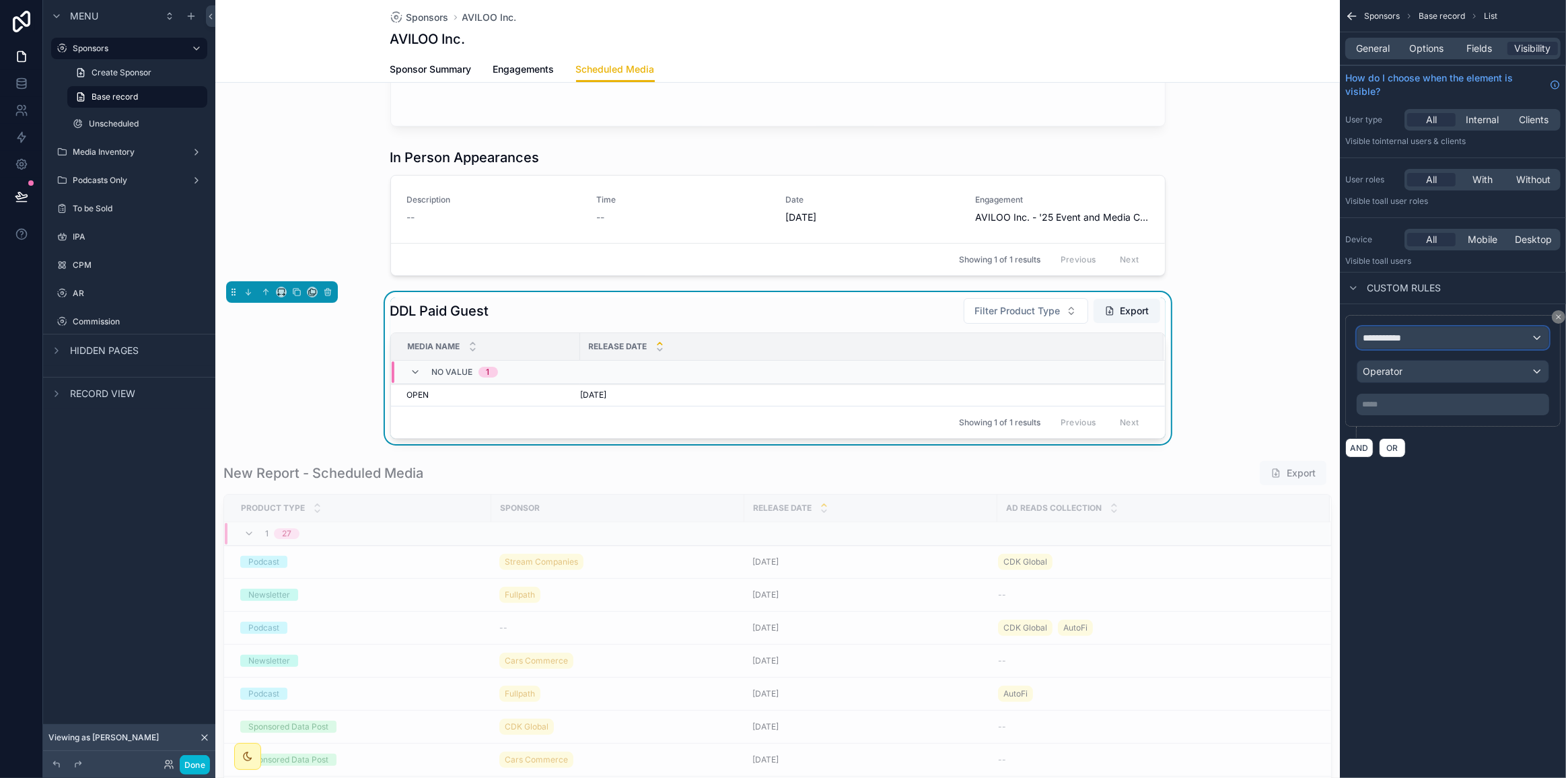
click at [1005, 338] on span "**********" at bounding box center [1388, 337] width 50 height 13
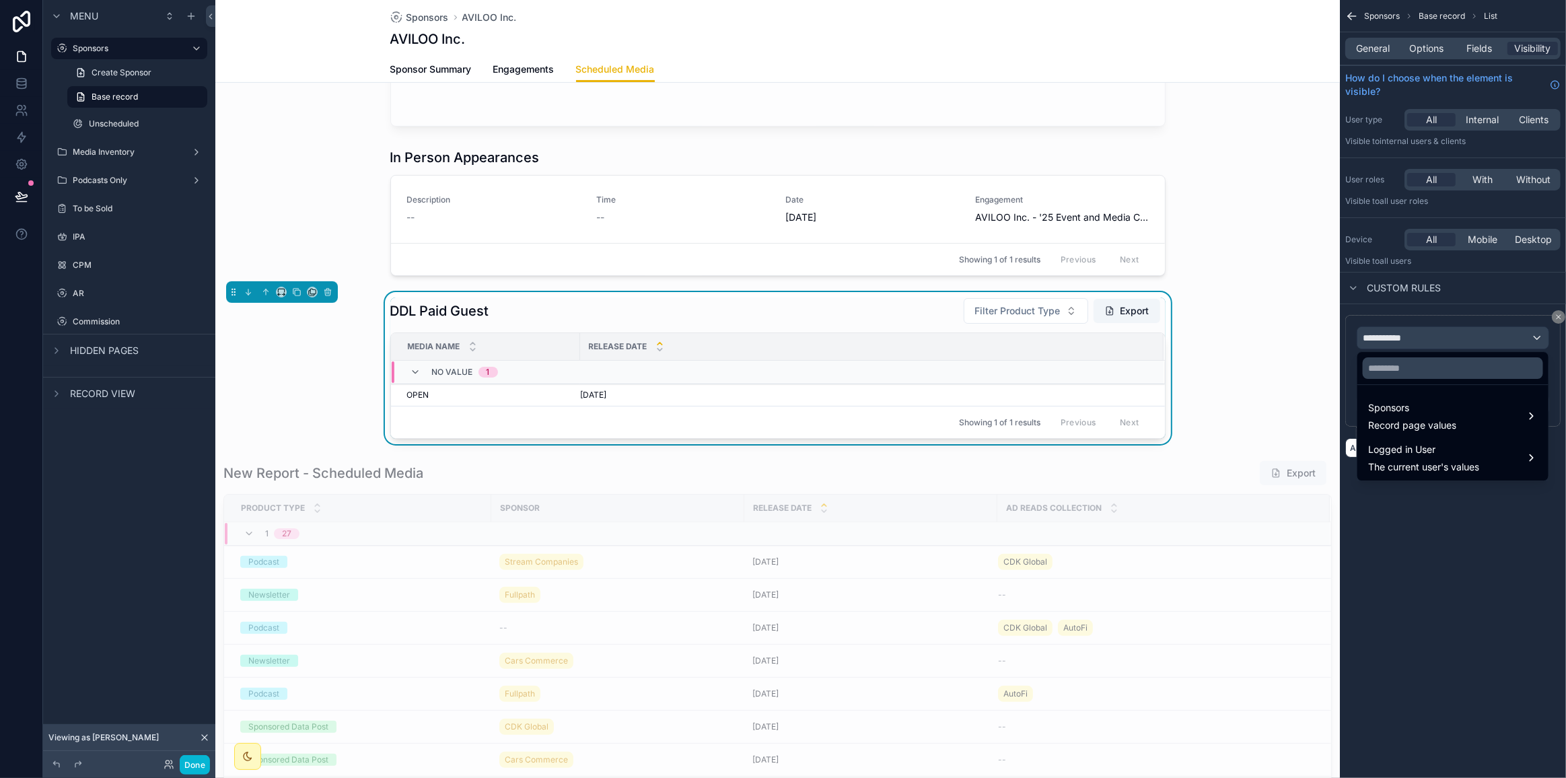
click at [1005, 409] on span "Sponsors" at bounding box center [1412, 408] width 88 height 16
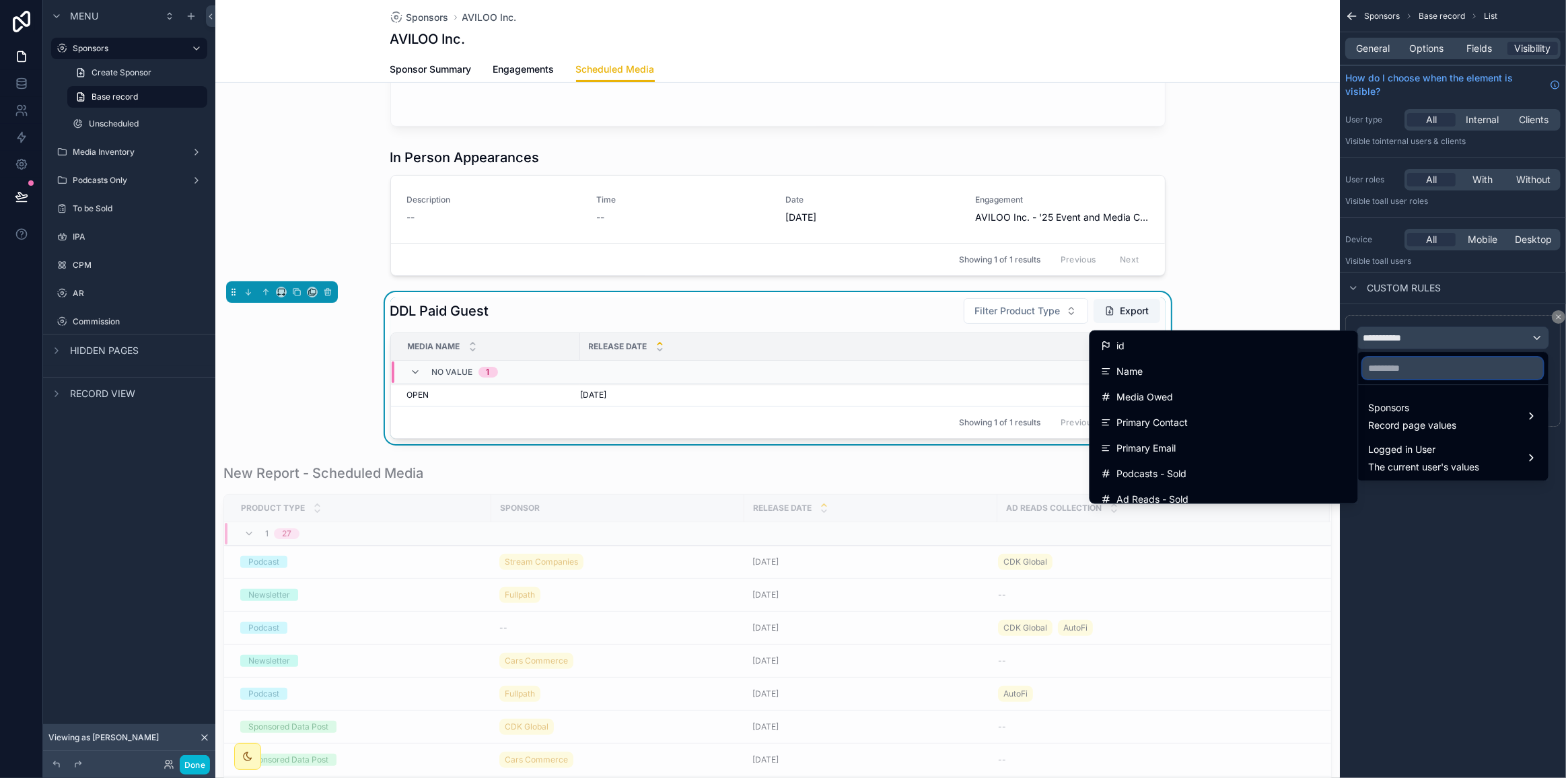
click at [1005, 364] on input "text" at bounding box center [1453, 368] width 180 height 22
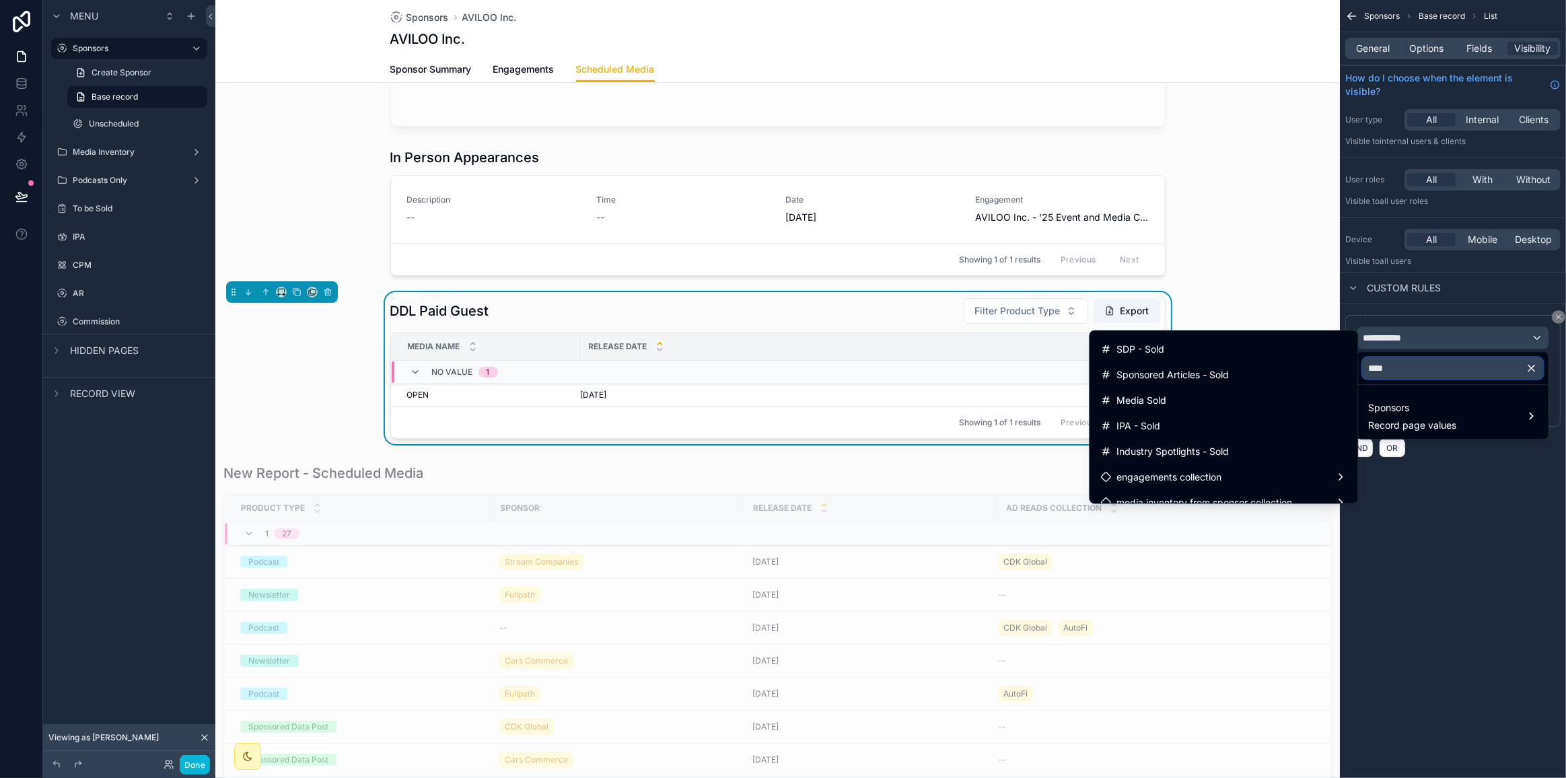
scroll to position [139, 0]
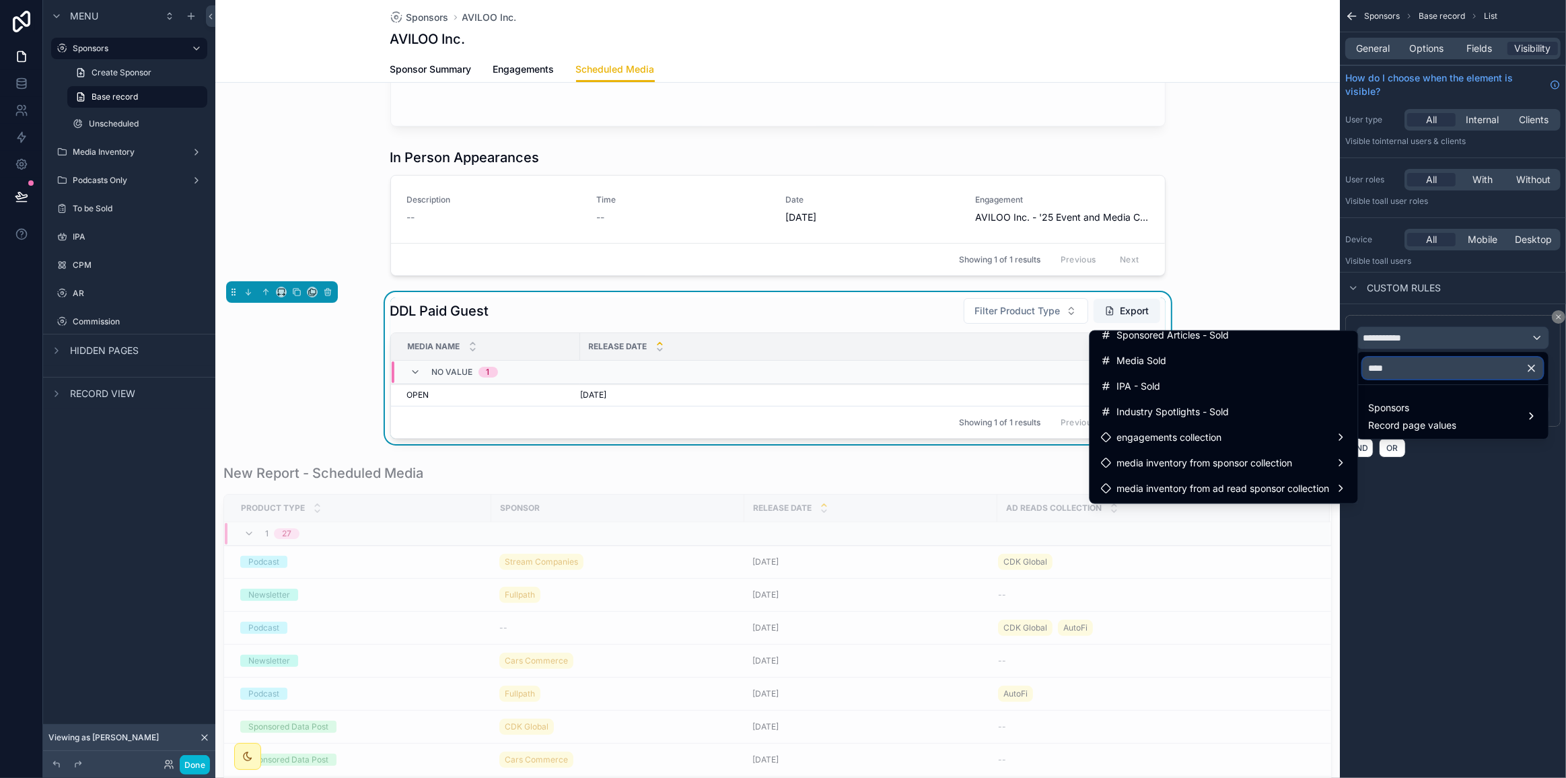
type input "****"
click at [1005, 450] on div "scrollable content" at bounding box center [783, 389] width 1566 height 778
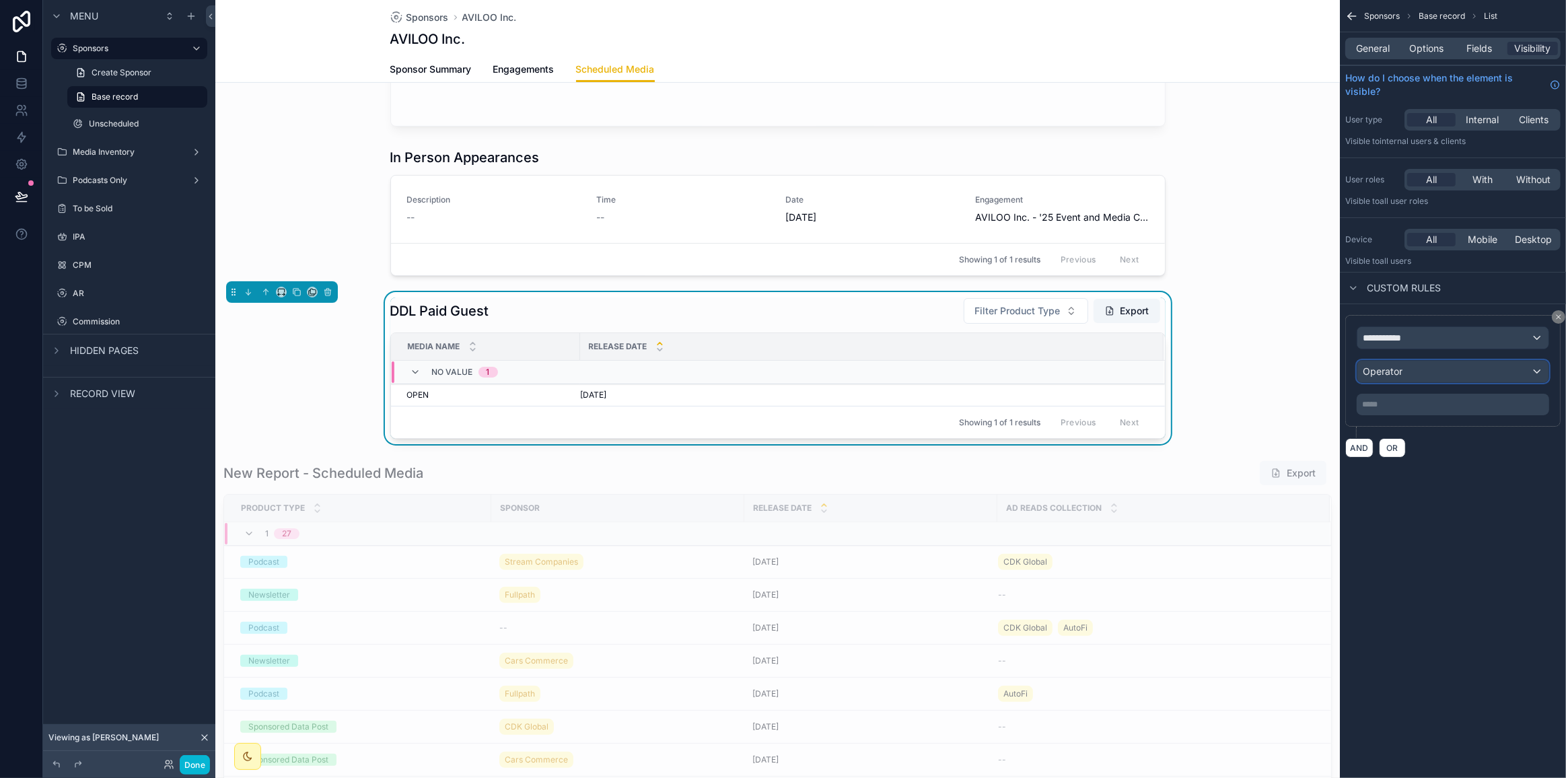
click at [1005, 361] on div "Operator" at bounding box center [1452, 372] width 191 height 22
click at [1005, 369] on div "scrollable content" at bounding box center [783, 389] width 1566 height 778
click at [1005, 347] on div "**********" at bounding box center [1452, 370] width 192 height 89
click at [1005, 341] on div "**********" at bounding box center [1452, 338] width 191 height 22
click at [1005, 363] on input "****" at bounding box center [1453, 368] width 180 height 22
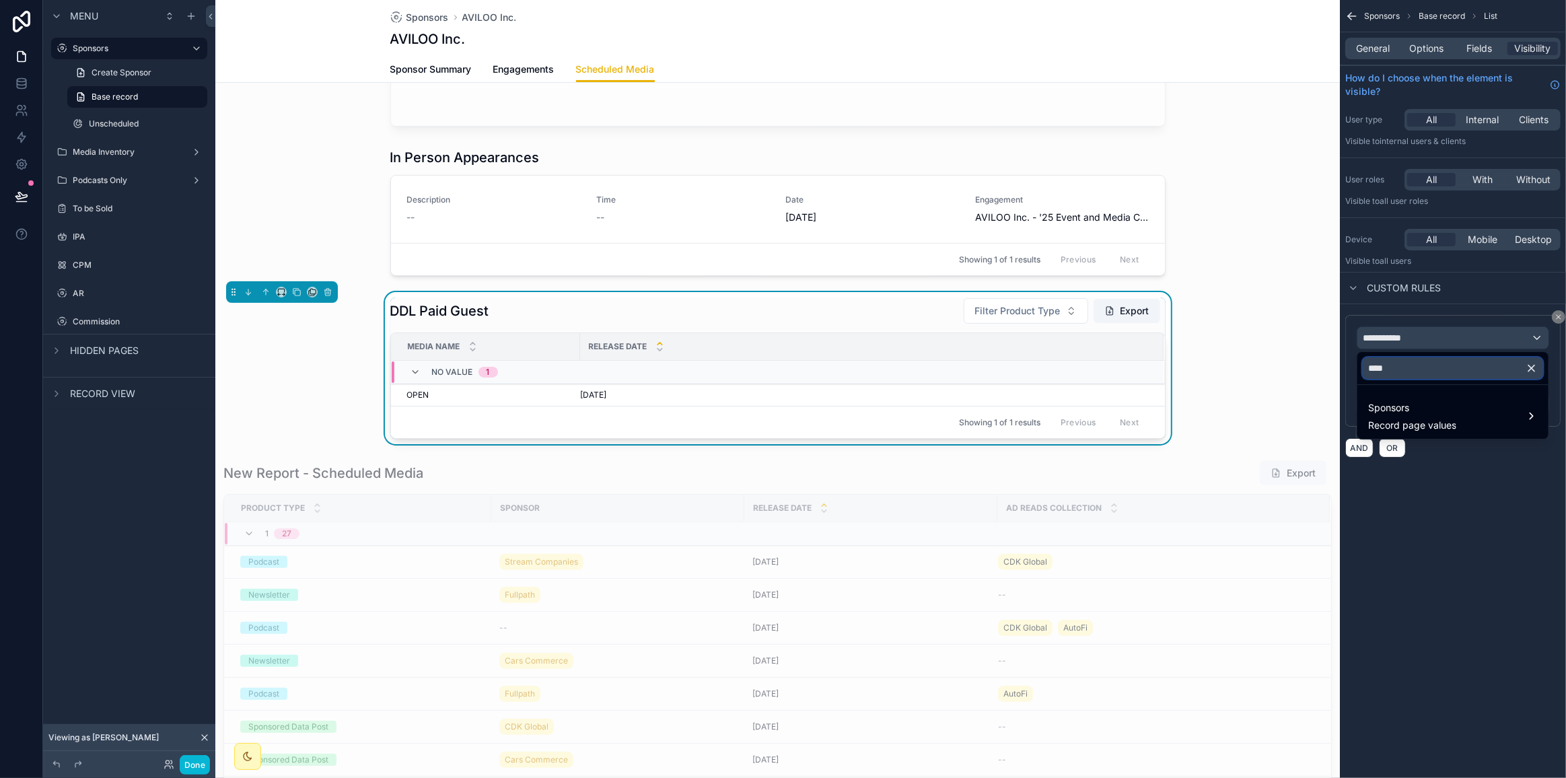
click at [1005, 363] on input "****" at bounding box center [1453, 368] width 180 height 22
click at [720, 184] on div "scrollable content" at bounding box center [777, 212] width 1124 height 139
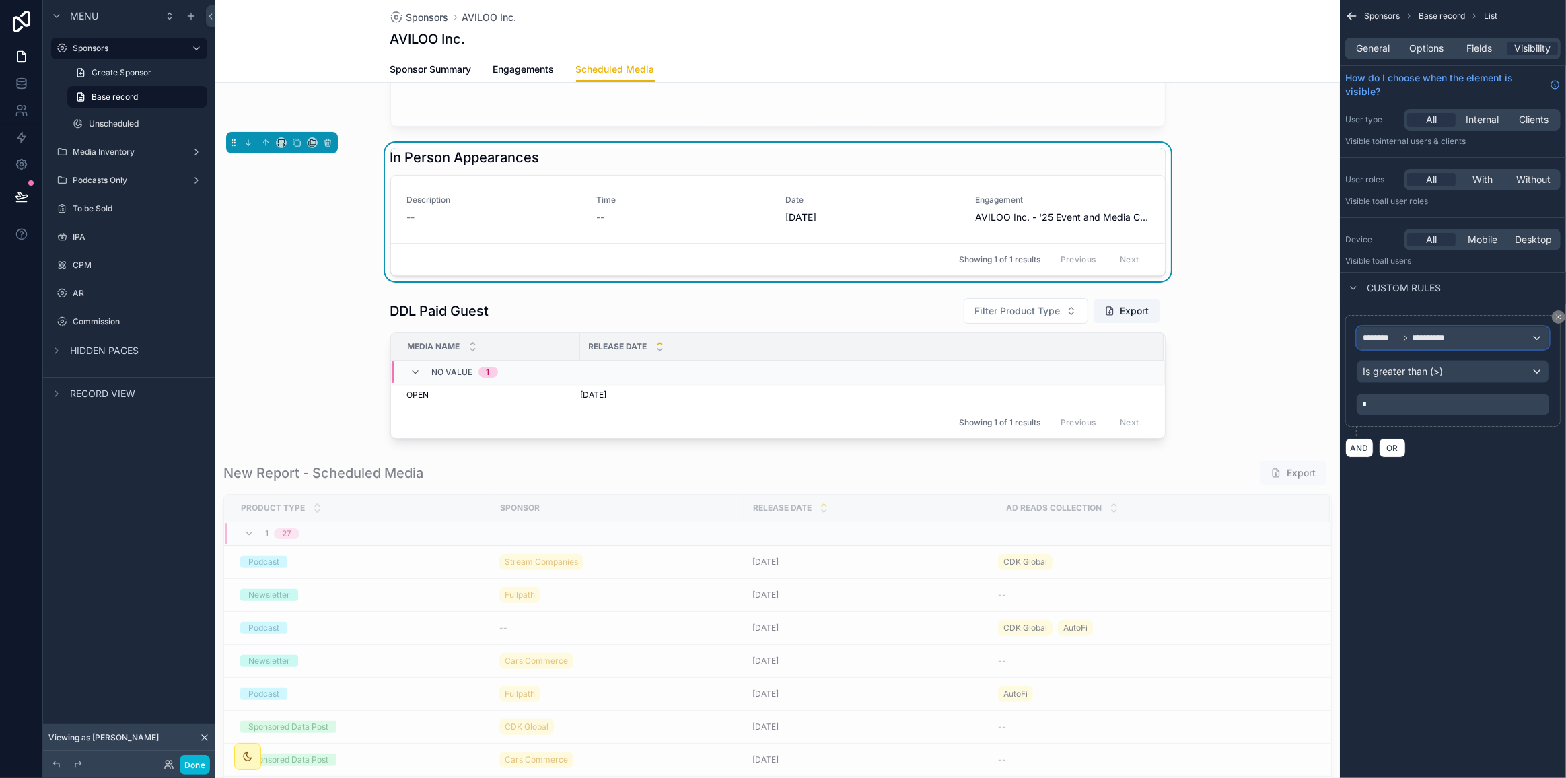
click at [1005, 341] on div "**********" at bounding box center [1452, 338] width 191 height 22
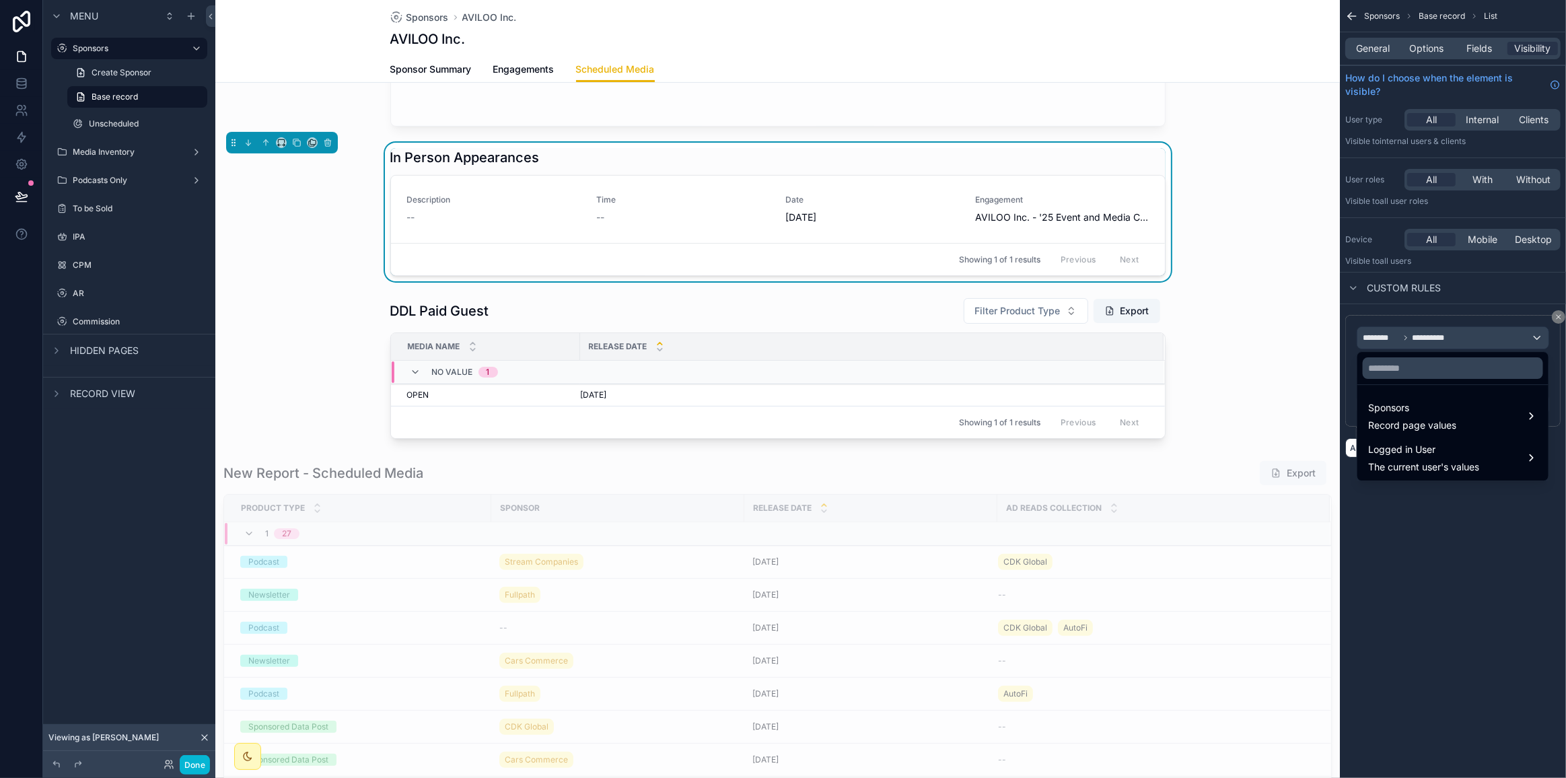
click at [1005, 517] on div "scrollable content" at bounding box center [783, 389] width 1566 height 778
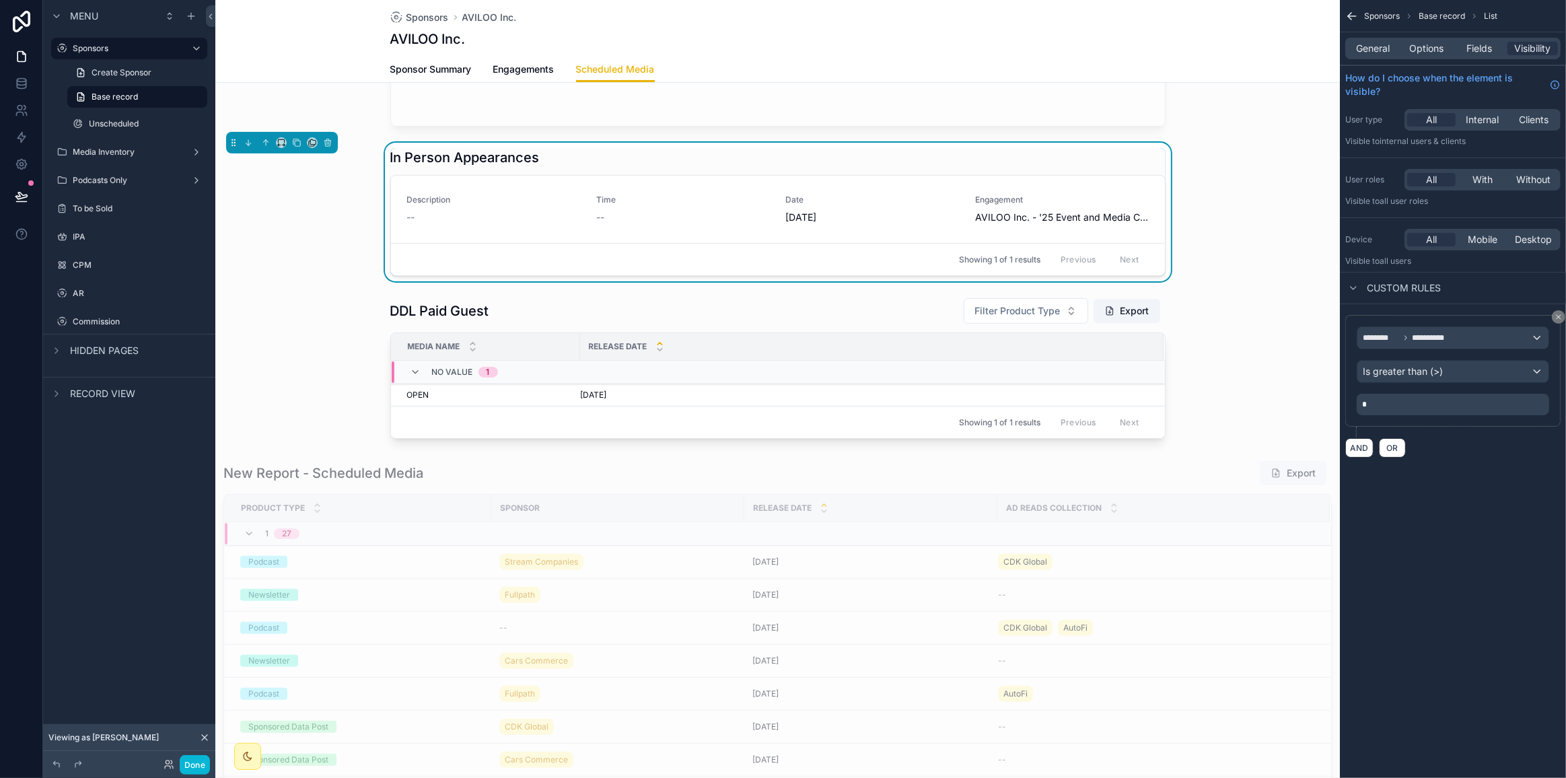
click at [697, 301] on div "scrollable content" at bounding box center [777, 368] width 1124 height 152
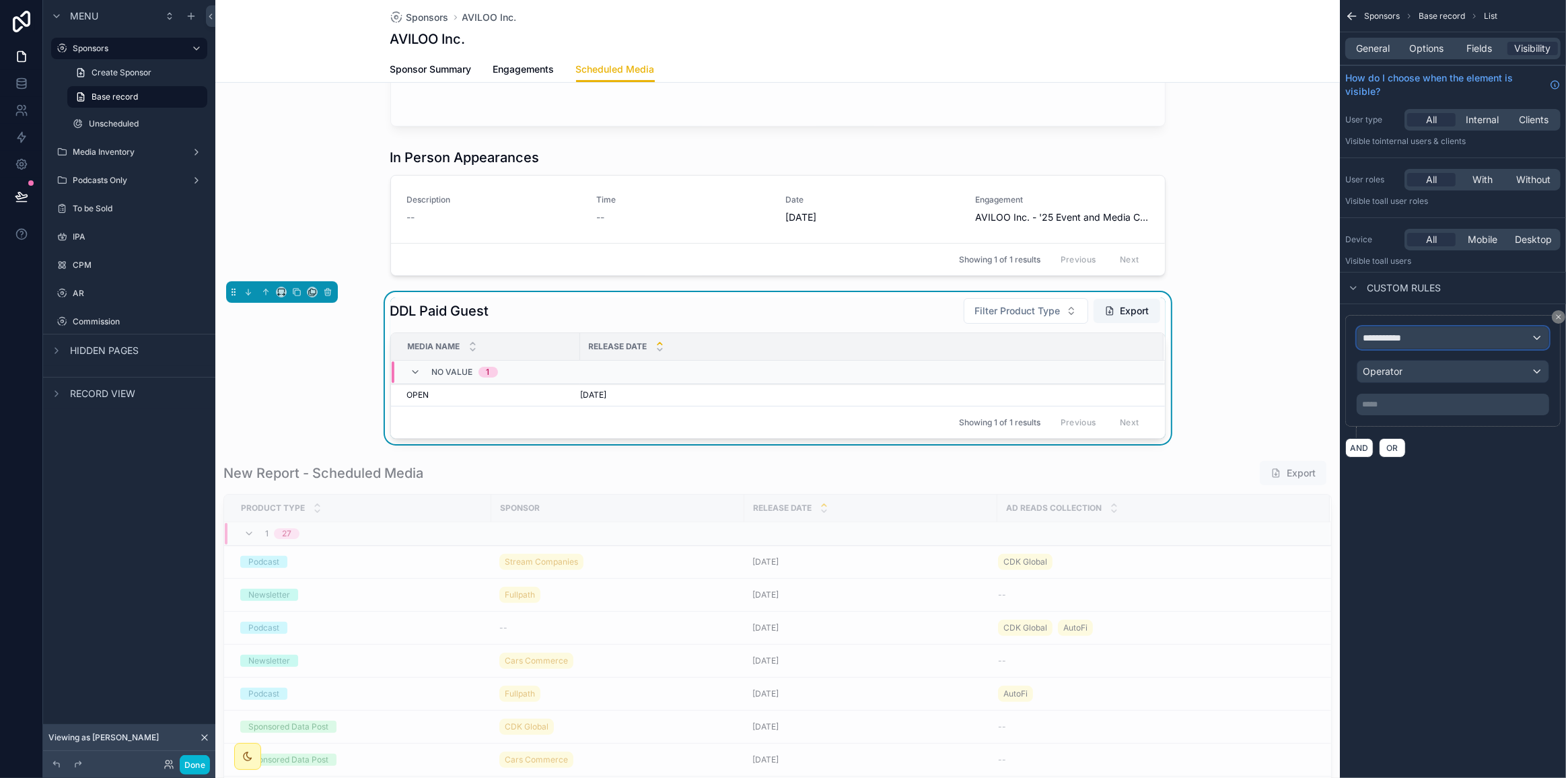
click at [1005, 336] on span "**********" at bounding box center [1388, 337] width 50 height 13
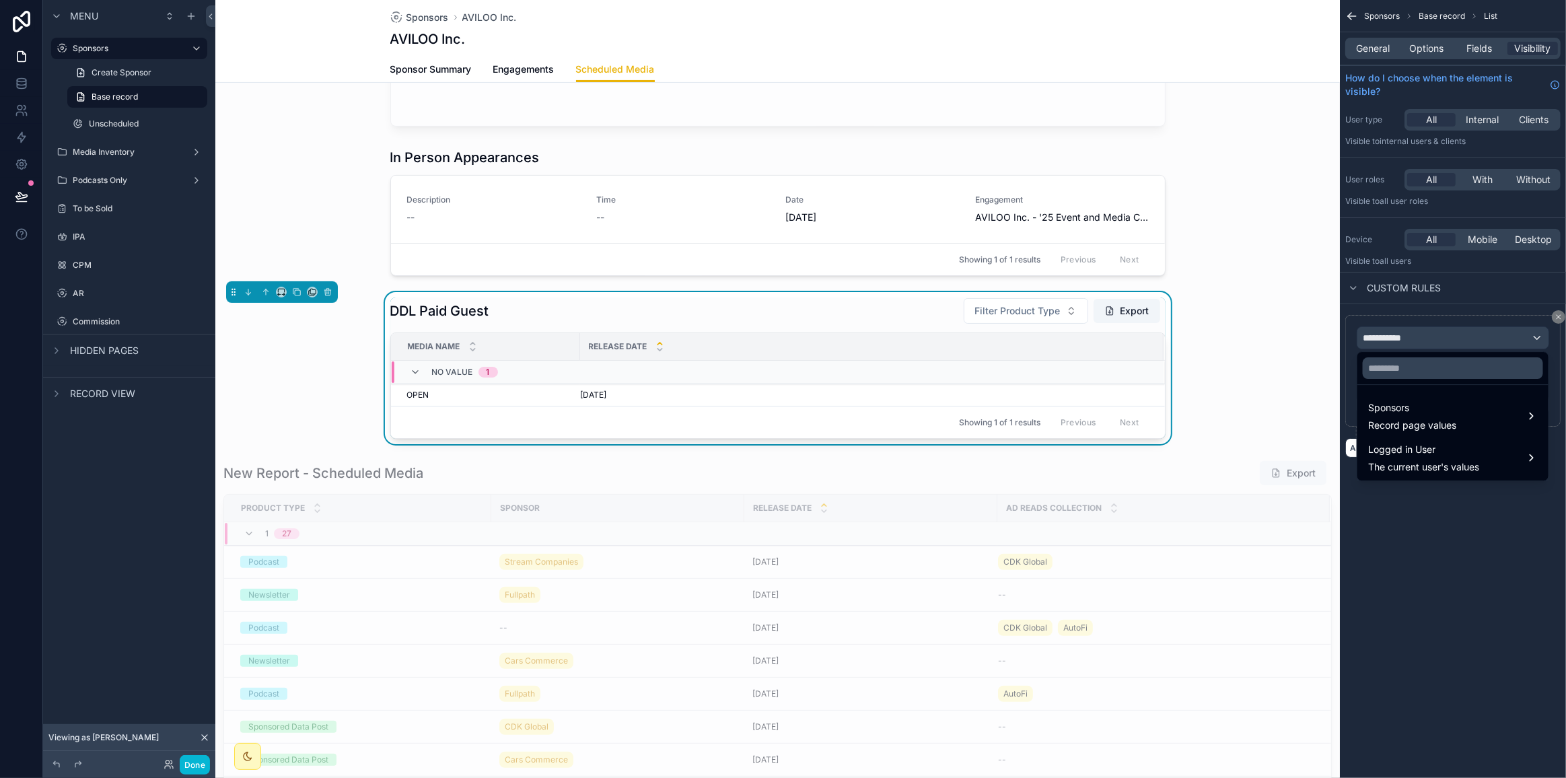
click at [1005, 417] on div "Sponsors Record page values" at bounding box center [1412, 416] width 88 height 32
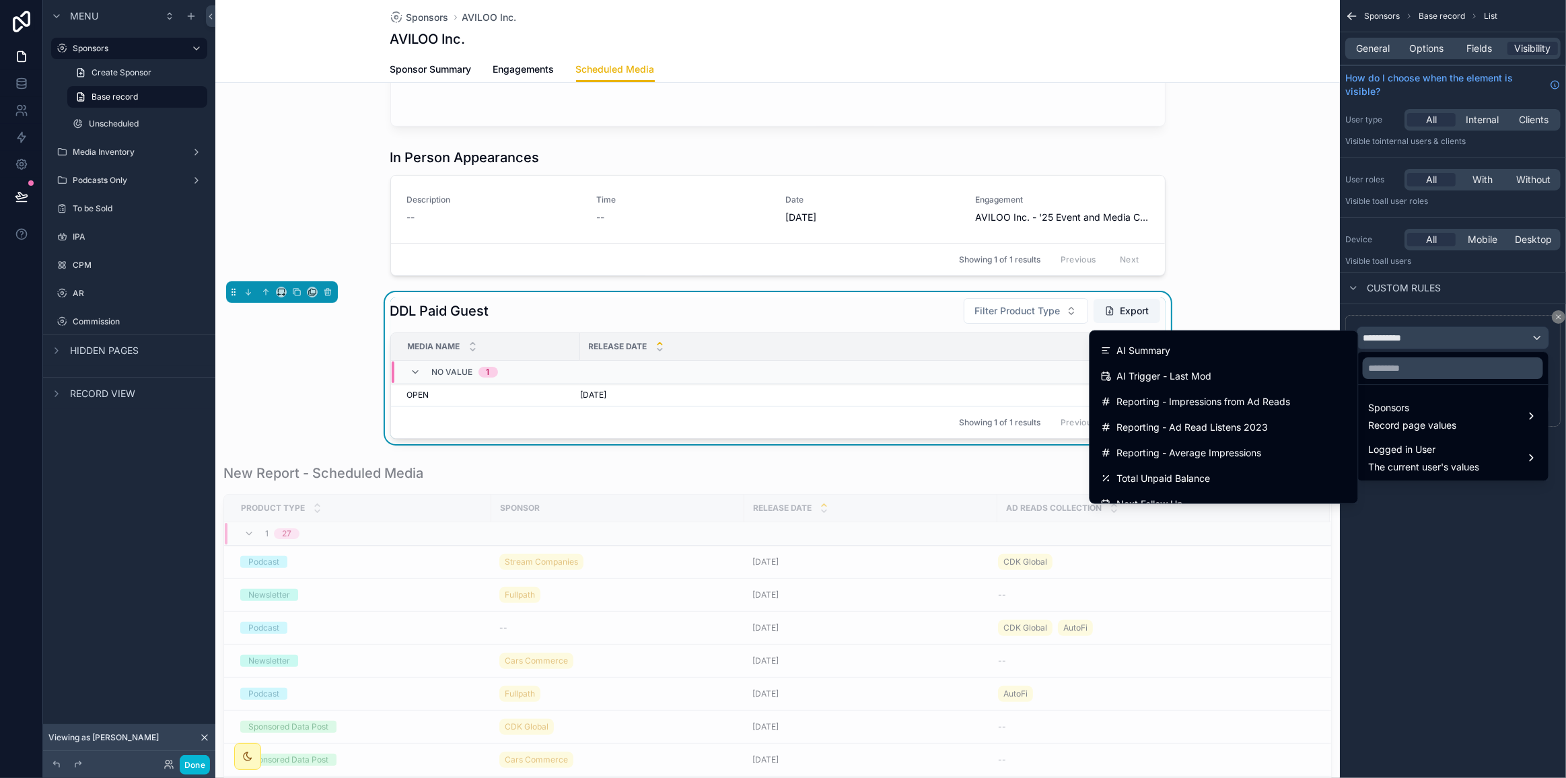
scroll to position [1590, 0]
click at [1005, 371] on input "text" at bounding box center [1453, 368] width 180 height 22
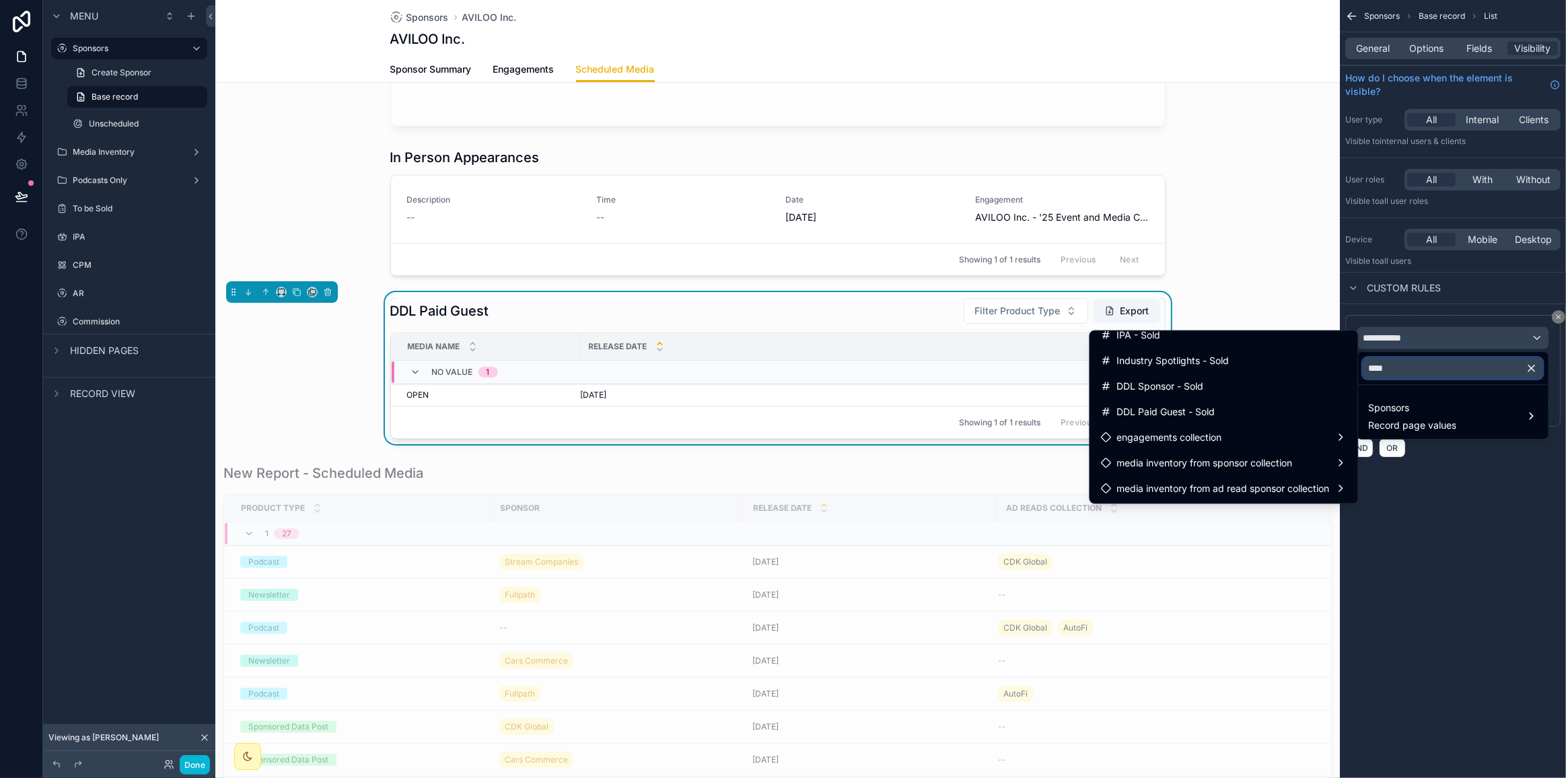
scroll to position [189, 0]
type input "****"
click at [1005, 404] on span "DDL Paid Guest - Sold" at bounding box center [1166, 412] width 98 height 16
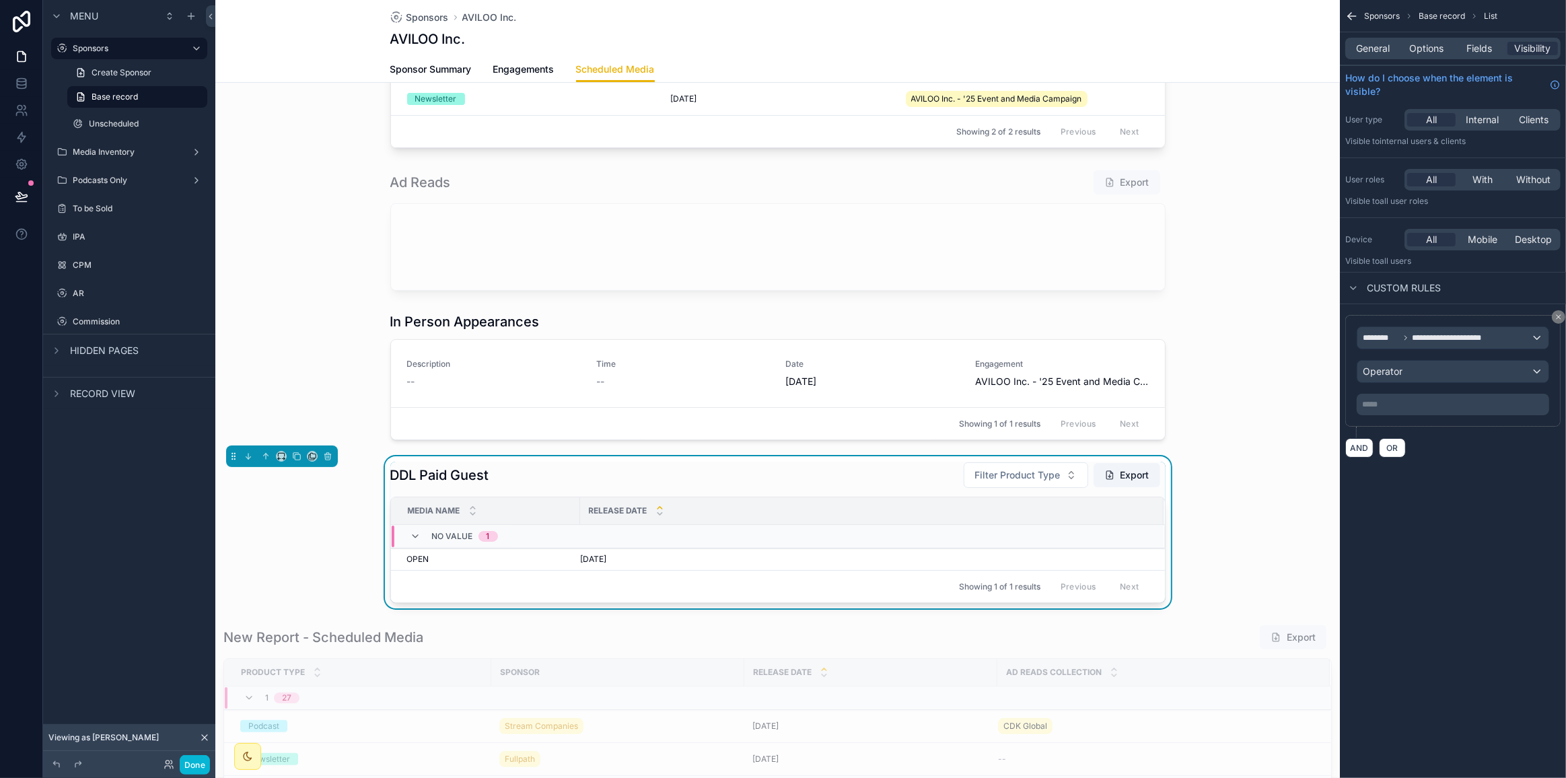
scroll to position [305, 0]
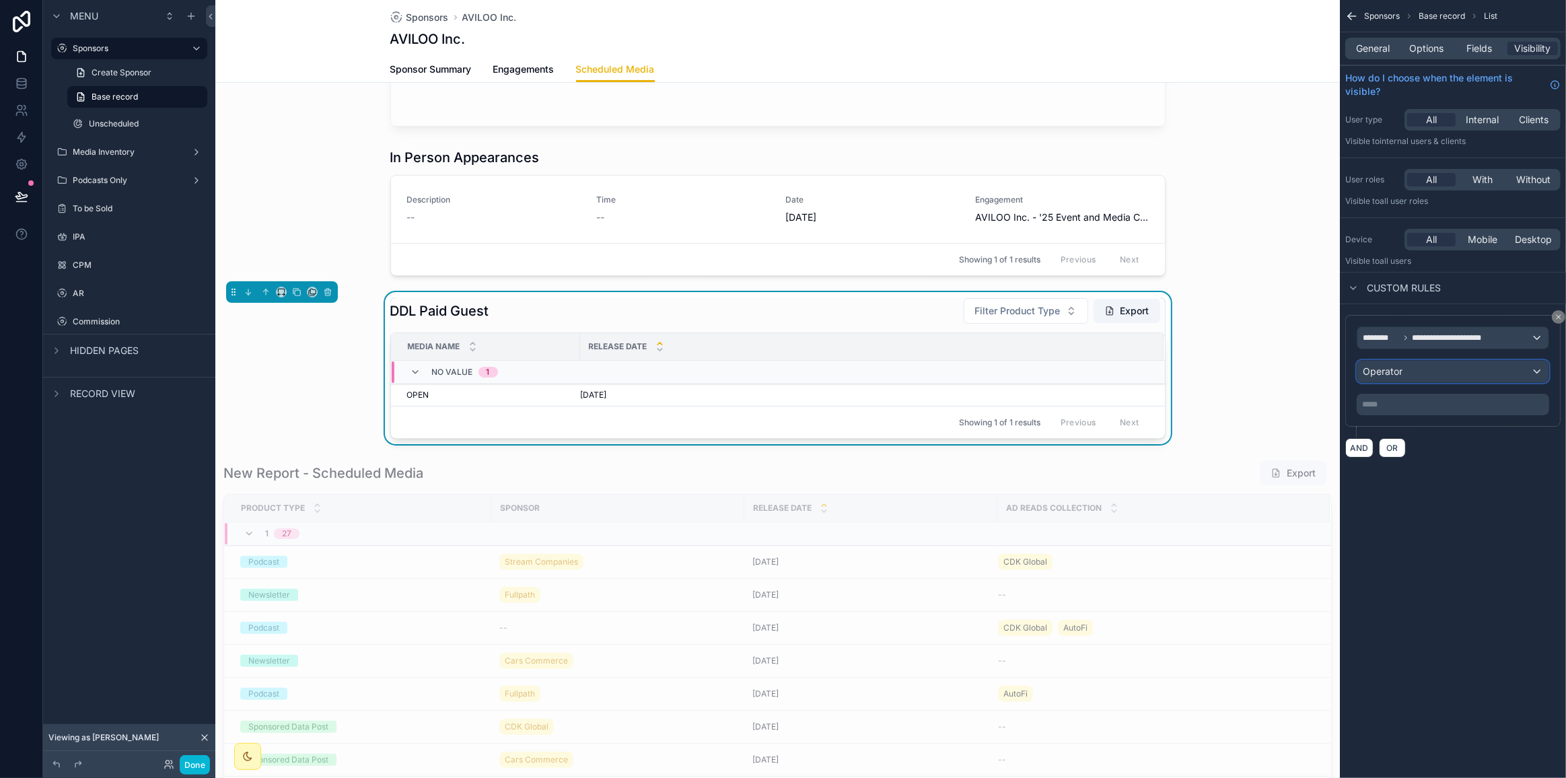
click at [1005, 372] on span "Operator" at bounding box center [1383, 370] width 40 height 11
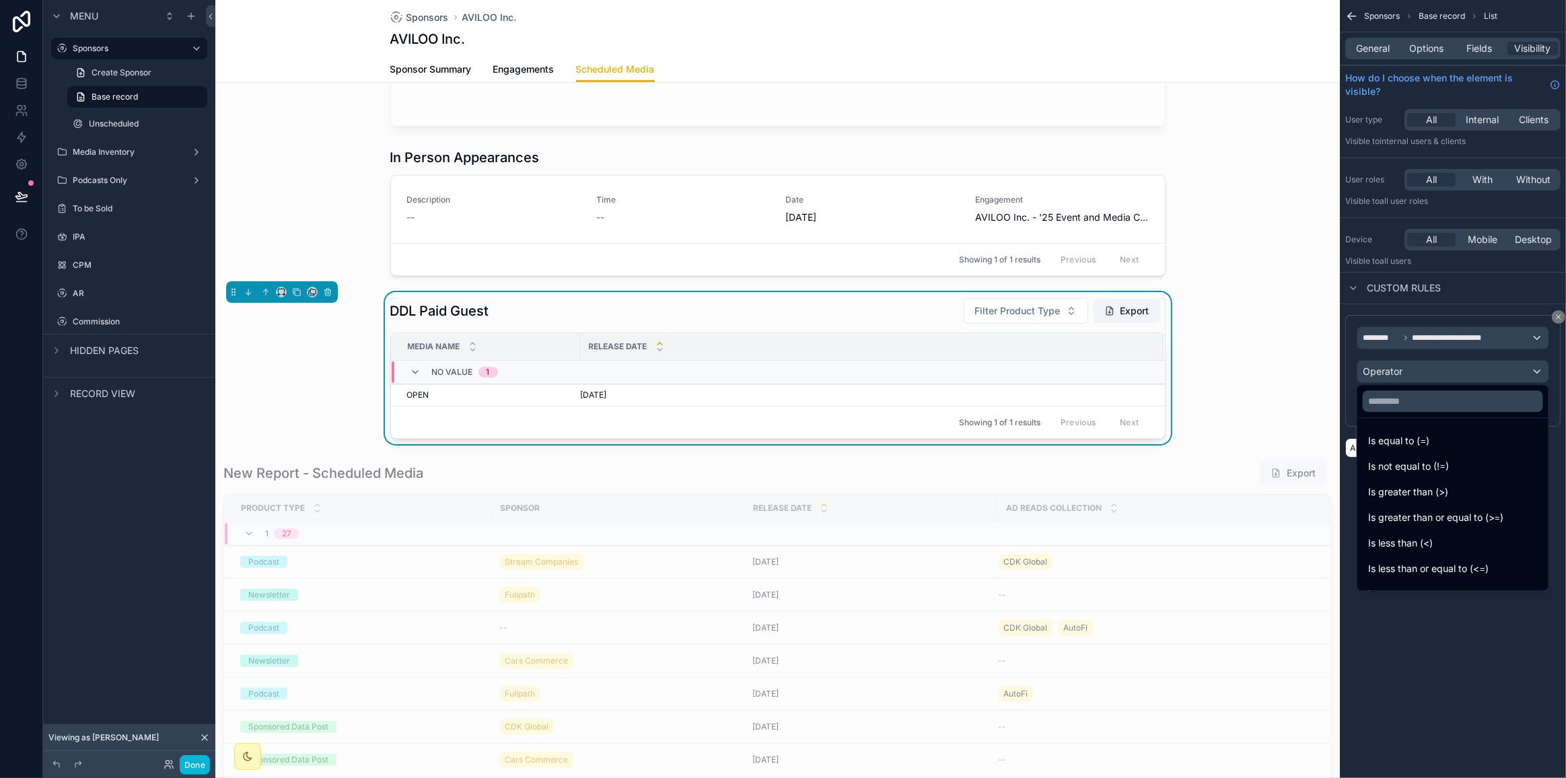
click at [1005, 491] on div "Is greater than (>)" at bounding box center [1453, 492] width 170 height 16
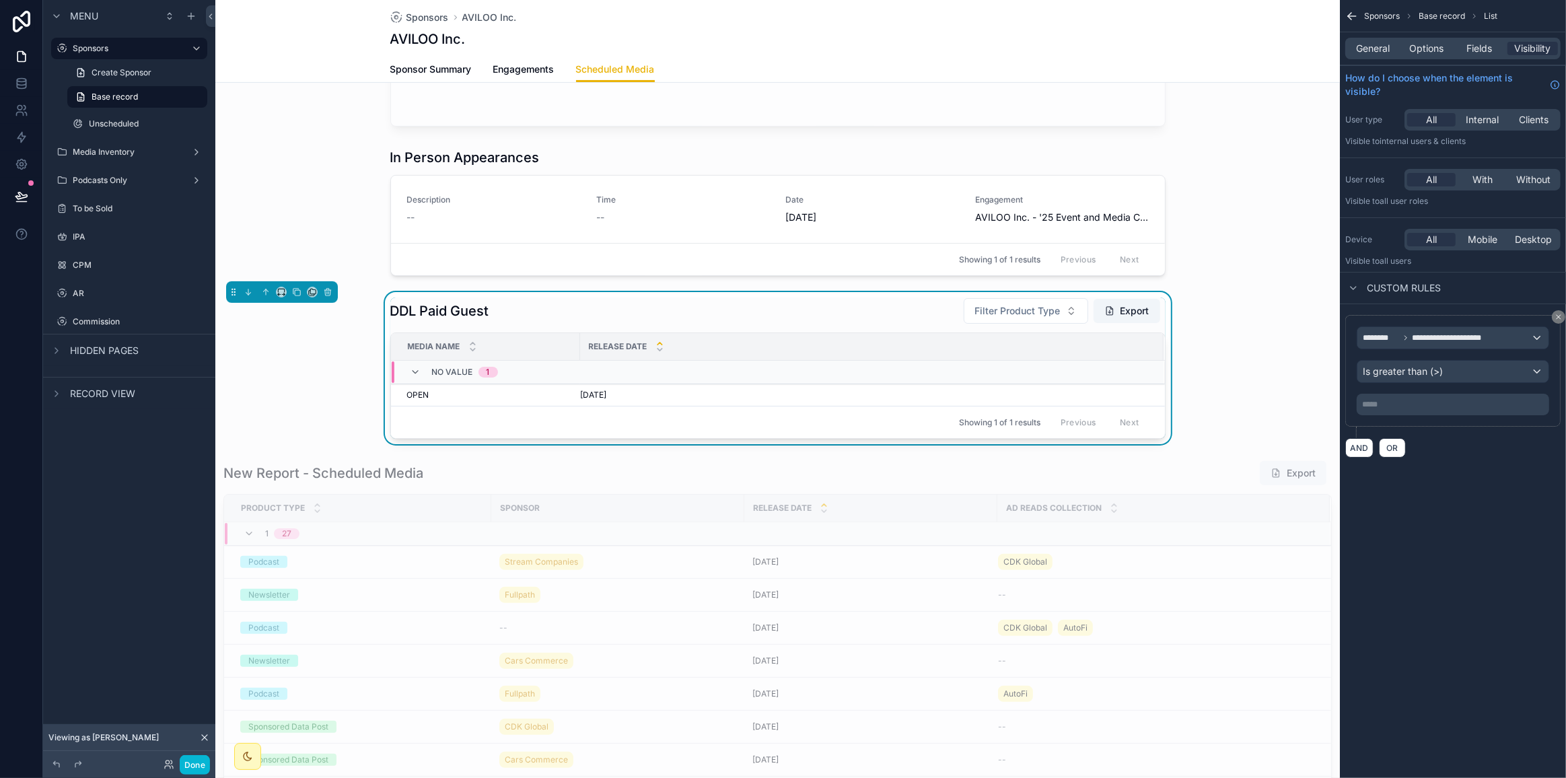
click at [1005, 407] on p "***** ﻿" at bounding box center [1454, 404] width 184 height 11
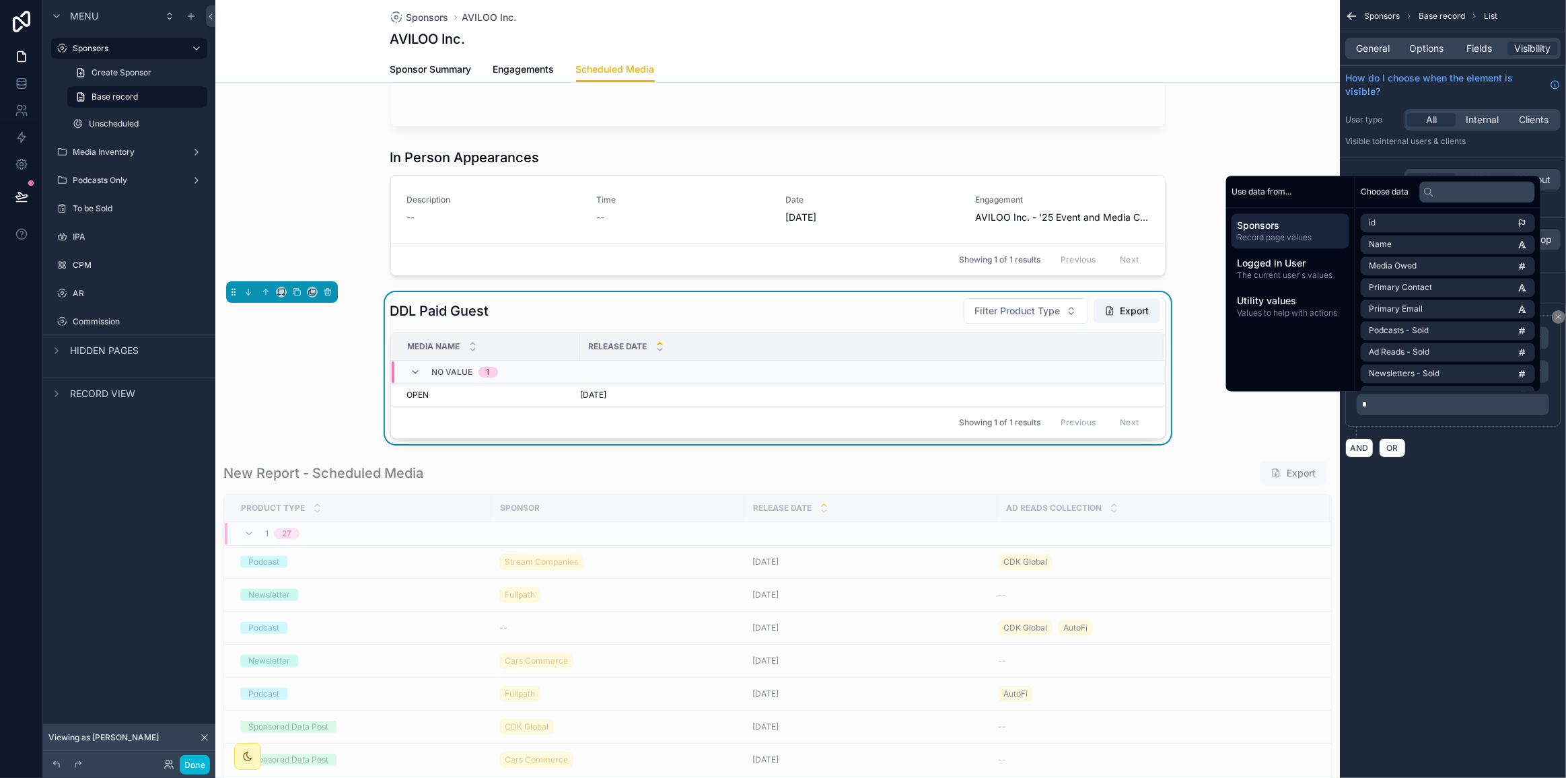
click at [330, 365] on div "DDL Paid Guest Filter Product Type Export Media Name Release Date No value 1 OP…" at bounding box center [777, 368] width 1124 height 152
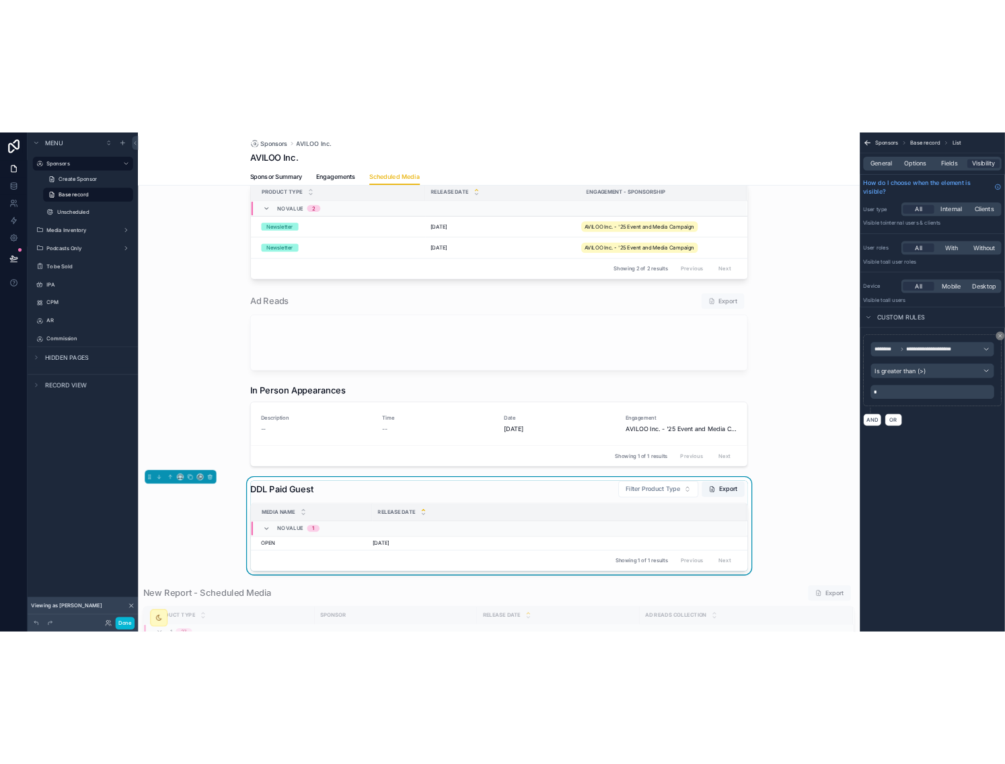
scroll to position [0, 0]
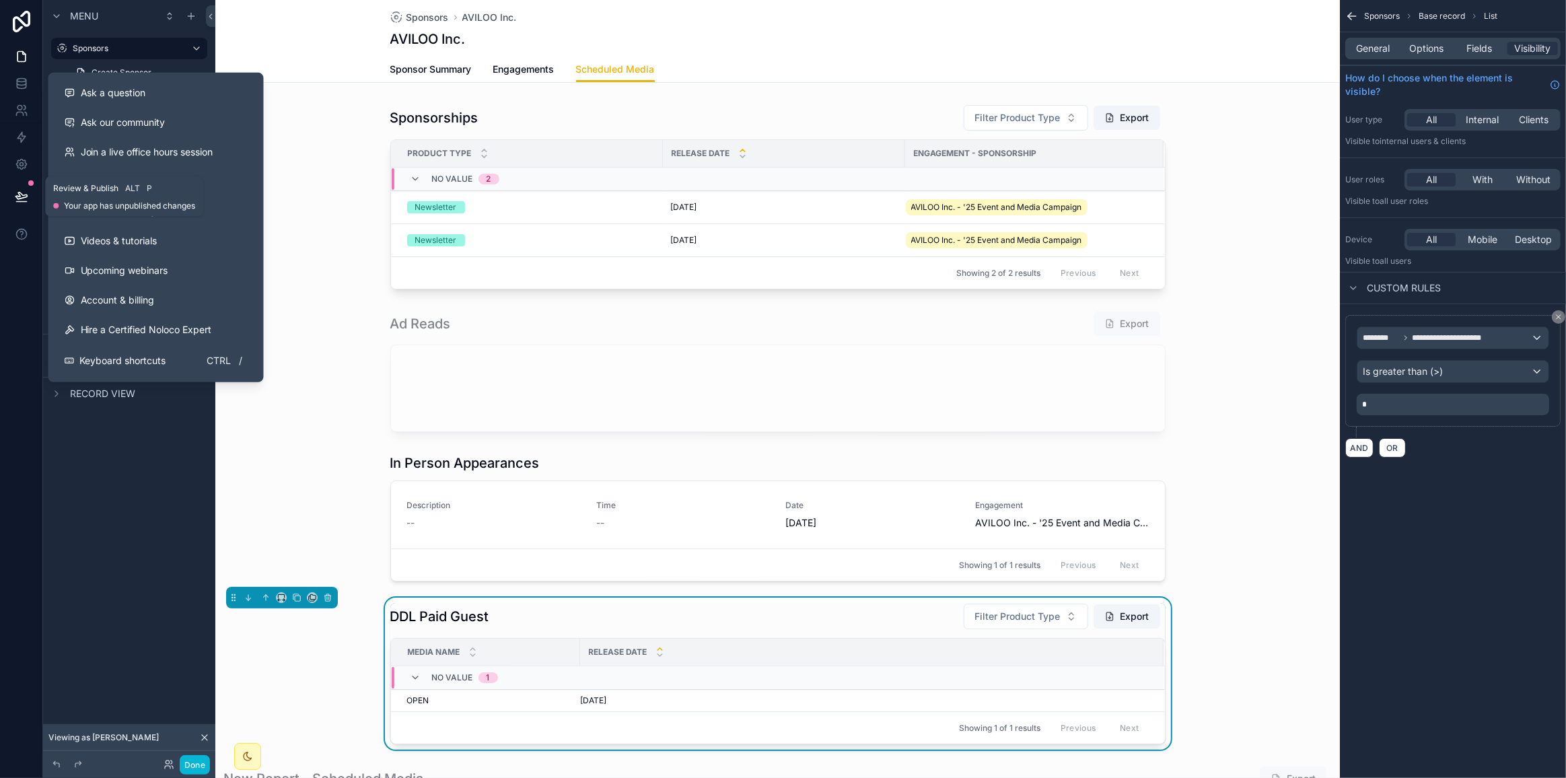
click at [21, 199] on icon at bounding box center [21, 196] width 13 height 13
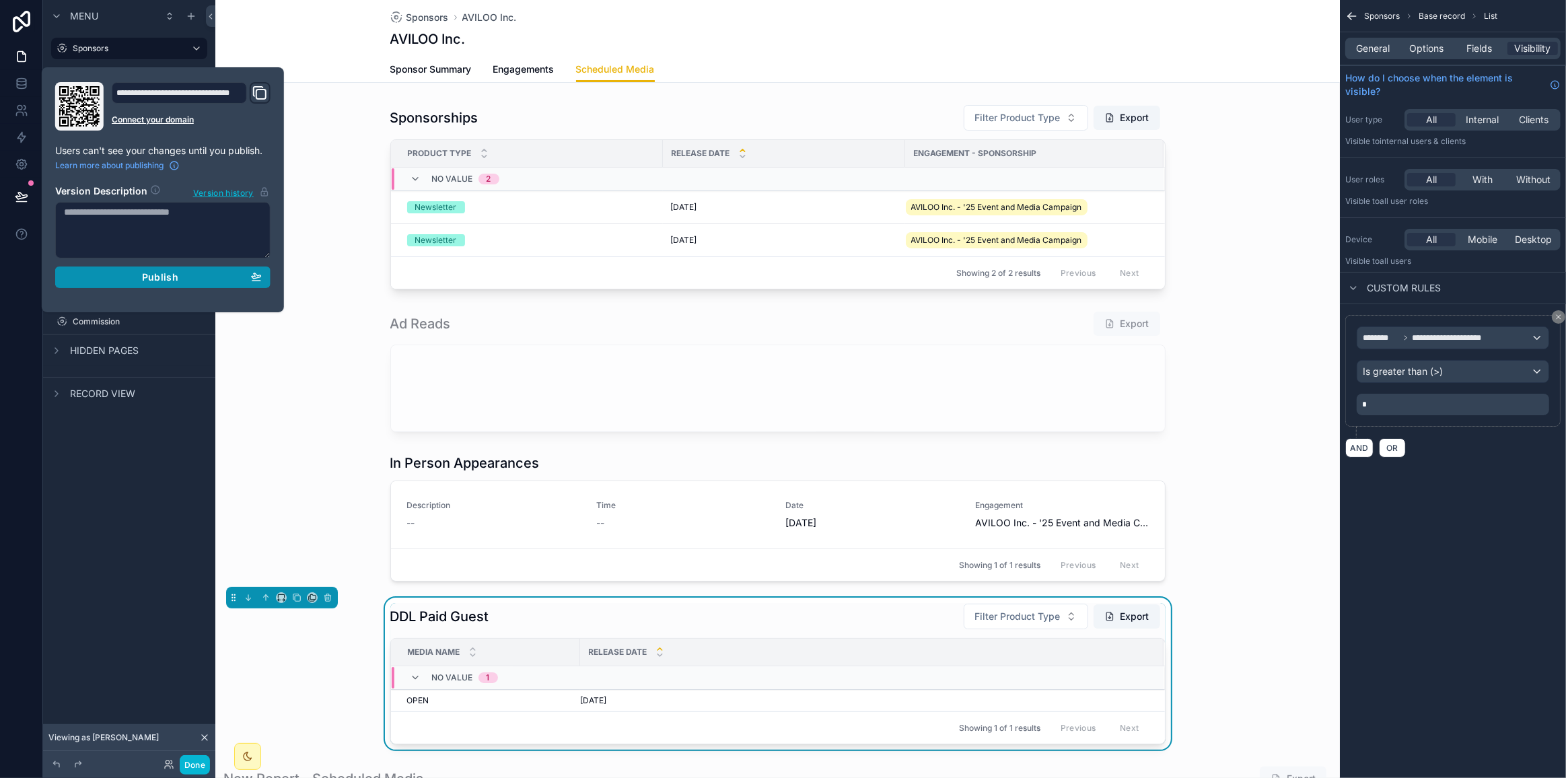
click at [135, 283] on button "Publish" at bounding box center [162, 277] width 215 height 22
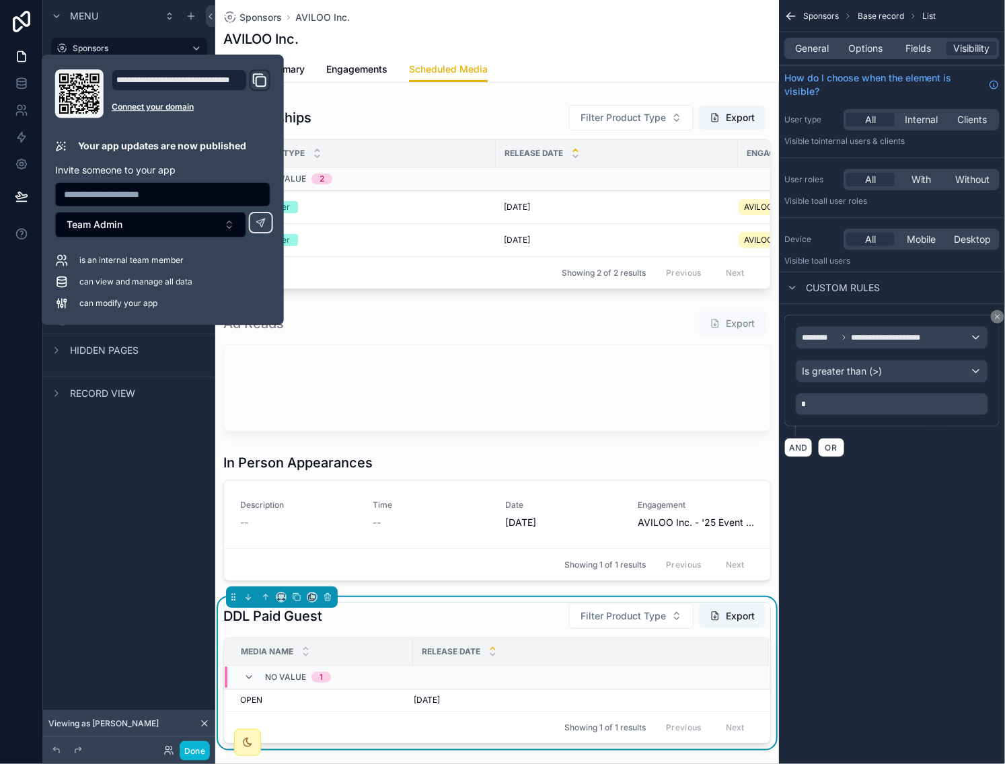
click at [470, 290] on div "scrollable content" at bounding box center [497, 197] width 564 height 196
